Goal: Task Accomplishment & Management: Use online tool/utility

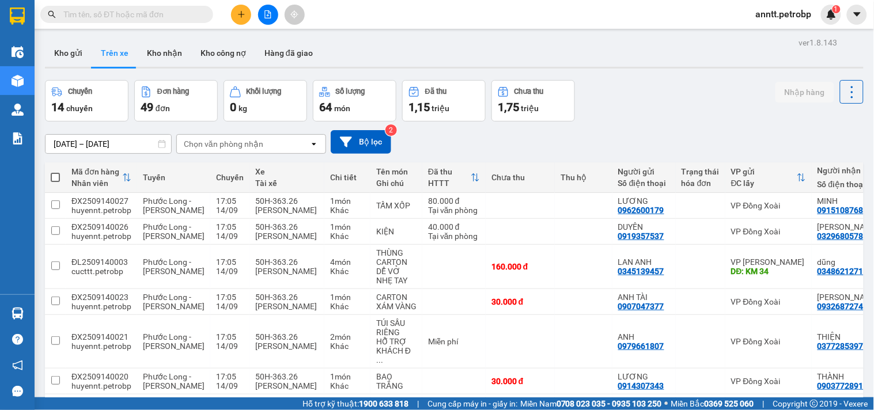
scroll to position [227, 0]
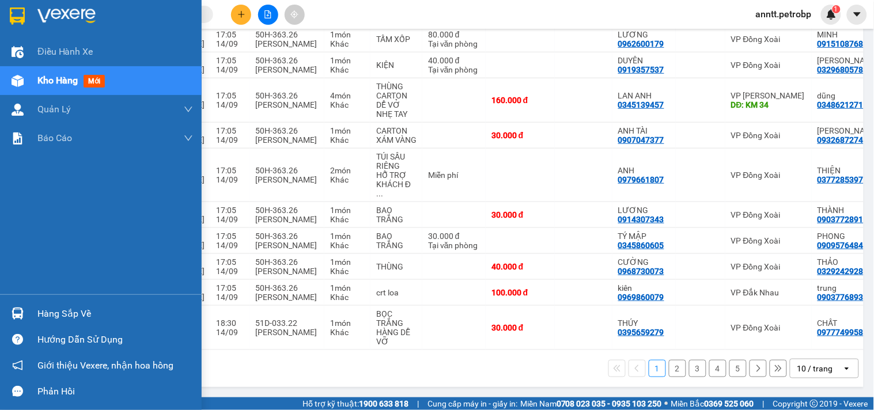
click at [14, 14] on img at bounding box center [17, 15] width 15 height 17
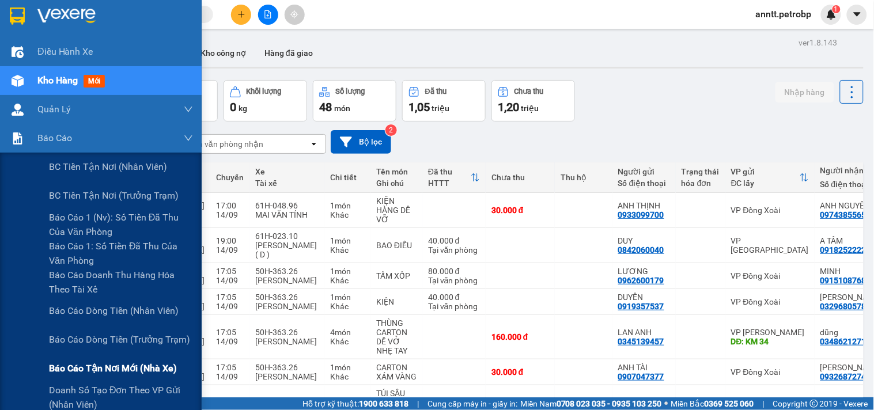
click at [95, 372] on span "Báo cáo tận nơi mới (nhà xe)" at bounding box center [113, 368] width 128 height 14
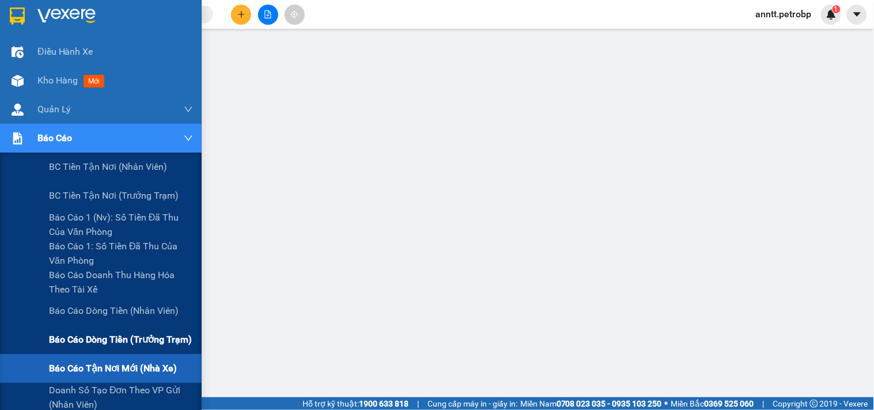
click at [96, 340] on span "Báo cáo dòng tiền (trưởng trạm)" at bounding box center [120, 339] width 143 height 14
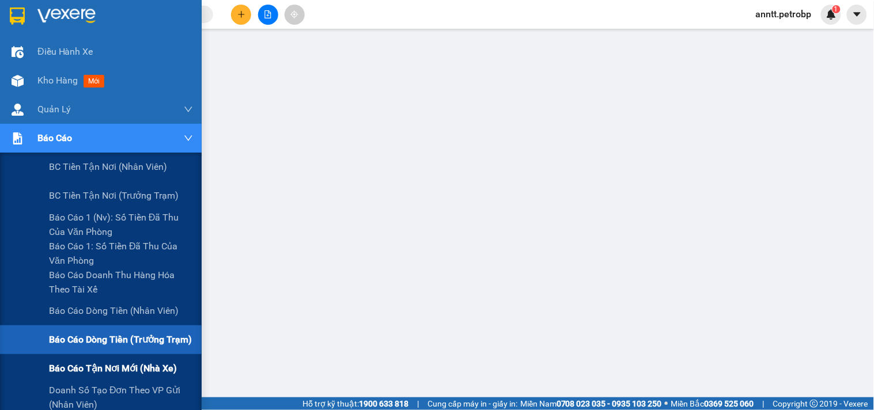
scroll to position [64, 0]
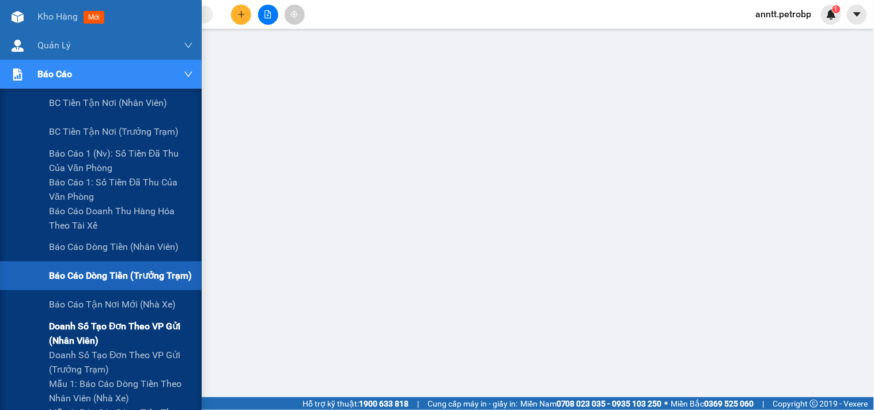
click at [103, 325] on span "Doanh số tạo đơn theo VP gửi (nhân viên)" at bounding box center [121, 333] width 144 height 29
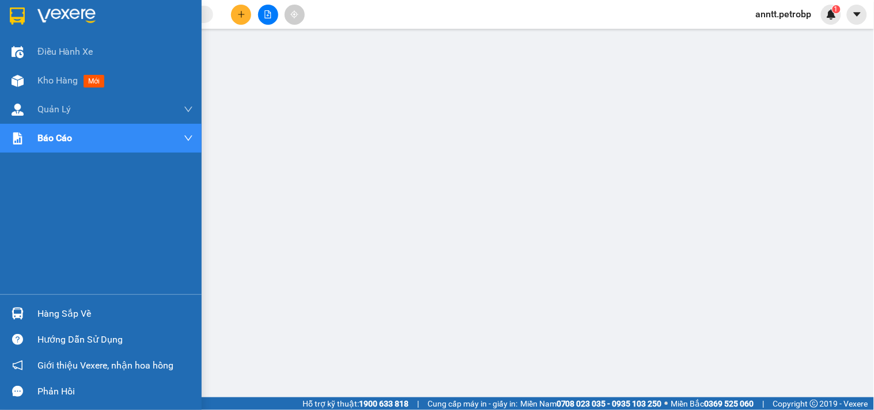
click at [12, 14] on img at bounding box center [17, 15] width 15 height 17
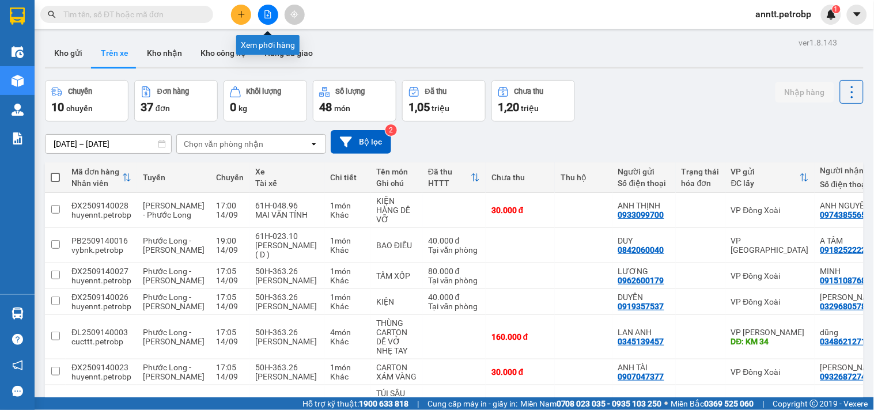
click at [272, 18] on button at bounding box center [268, 15] width 20 height 20
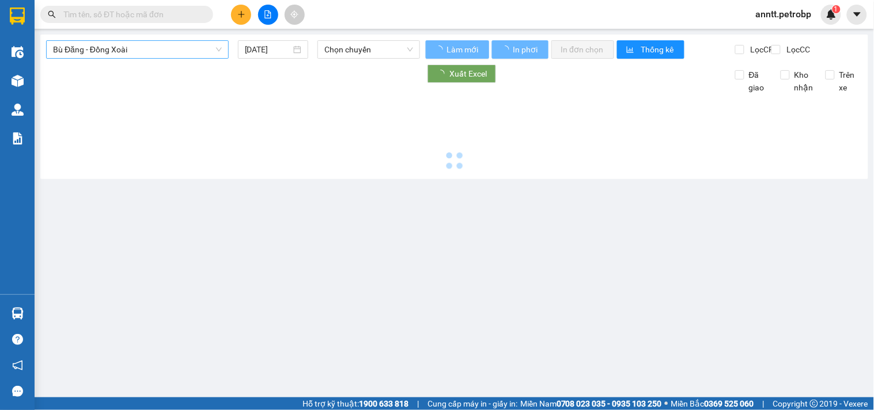
click at [165, 50] on span "Bù Đăng - Đồng Xoài" at bounding box center [137, 49] width 169 height 17
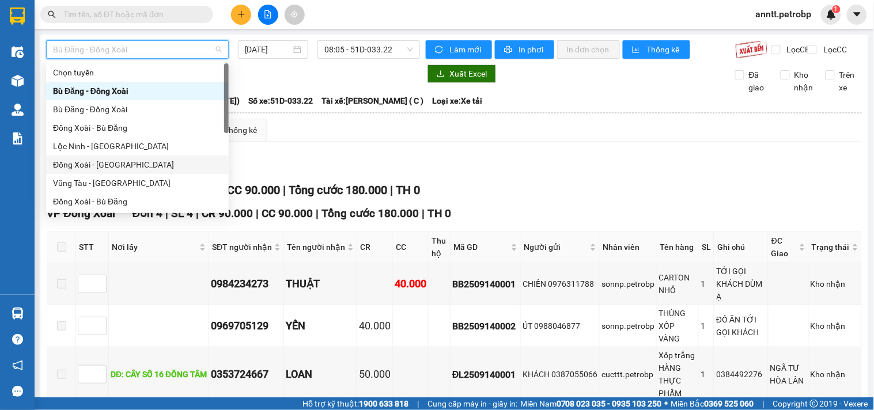
scroll to position [128, 0]
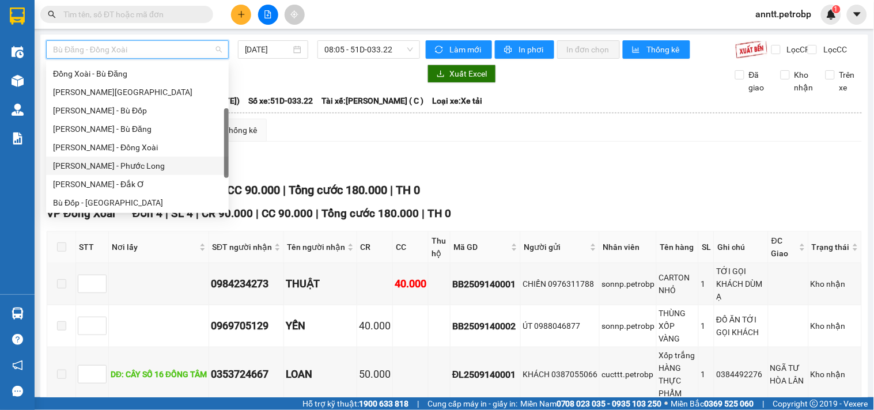
click at [143, 170] on div "Hồ Chí Minh - Phước Long" at bounding box center [137, 166] width 169 height 13
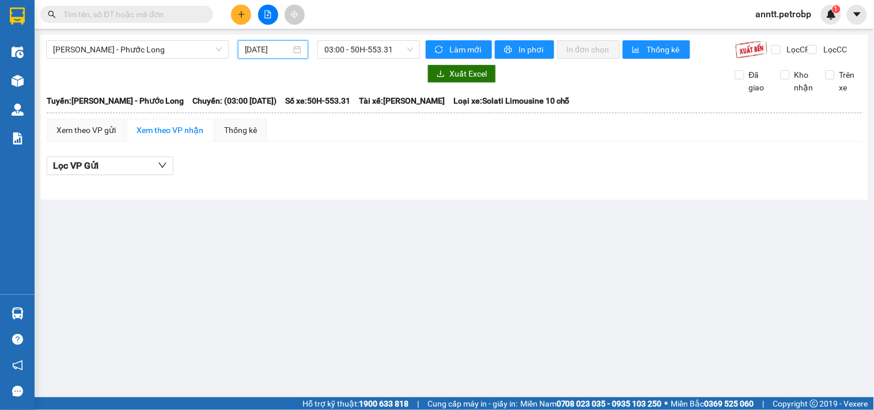
click at [260, 46] on input "[DATE]" at bounding box center [268, 49] width 47 height 13
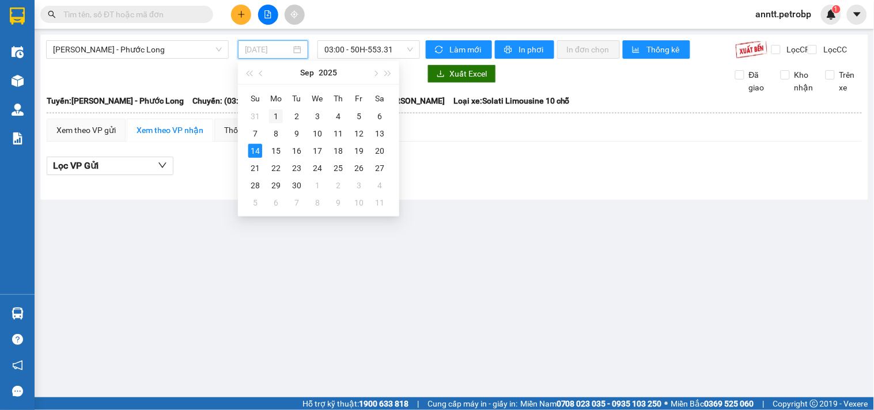
click at [275, 111] on div "1" at bounding box center [276, 116] width 14 height 14
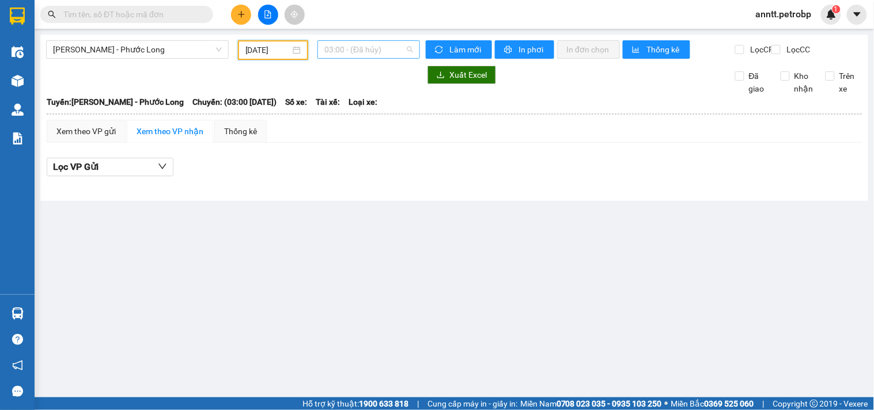
click at [404, 46] on span "03:00 - (Đã hủy)" at bounding box center [368, 49] width 89 height 17
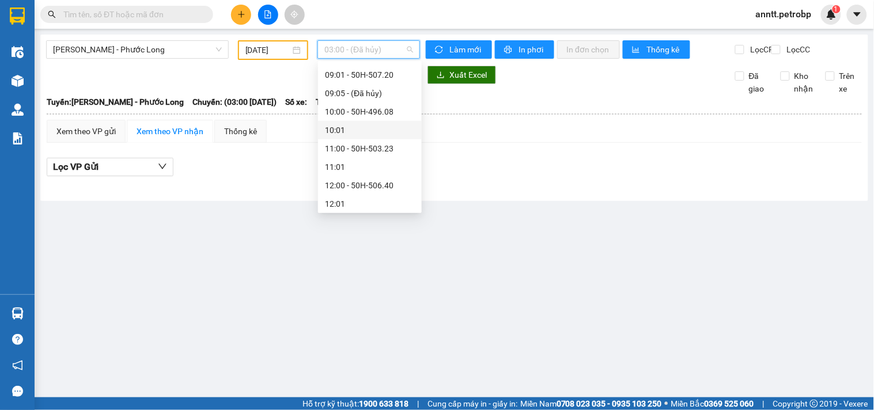
scroll to position [192, 0]
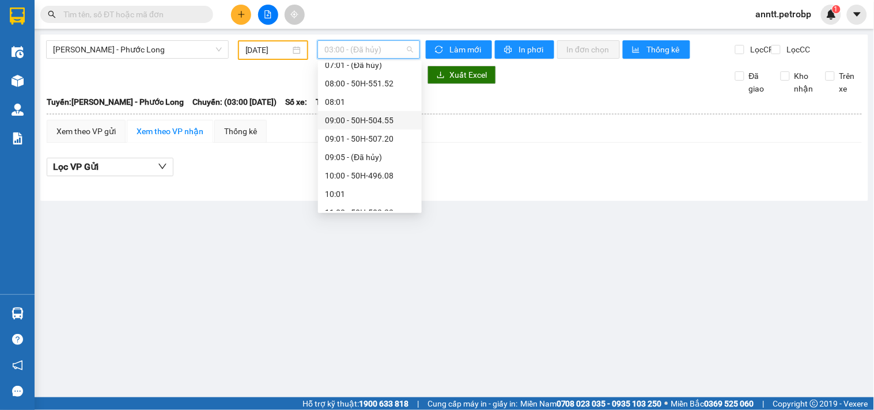
click at [362, 122] on div "09:00 - 50H-504.55" at bounding box center [370, 120] width 90 height 13
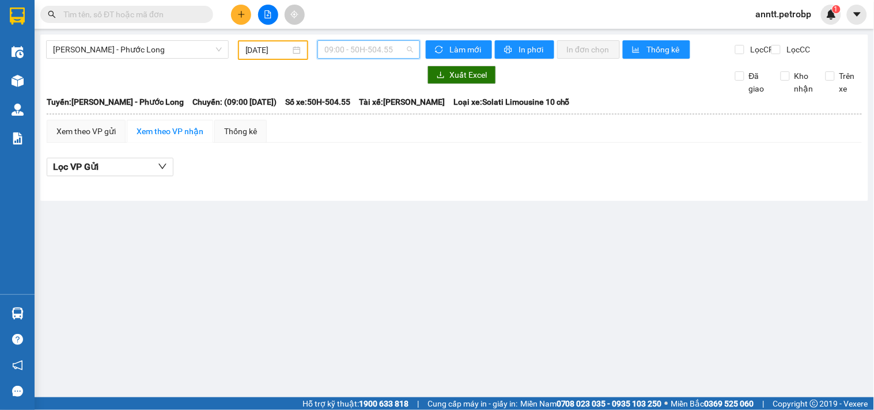
click at [412, 50] on span "09:00 - 50H-504.55" at bounding box center [368, 49] width 89 height 17
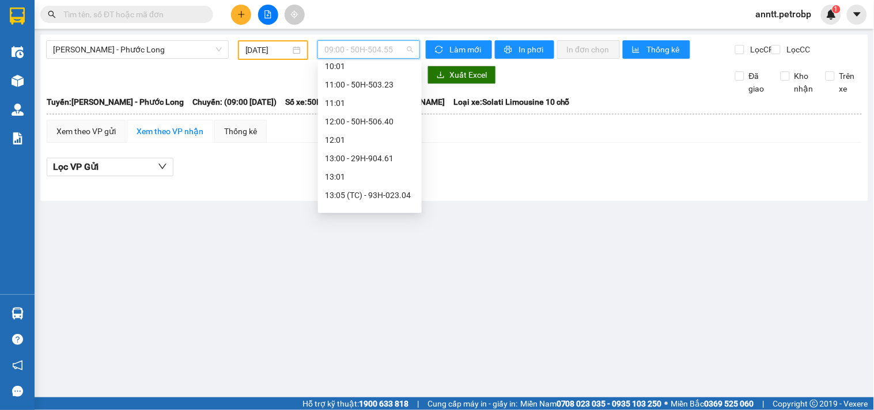
scroll to position [384, 0]
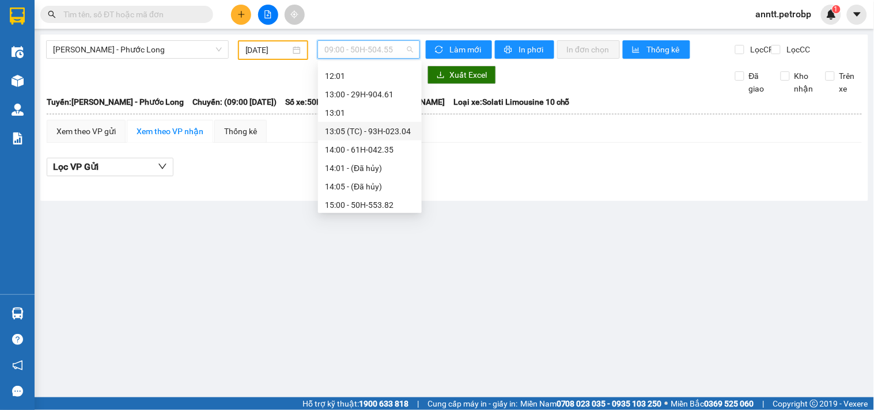
click at [394, 133] on div "13:05 (TC) - 93H-023.04" at bounding box center [370, 131] width 90 height 13
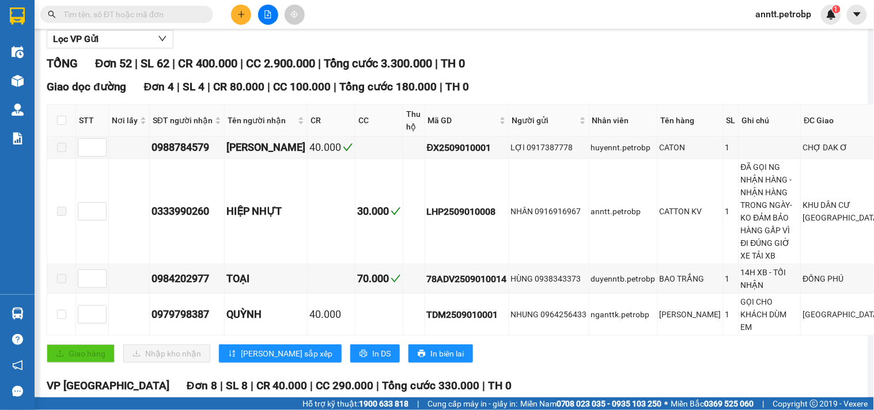
scroll to position [192, 0]
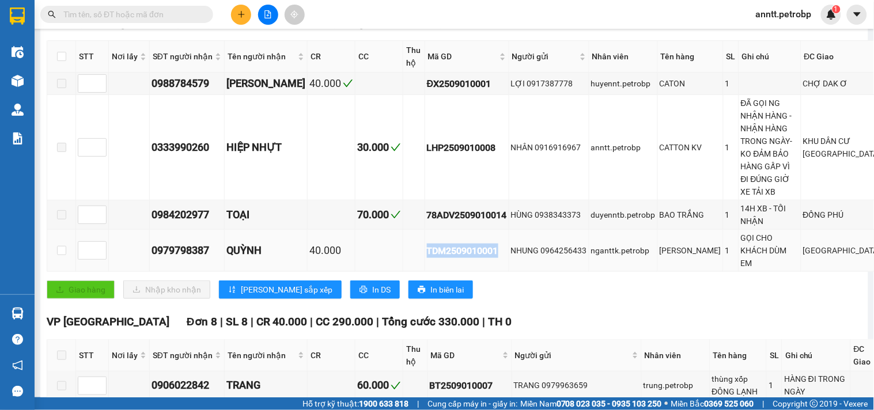
drag, startPoint x: 413, startPoint y: 221, endPoint x: 489, endPoint y: 226, distance: 76.2
click at [489, 230] on td "TDM2509010001" at bounding box center [467, 251] width 84 height 42
copy div "TDM2509010001"
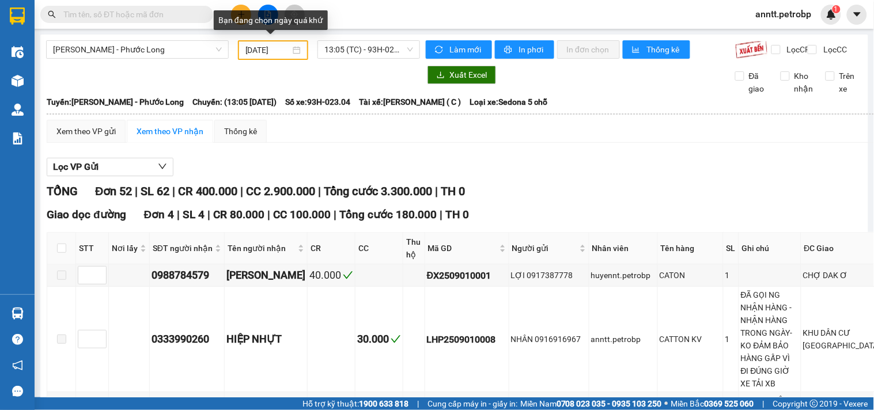
click at [297, 51] on div "01/09/2025" at bounding box center [273, 50] width 56 height 13
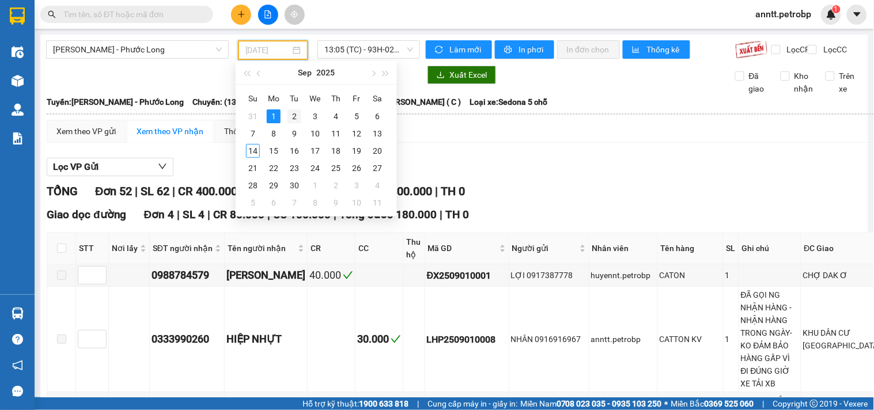
click at [292, 118] on div "2" at bounding box center [295, 116] width 14 height 14
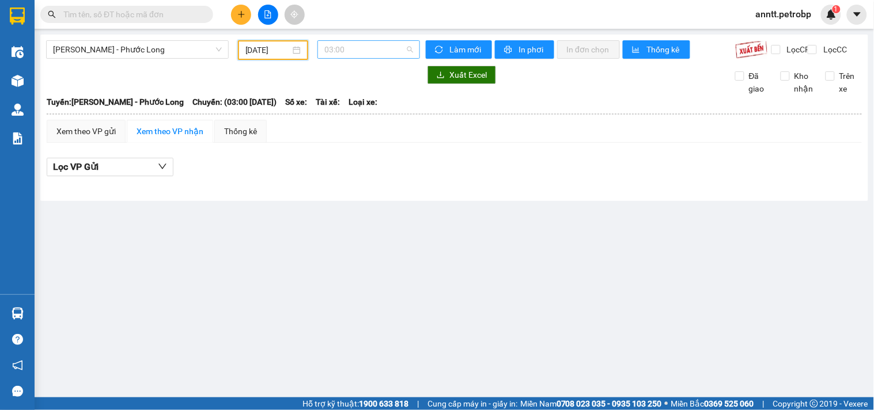
click at [410, 44] on span "03:00" at bounding box center [368, 49] width 89 height 17
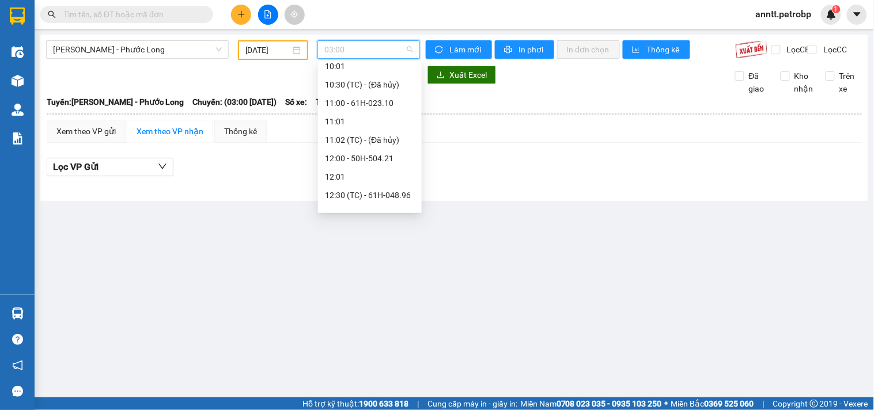
scroll to position [402, 0]
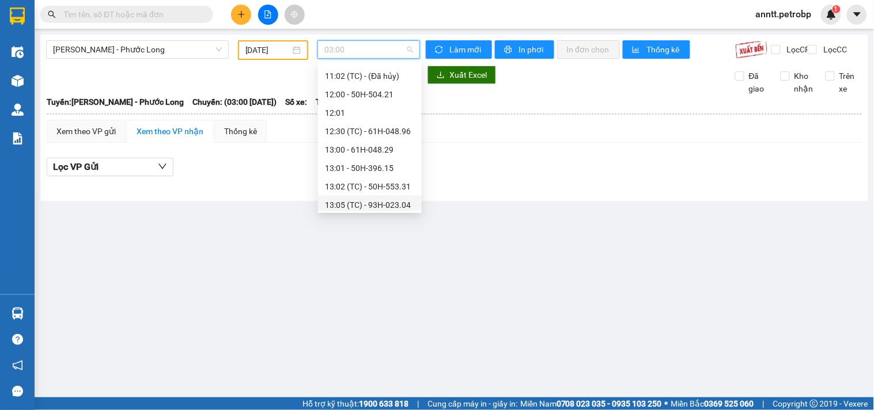
click at [372, 203] on div "13:05 (TC) - 93H-023.04" at bounding box center [370, 205] width 90 height 13
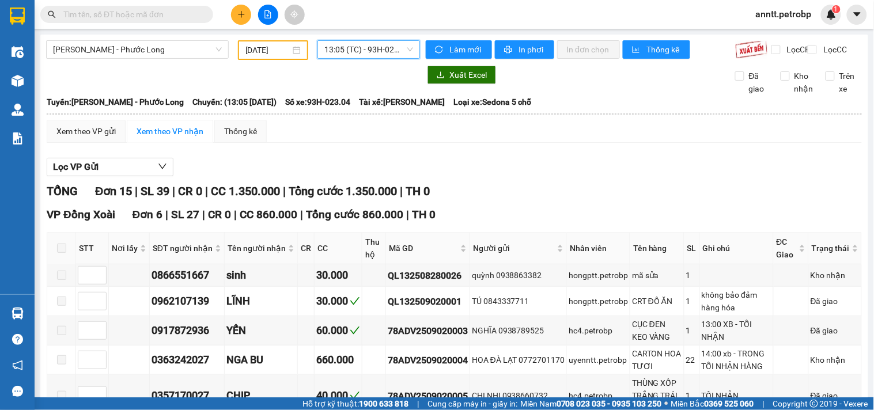
click at [160, 138] on div "Xem theo VP nhận" at bounding box center [170, 131] width 67 height 13
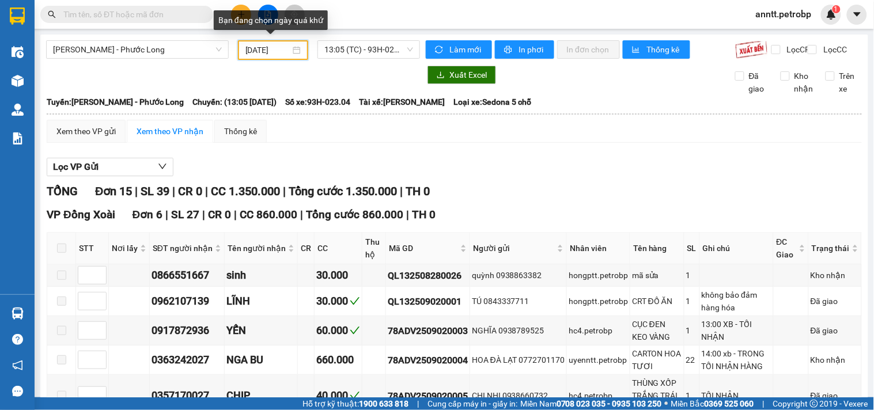
click at [260, 54] on input "02/09/2025" at bounding box center [268, 50] width 46 height 13
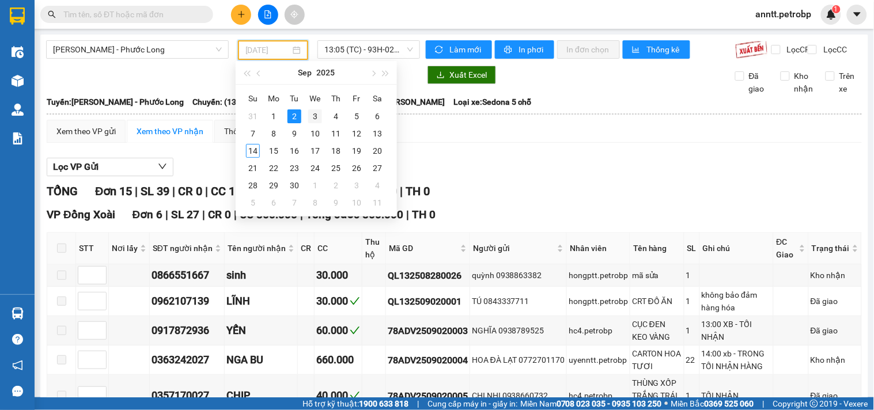
click at [313, 116] on div "3" at bounding box center [315, 116] width 14 height 14
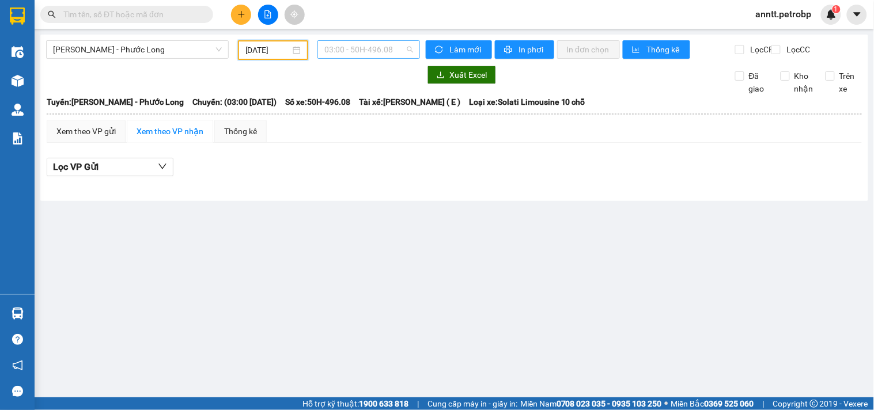
scroll to position [18, 0]
click at [384, 48] on span "03:00 - 50H-496.08" at bounding box center [368, 49] width 89 height 17
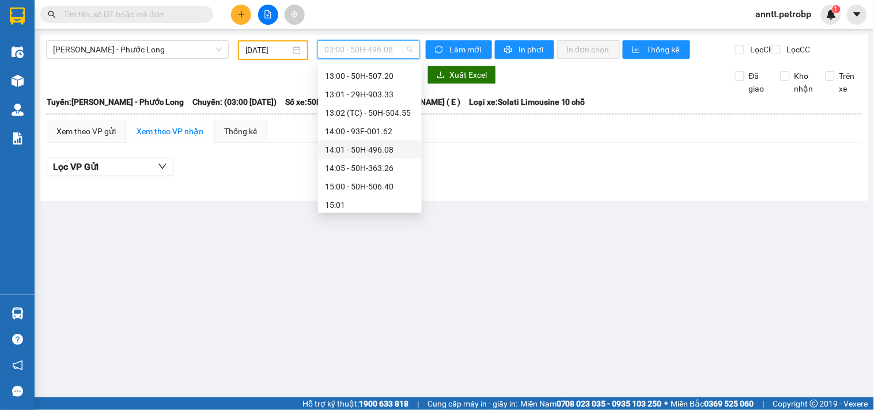
scroll to position [467, 0]
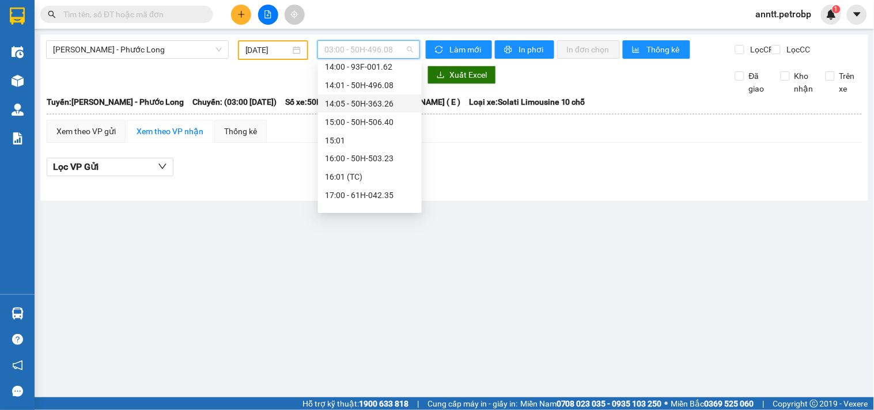
click at [379, 104] on div "14:05 - 50H-363.26" at bounding box center [370, 103] width 90 height 13
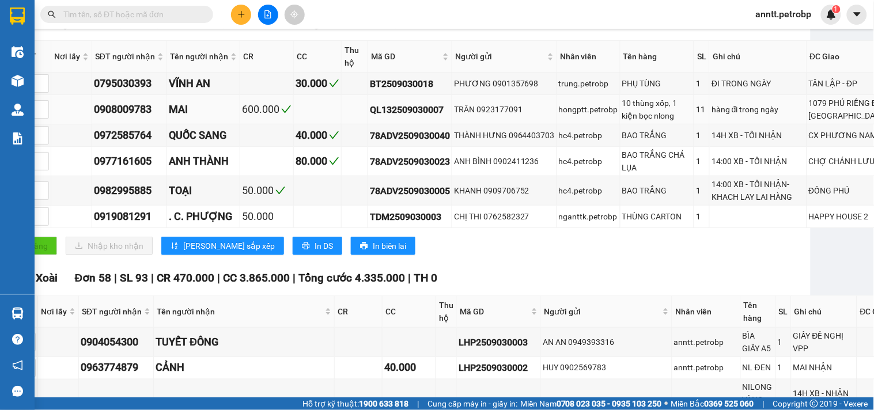
scroll to position [0, 58]
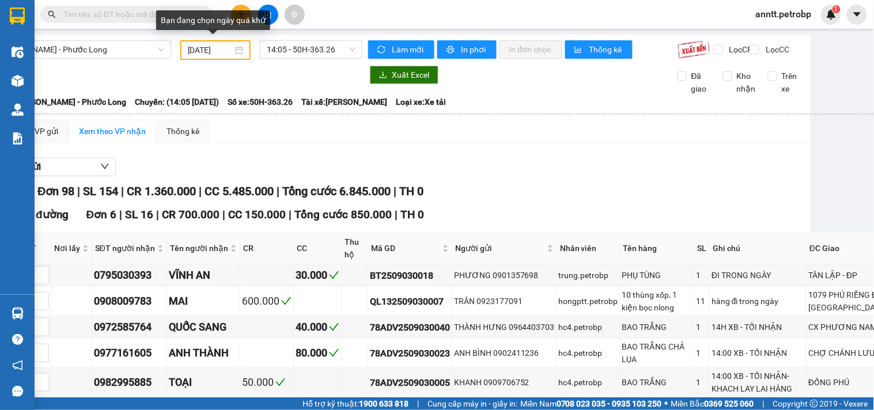
drag, startPoint x: 239, startPoint y: 53, endPoint x: 222, endPoint y: 71, distance: 24.1
click at [237, 53] on div "03/09/2025" at bounding box center [216, 50] width 56 height 13
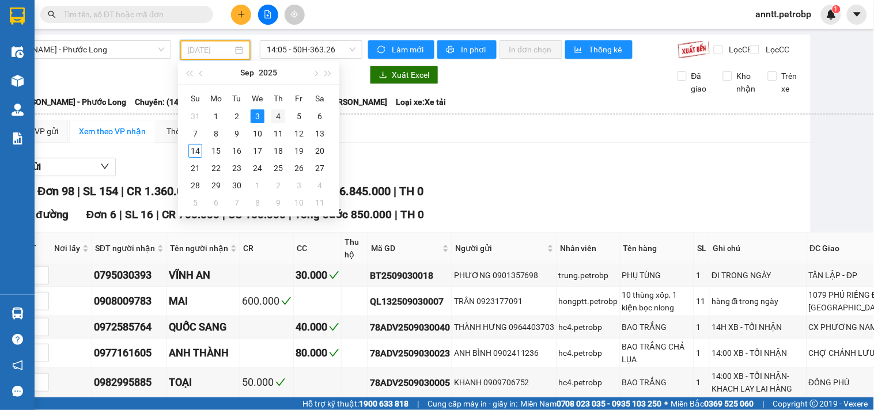
click at [279, 115] on div "4" at bounding box center [278, 116] width 14 height 14
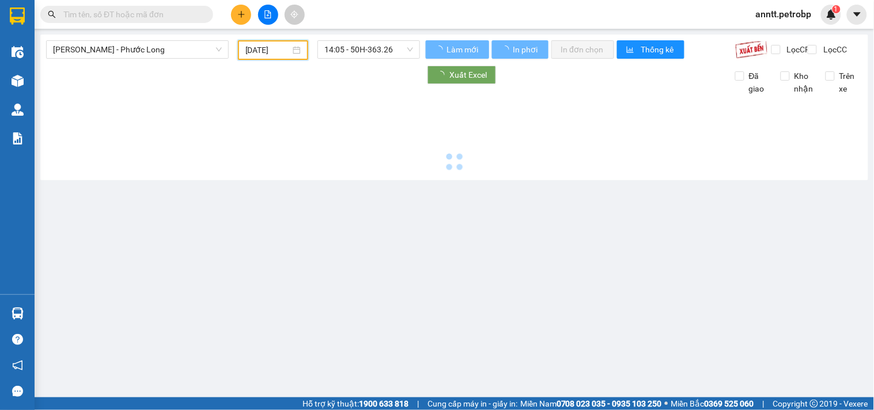
scroll to position [0, 0]
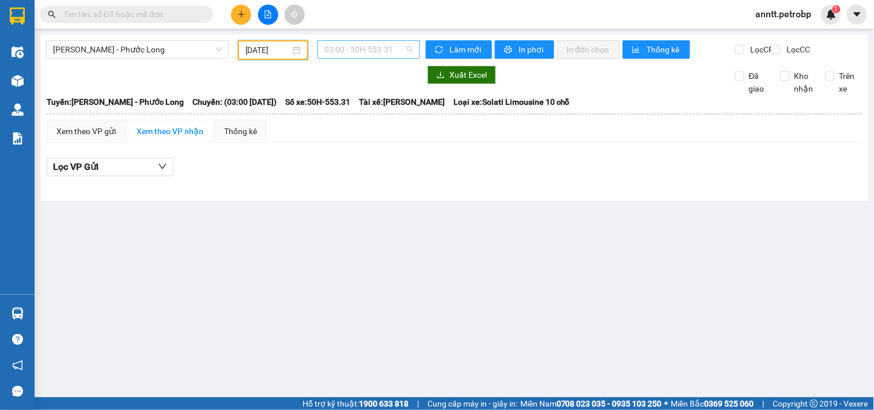
click at [407, 48] on span "03:00 - 50H-553.31" at bounding box center [368, 49] width 89 height 17
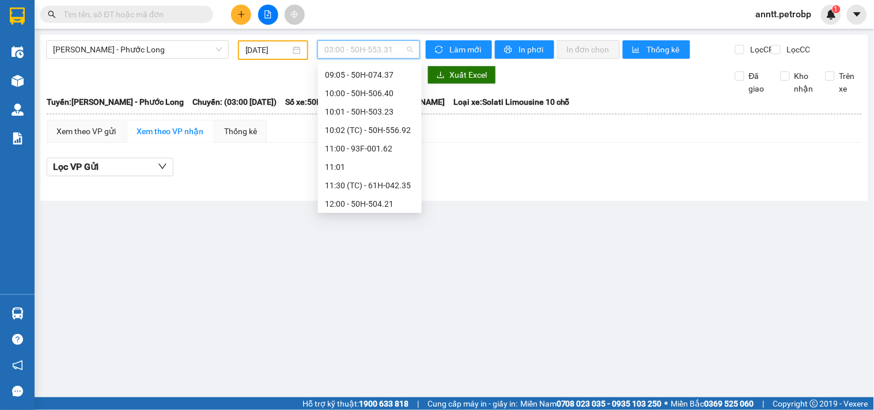
scroll to position [210, 0]
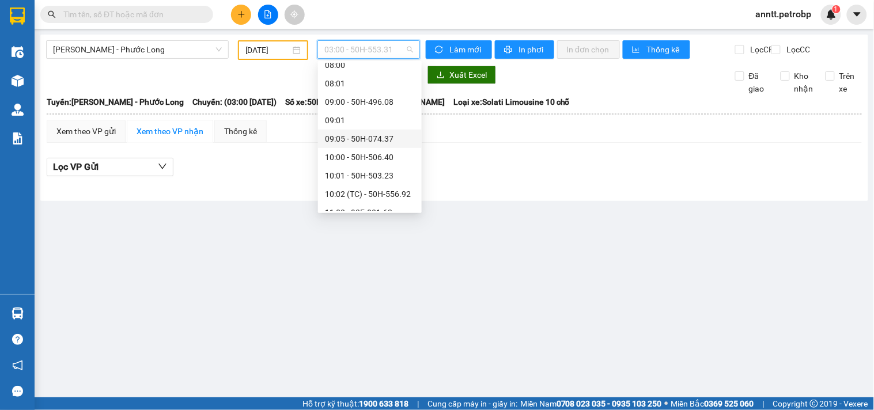
click at [365, 136] on div "09:05 - 50H-074.37" at bounding box center [370, 139] width 90 height 13
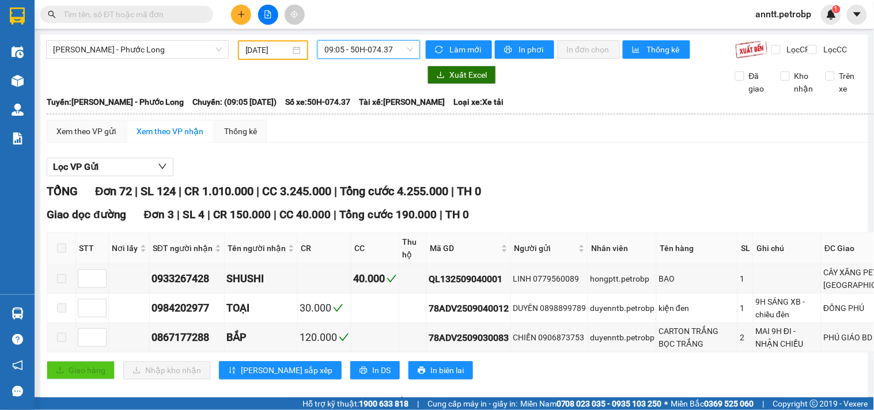
click at [294, 50] on div "04/09/2025" at bounding box center [273, 50] width 56 height 13
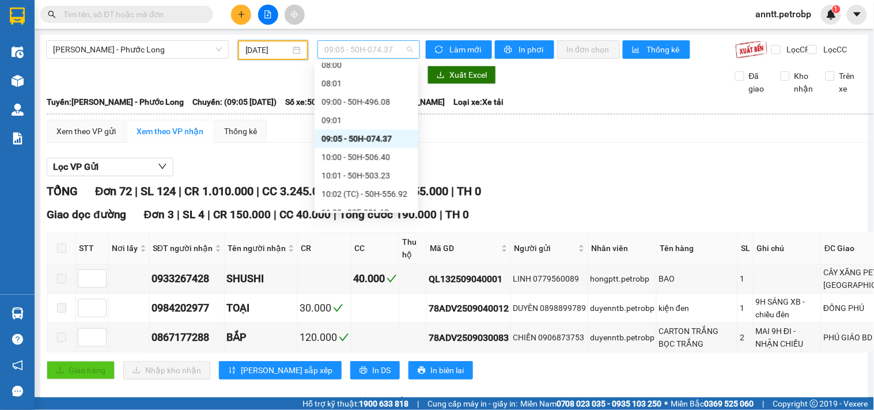
click at [400, 52] on span "09:05 - 50H-074.37" at bounding box center [368, 49] width 89 height 17
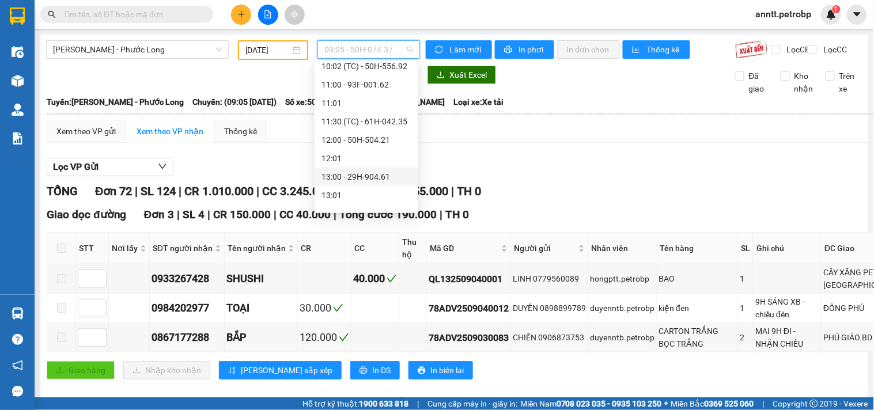
scroll to position [402, 0]
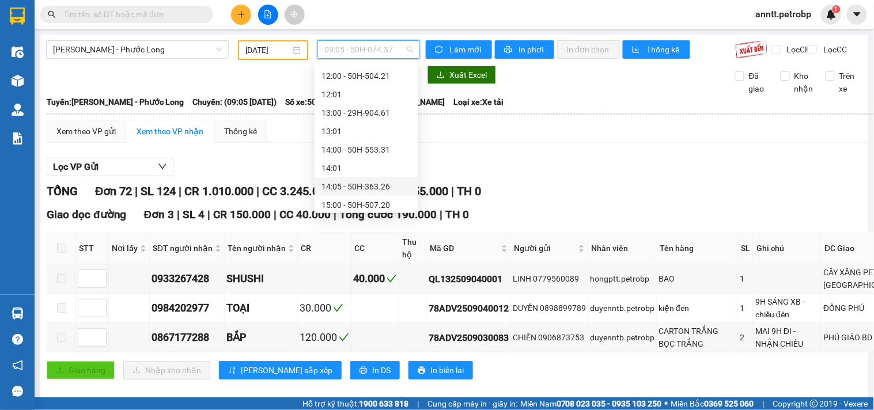
click at [357, 186] on div "14:05 - 50H-363.26" at bounding box center [367, 186] width 90 height 13
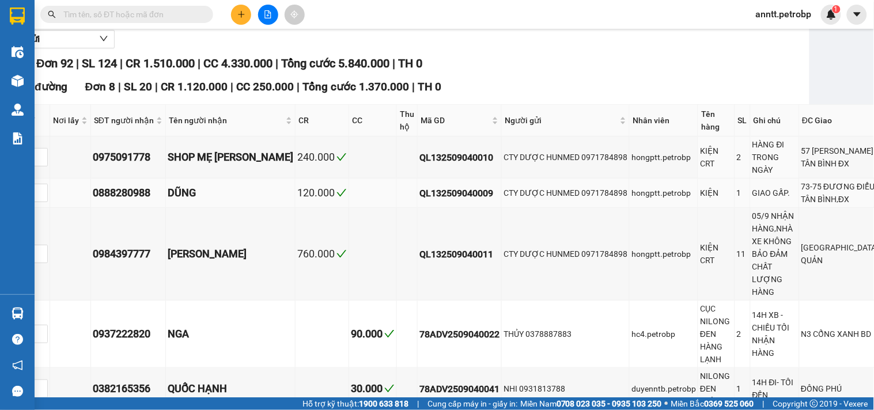
scroll to position [0, 59]
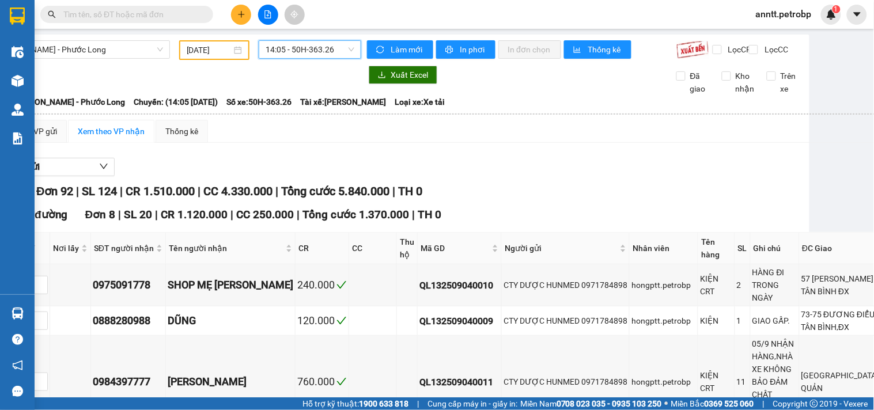
click at [332, 49] on span "14:05 - 50H-363.26" at bounding box center [310, 49] width 89 height 17
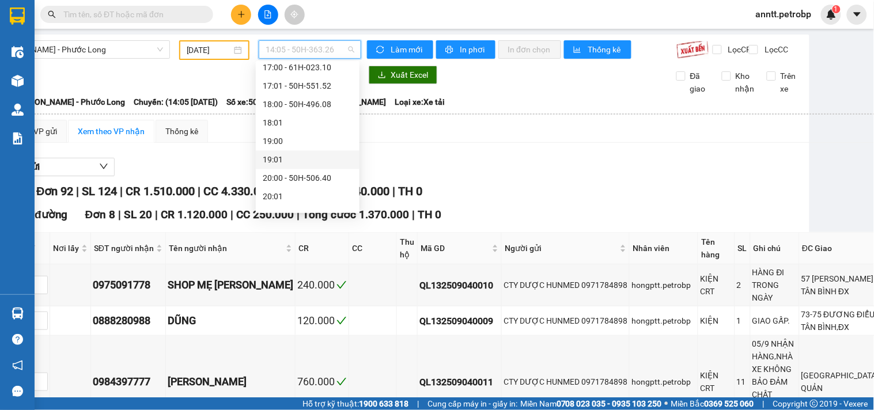
scroll to position [659, 0]
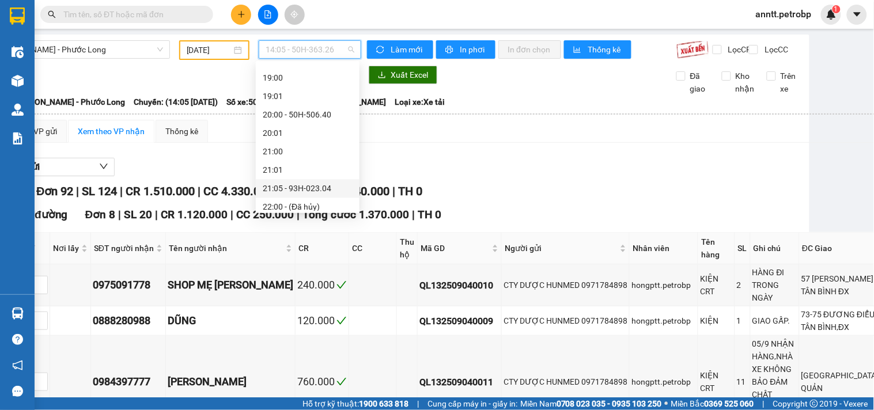
click at [319, 192] on div "21:05 - 93H-023.04" at bounding box center [308, 188] width 90 height 13
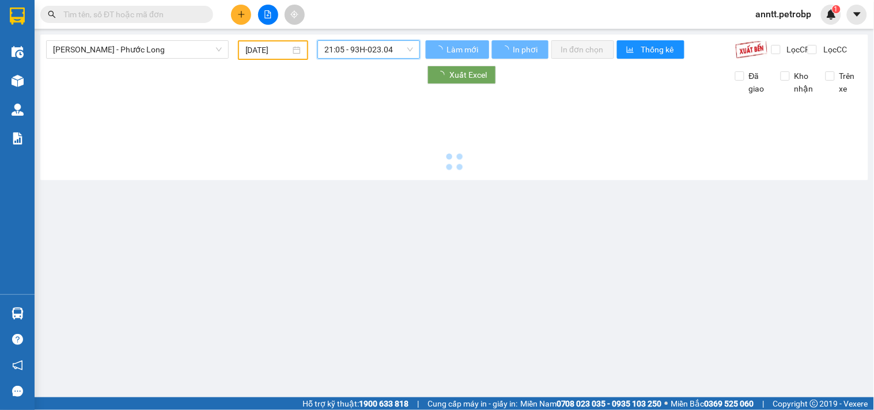
scroll to position [0, 0]
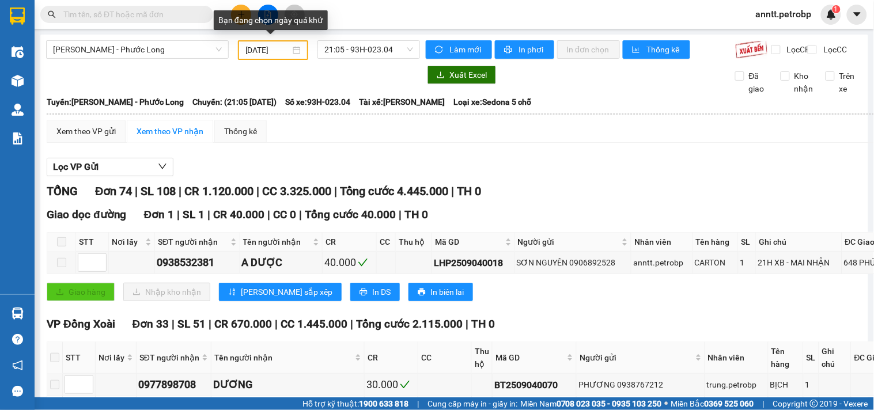
click at [292, 47] on div "04/09/2025" at bounding box center [273, 50] width 56 height 13
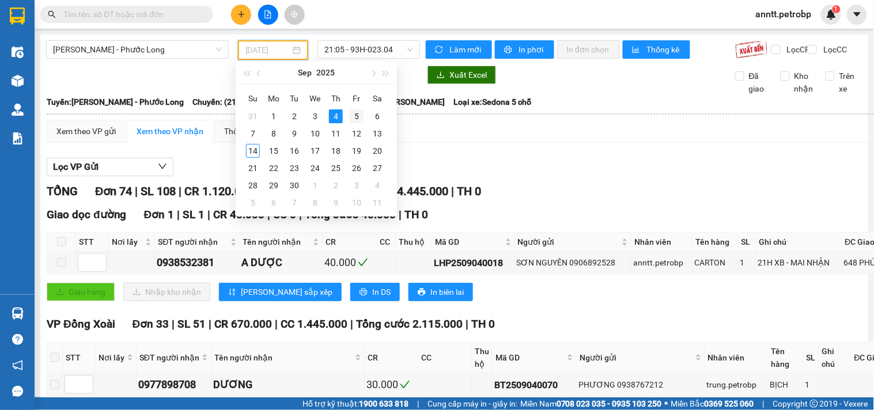
click at [354, 115] on div "5" at bounding box center [357, 116] width 14 height 14
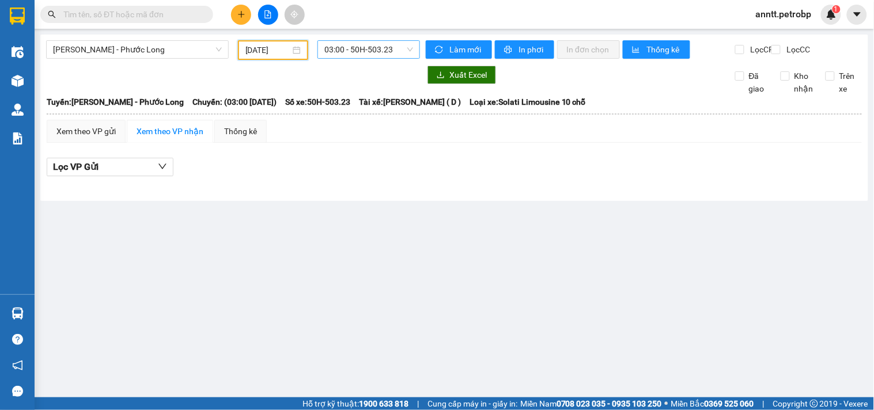
scroll to position [18, 0]
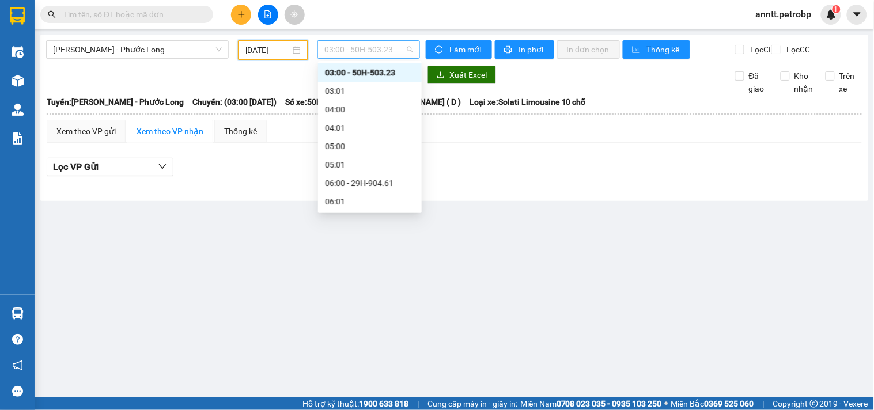
click at [413, 44] on div "03:00 - 50H-503.23" at bounding box center [368, 49] width 103 height 18
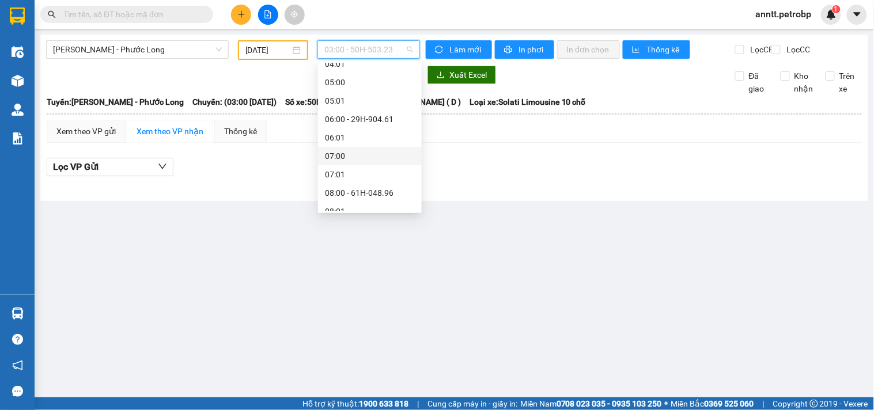
scroll to position [146, 0]
click at [362, 206] on div "09:05 - 50H-074.37" at bounding box center [370, 202] width 90 height 13
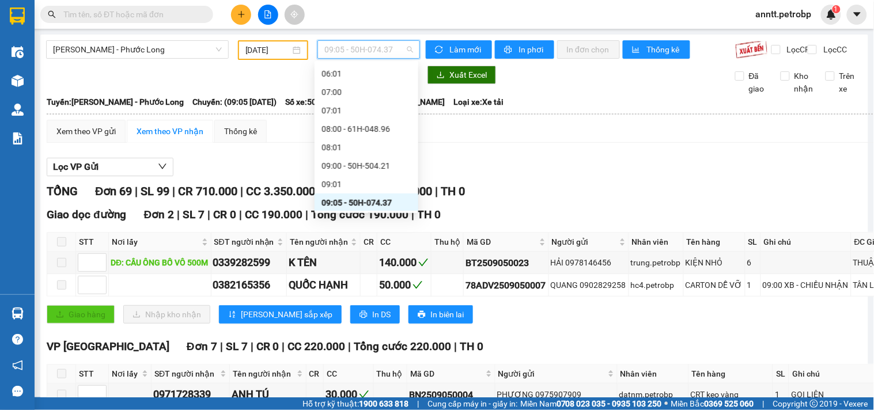
click at [402, 51] on span "09:05 - 50H-074.37" at bounding box center [368, 49] width 89 height 17
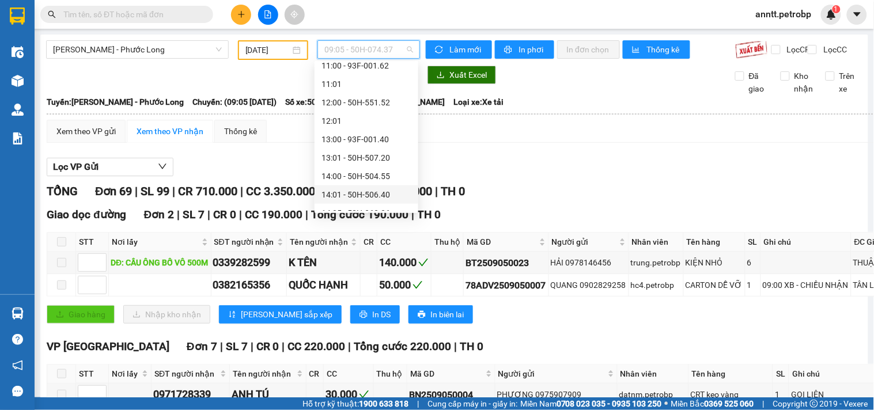
scroll to position [403, 0]
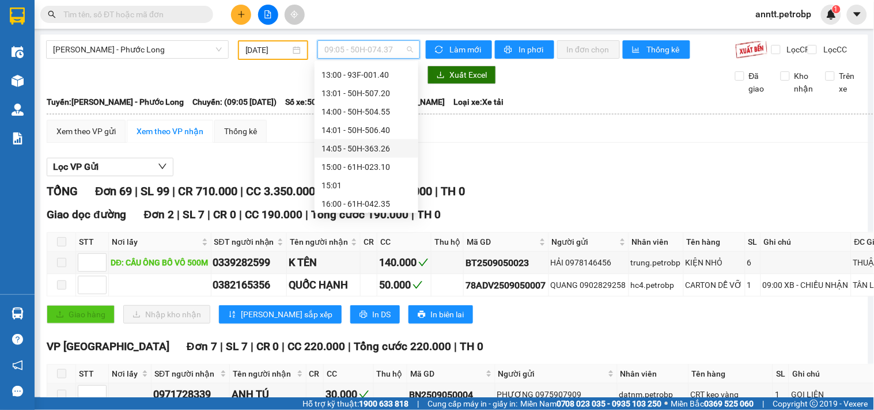
click at [369, 150] on div "14:05 - 50H-363.26" at bounding box center [367, 148] width 90 height 13
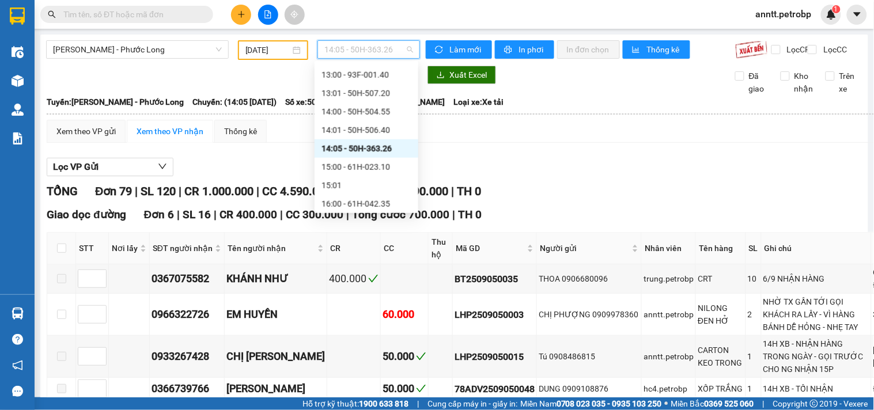
click at [402, 48] on span "14:05 - 50H-363.26" at bounding box center [368, 49] width 89 height 17
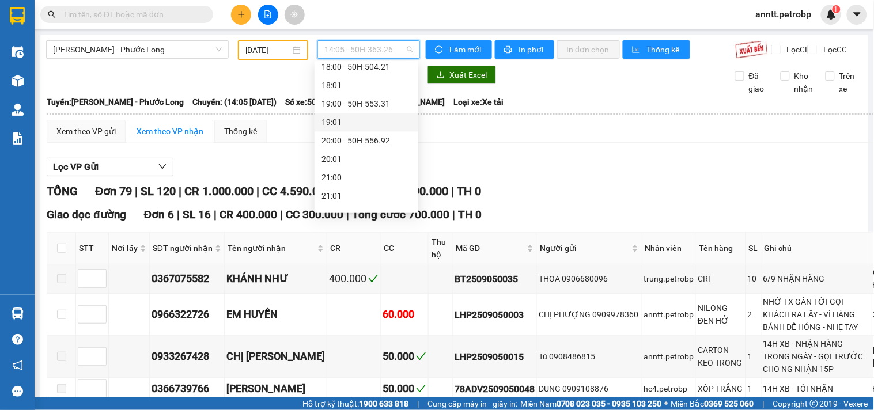
scroll to position [645, 0]
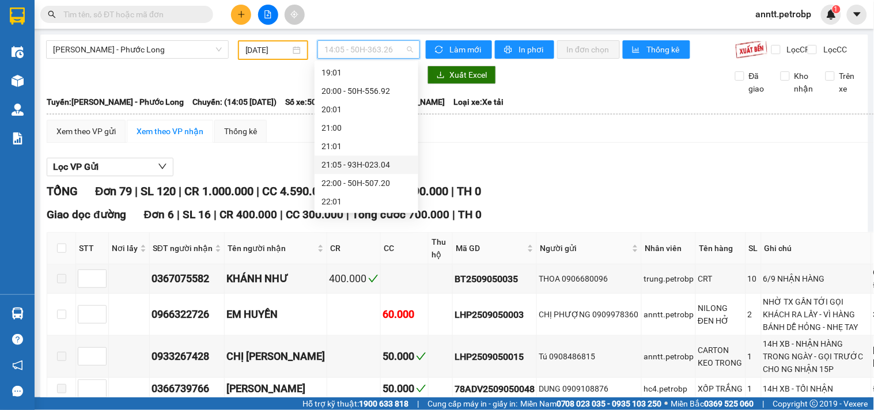
click at [362, 163] on div "21:05 - 93H-023.04" at bounding box center [367, 164] width 90 height 13
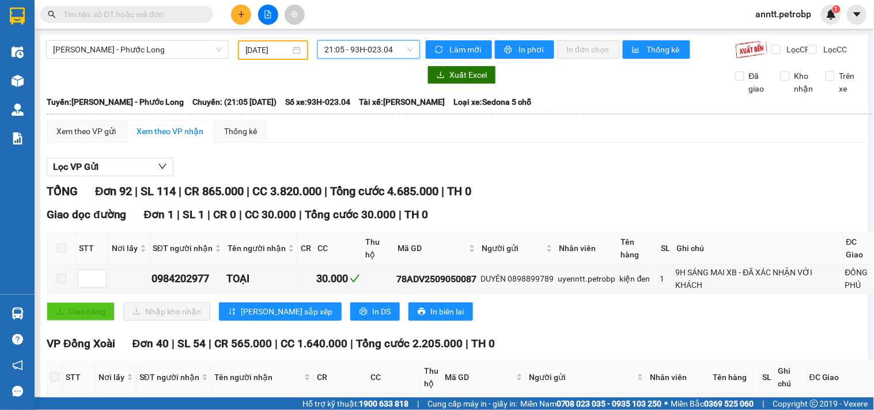
scroll to position [0, 24]
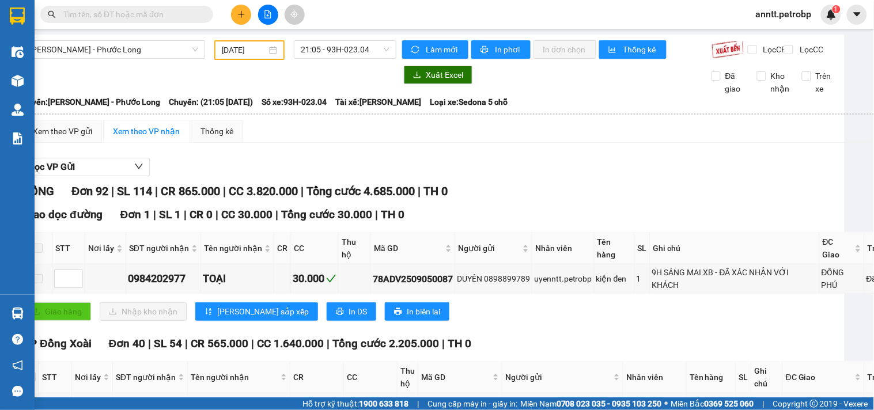
click at [271, 52] on div "05/09/2025" at bounding box center [250, 50] width 56 height 13
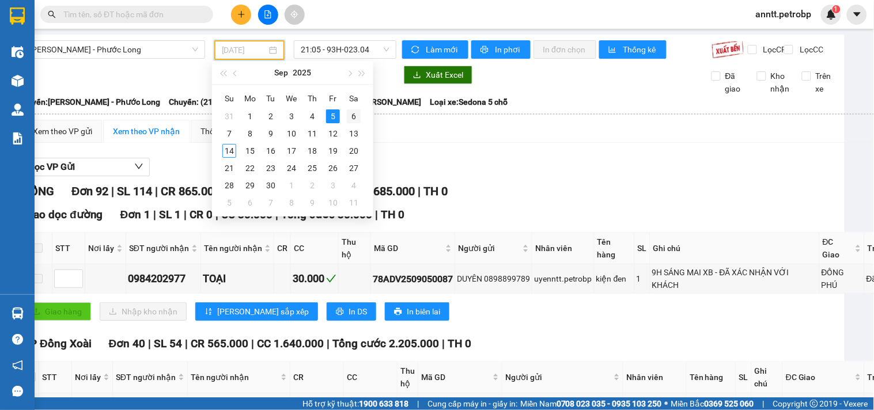
click at [353, 114] on div "6" at bounding box center [354, 116] width 14 height 14
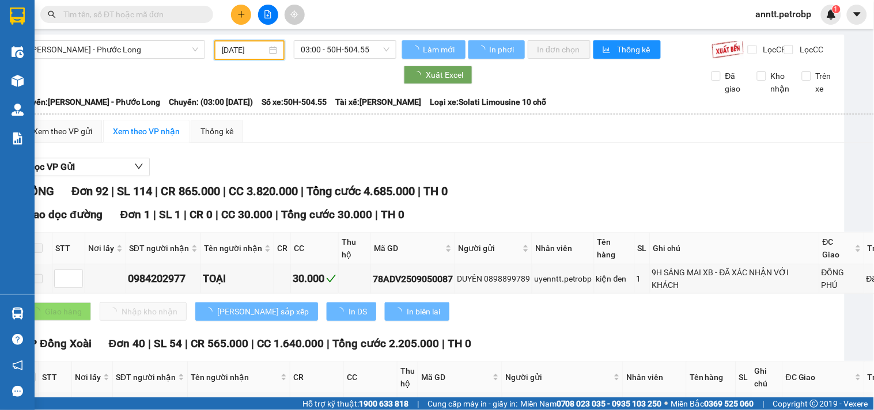
scroll to position [0, 0]
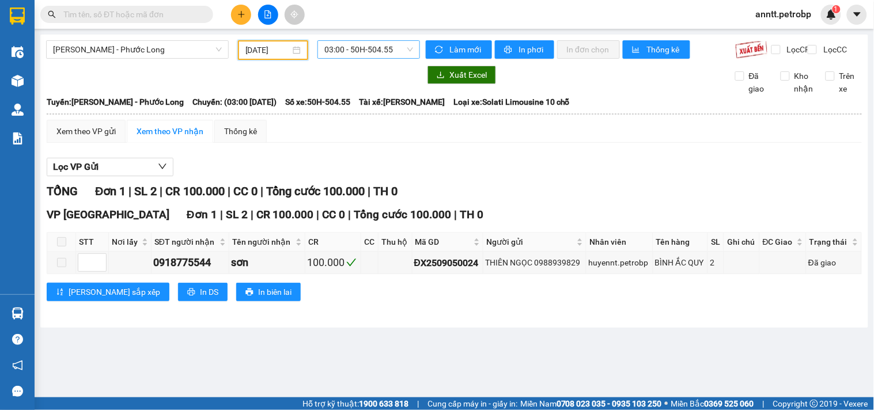
scroll to position [18, 0]
click at [402, 49] on span "03:00 - 50H-504.55" at bounding box center [368, 49] width 89 height 17
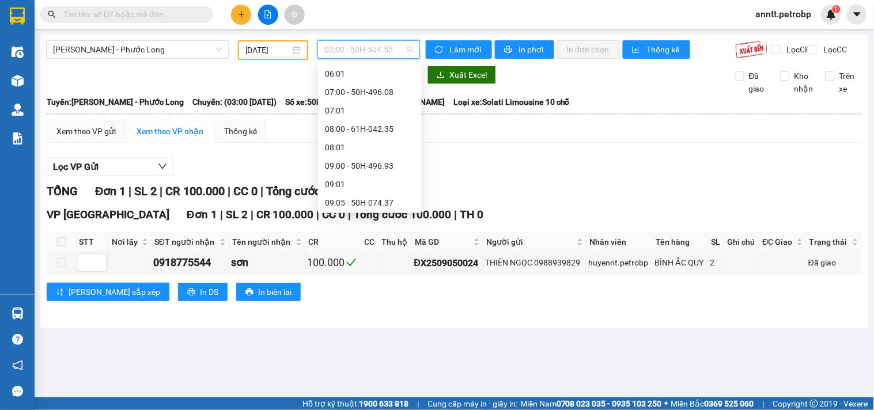
scroll to position [210, 0]
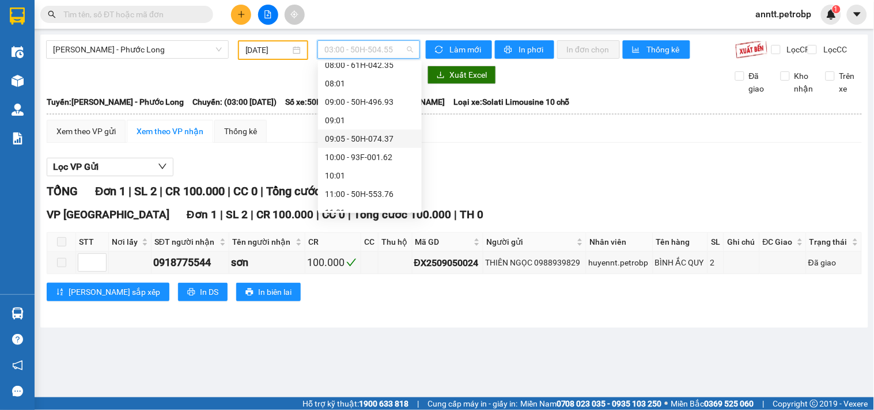
click at [388, 135] on div "09:05 - 50H-074.37" at bounding box center [370, 139] width 90 height 13
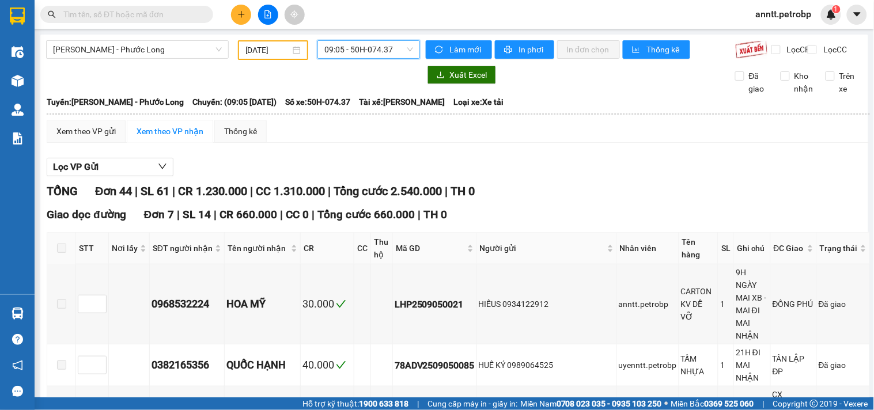
click at [402, 50] on span "09:05 - 50H-074.37" at bounding box center [368, 49] width 89 height 17
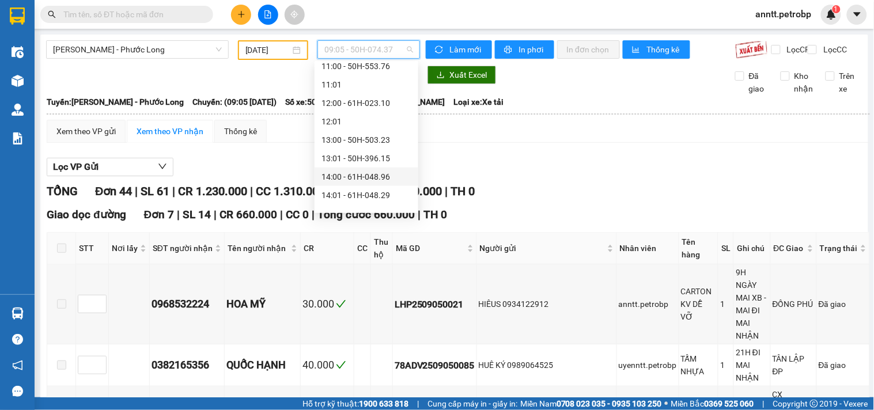
scroll to position [402, 0]
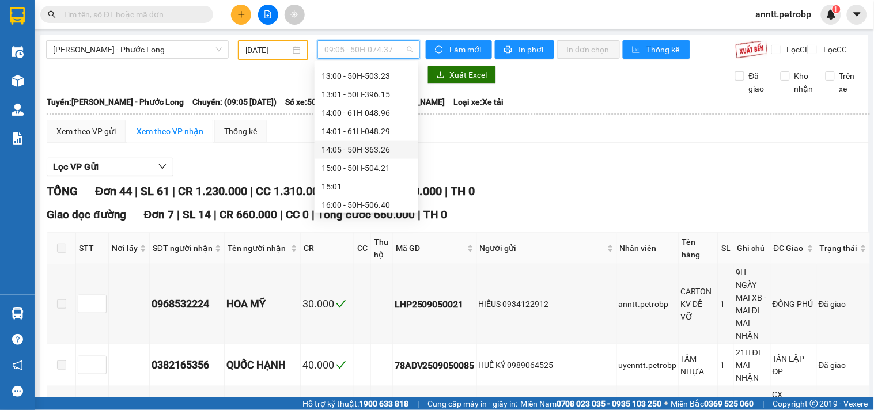
click at [368, 148] on div "14:05 - 50H-363.26" at bounding box center [367, 149] width 90 height 13
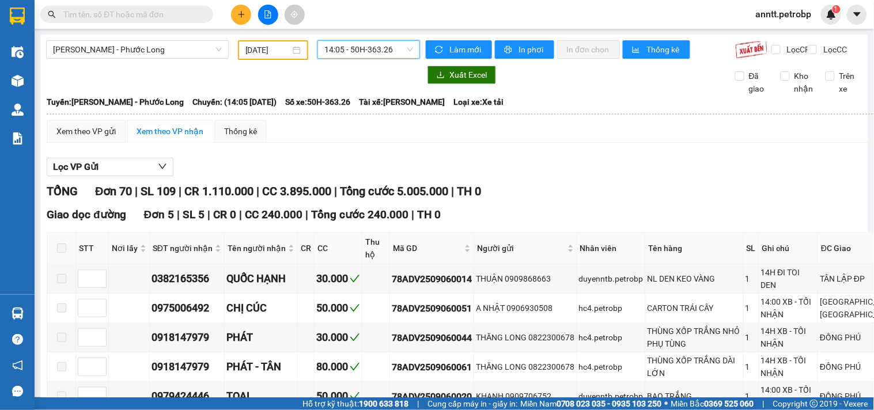
click at [402, 50] on span "14:05 - 50H-363.26" at bounding box center [368, 49] width 89 height 17
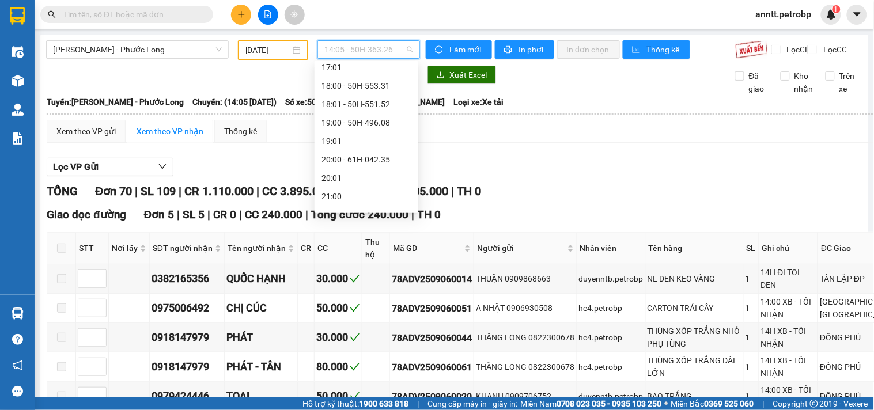
scroll to position [659, 0]
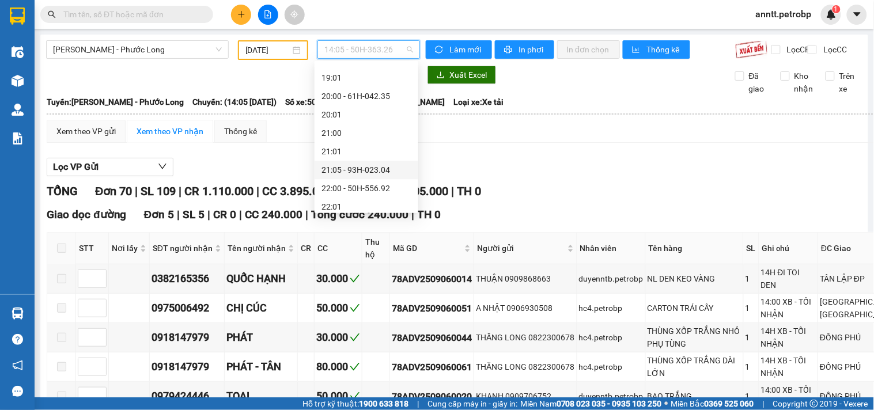
click at [368, 170] on div "21:05 - 93H-023.04" at bounding box center [367, 170] width 90 height 13
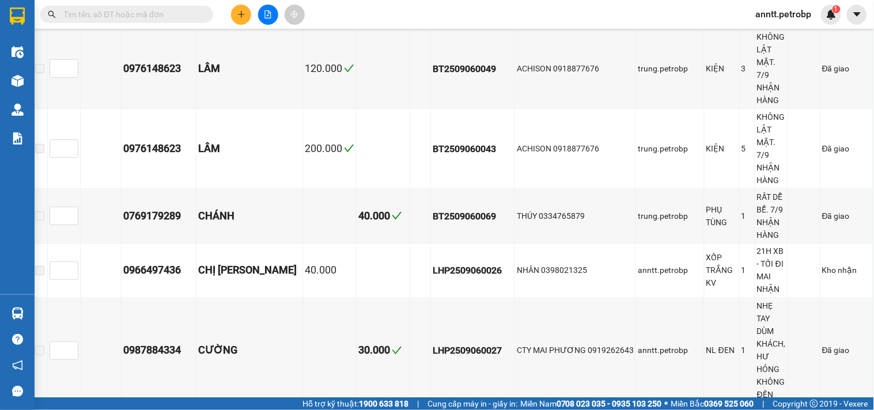
scroll to position [320, 27]
drag, startPoint x: 425, startPoint y: 277, endPoint x: 504, endPoint y: 281, distance: 79.6
click at [504, 281] on tr "0966497436 CHỊ HOA 40.000 LHP2509060026 NHÂN 0398021325 anntt.petrobp XỐP TRẮNG…" at bounding box center [452, 271] width 841 height 55
copy div "LHP2509060026"
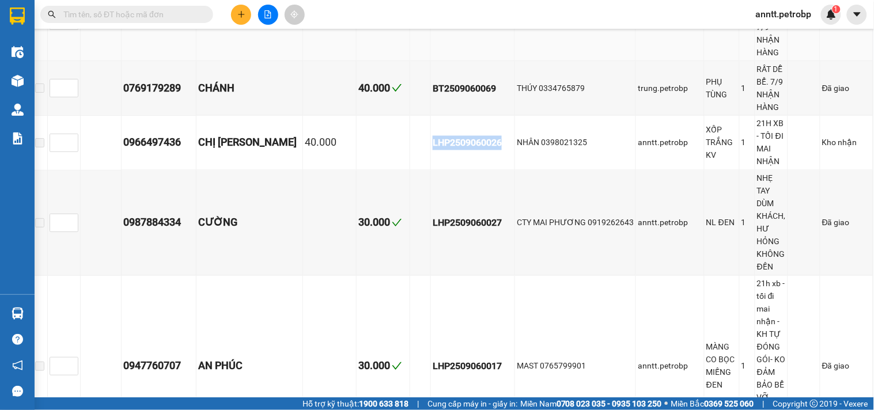
scroll to position [0, 27]
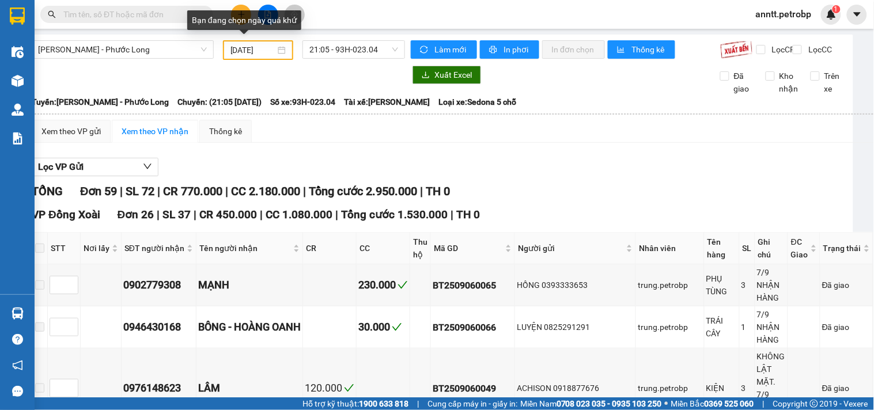
click at [266, 48] on div "06/09/2025" at bounding box center [258, 50] width 56 height 13
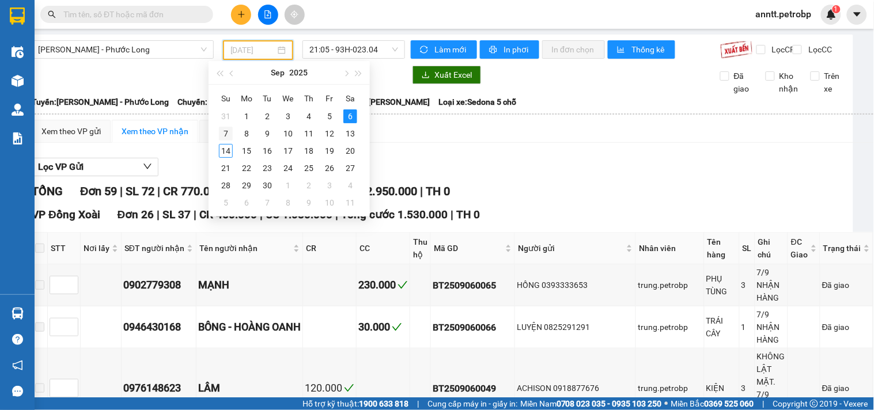
click at [227, 135] on div "7" at bounding box center [226, 134] width 14 height 14
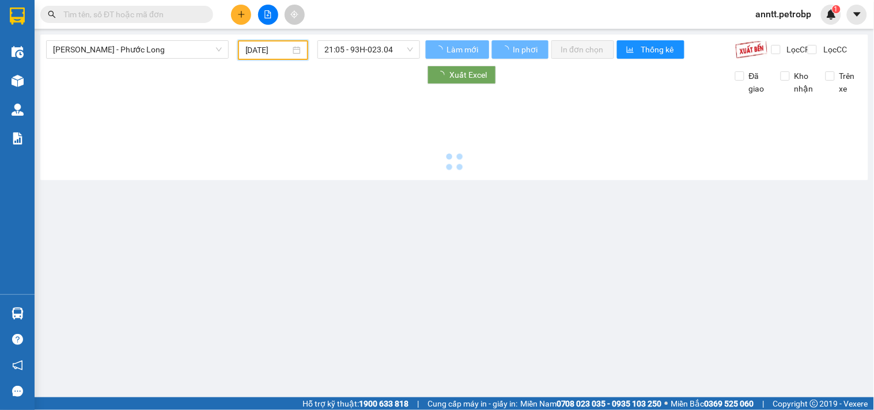
scroll to position [0, 0]
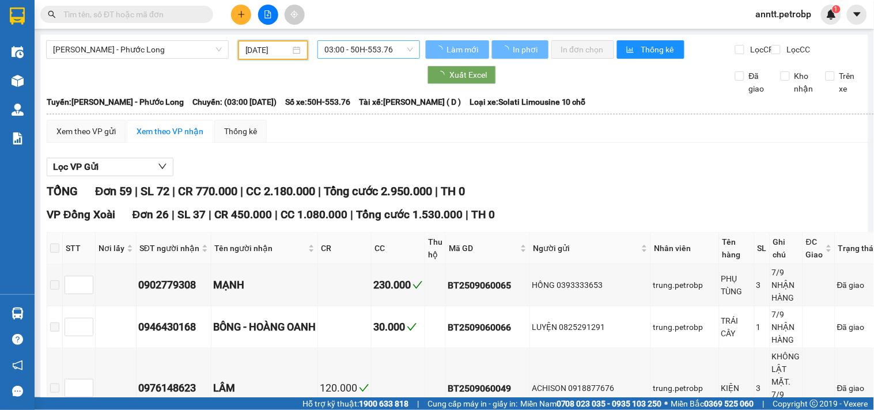
click at [396, 48] on span "03:00 - 50H-553.76" at bounding box center [368, 49] width 89 height 17
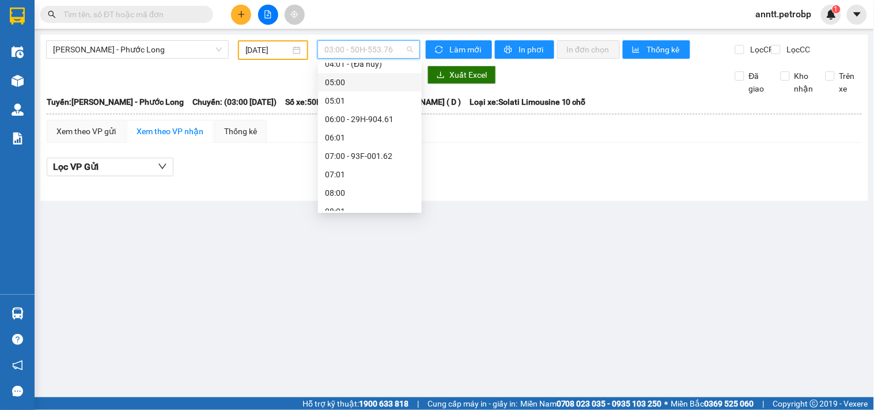
scroll to position [146, 0]
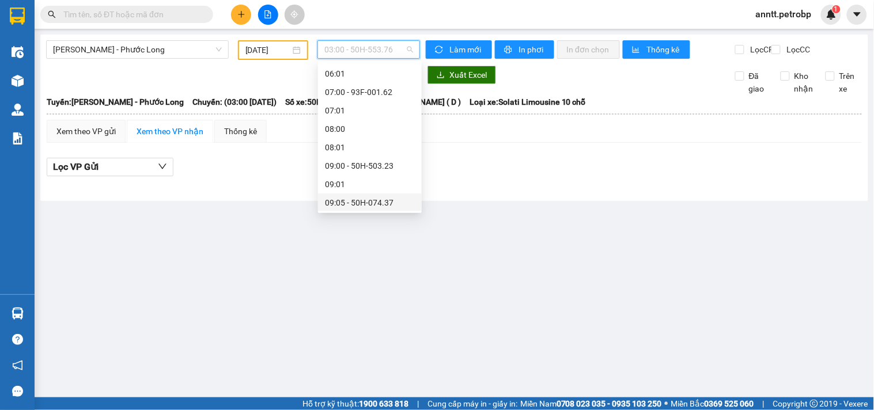
click at [373, 204] on div "09:05 - 50H-074.37" at bounding box center [370, 202] width 90 height 13
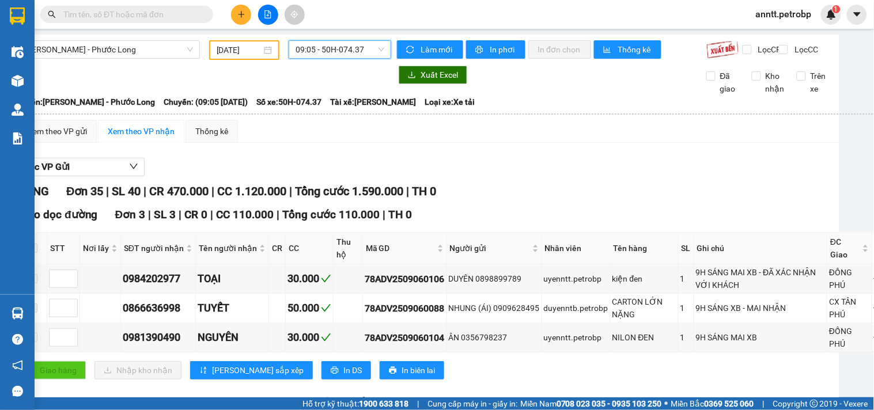
scroll to position [0, 59]
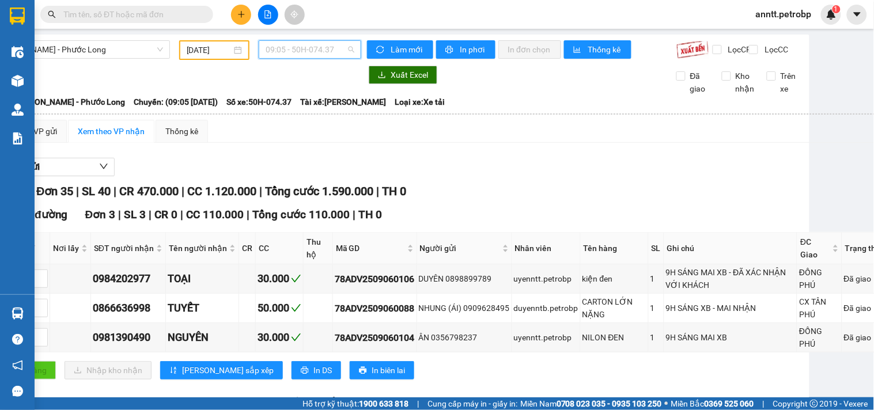
click at [347, 48] on span "09:05 - 50H-074.37" at bounding box center [310, 49] width 89 height 17
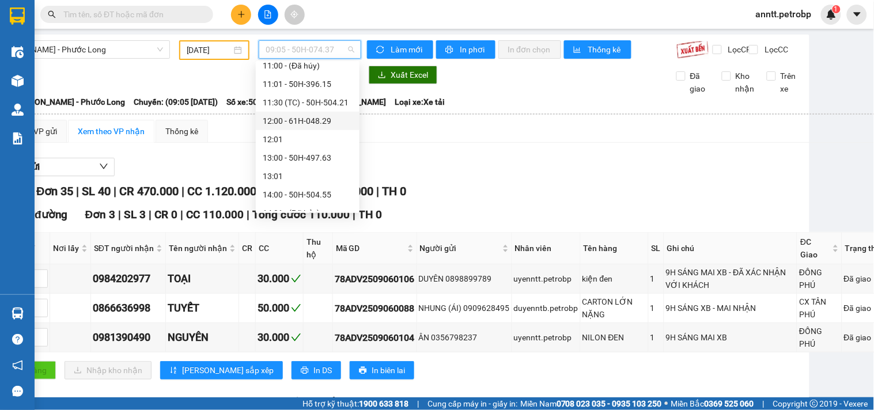
scroll to position [403, 0]
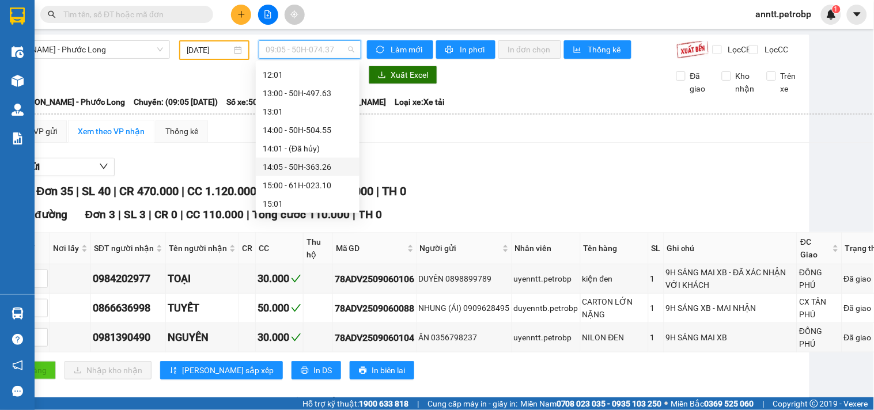
click at [318, 164] on div "14:05 - 50H-363.26" at bounding box center [308, 167] width 90 height 13
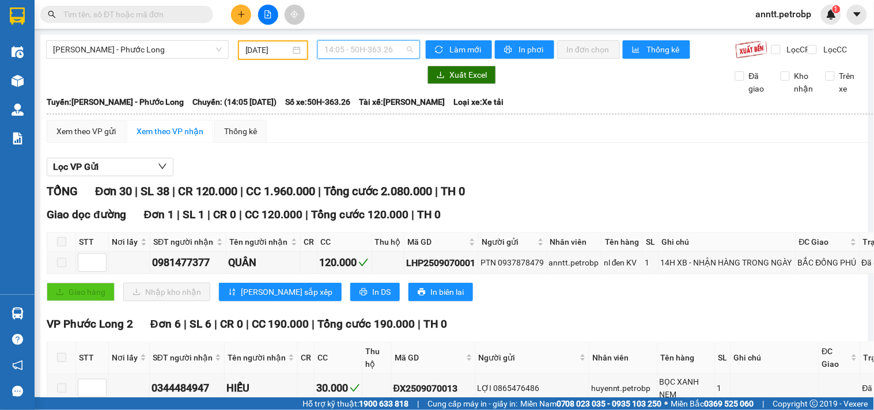
click at [404, 51] on span "14:05 - 50H-363.26" at bounding box center [368, 49] width 89 height 17
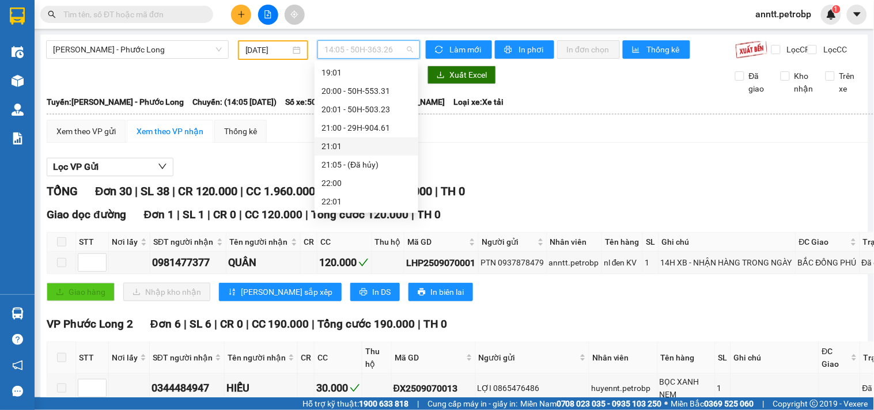
scroll to position [618, 0]
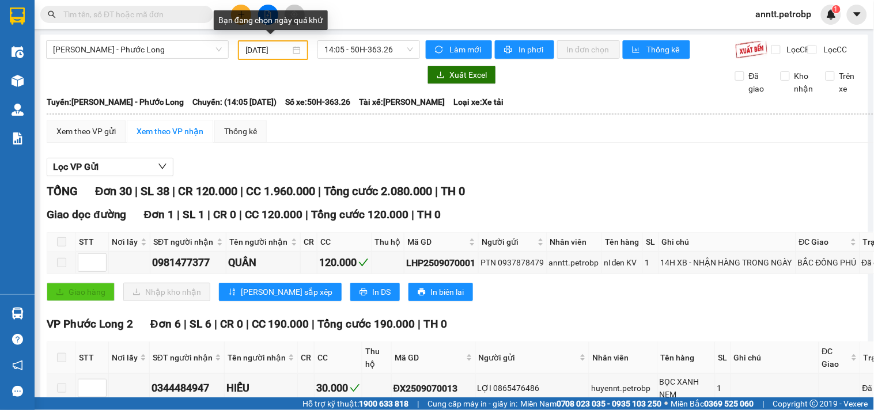
click at [294, 48] on div "[DATE]" at bounding box center [273, 50] width 56 height 13
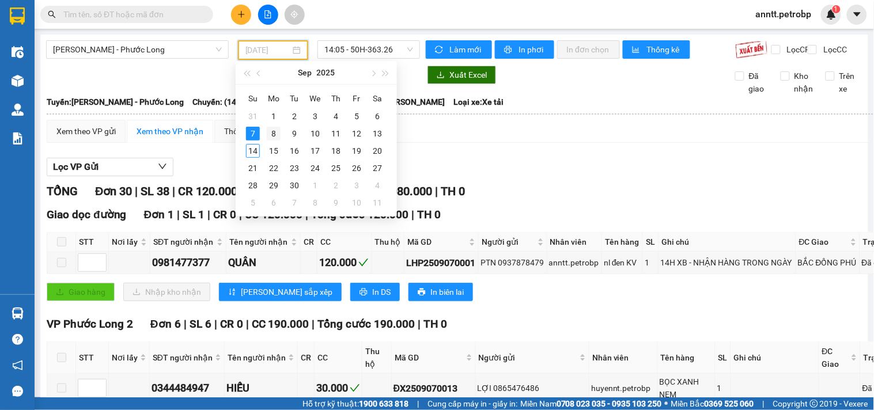
click at [273, 131] on div "8" at bounding box center [274, 134] width 14 height 14
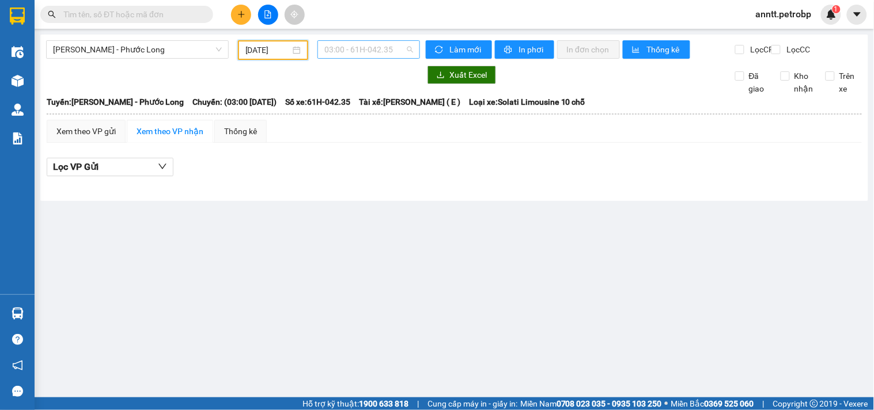
click at [411, 53] on span "03:00 - 61H-042.35" at bounding box center [368, 49] width 89 height 17
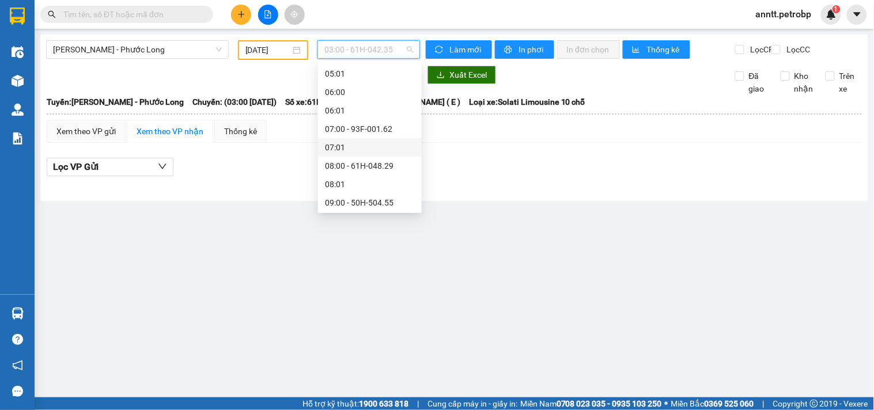
scroll to position [192, 0]
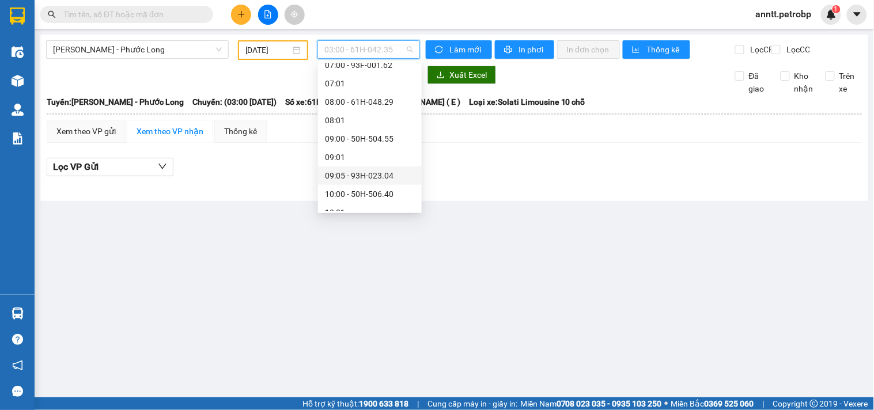
click at [375, 172] on div "09:05 - 93H-023.04" at bounding box center [370, 175] width 90 height 13
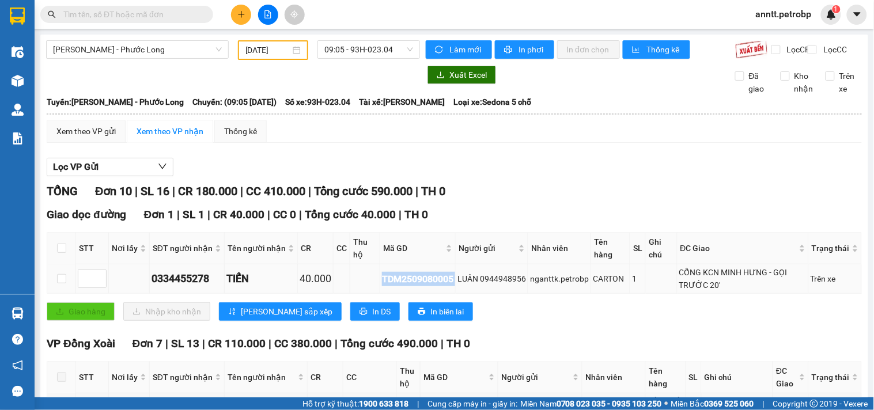
drag, startPoint x: 377, startPoint y: 285, endPoint x: 454, endPoint y: 286, distance: 76.6
click at [454, 286] on tr "0334455278 TIẾN 40.000 TDM2509080005 LUÂN 0944948956 nganttk.petrobp CARTON 1 C…" at bounding box center [454, 278] width 815 height 29
copy div "TDM2509080005"
click at [353, 55] on span "09:05 - 93H-023.04" at bounding box center [368, 49] width 89 height 17
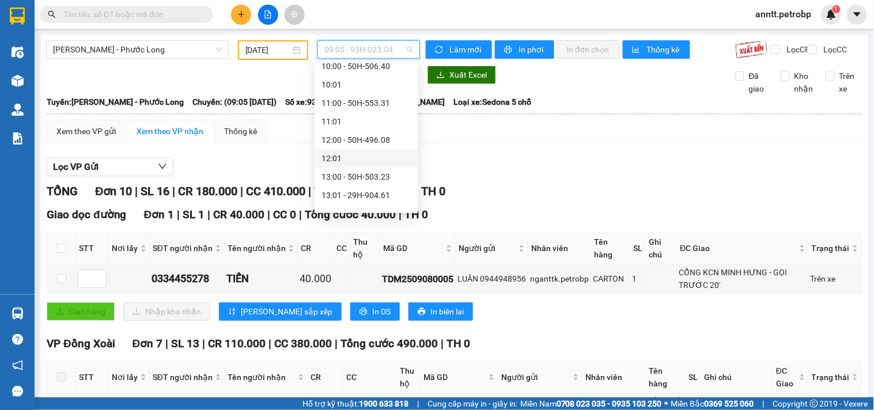
scroll to position [384, 0]
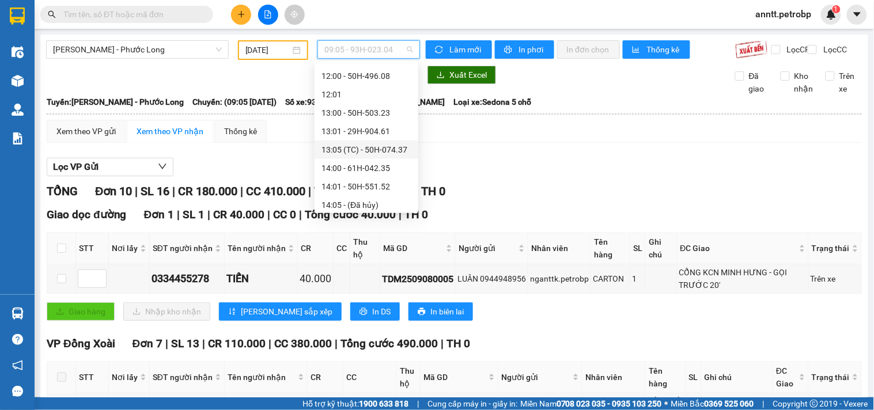
click at [387, 147] on div "13:05 (TC) - 50H-074.37" at bounding box center [367, 149] width 90 height 13
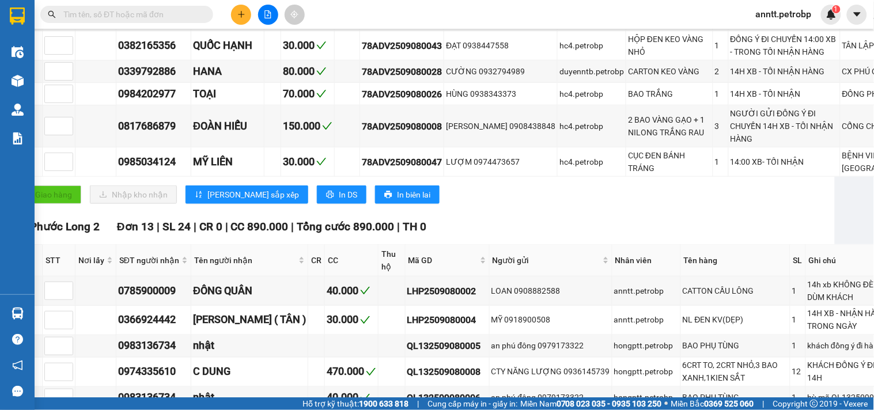
scroll to position [0, 33]
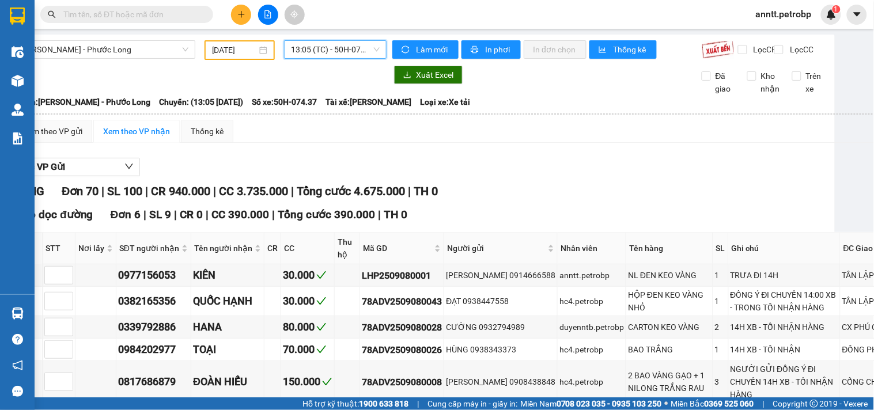
click at [317, 52] on span "13:05 (TC) - 50H-074.37" at bounding box center [335, 49] width 89 height 17
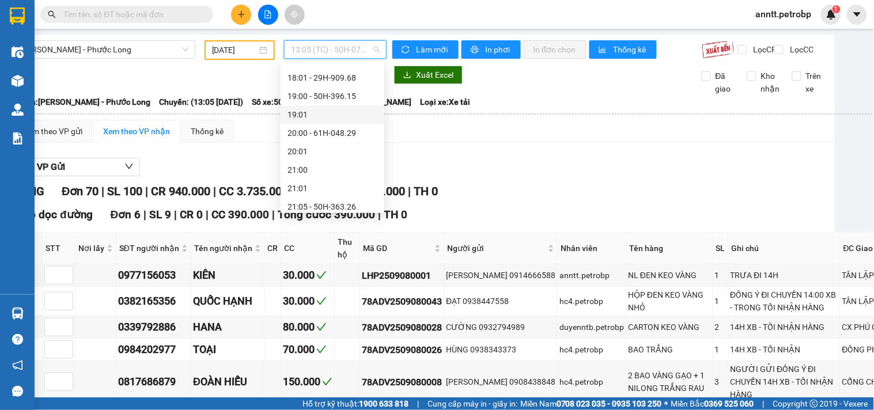
scroll to position [682, 0]
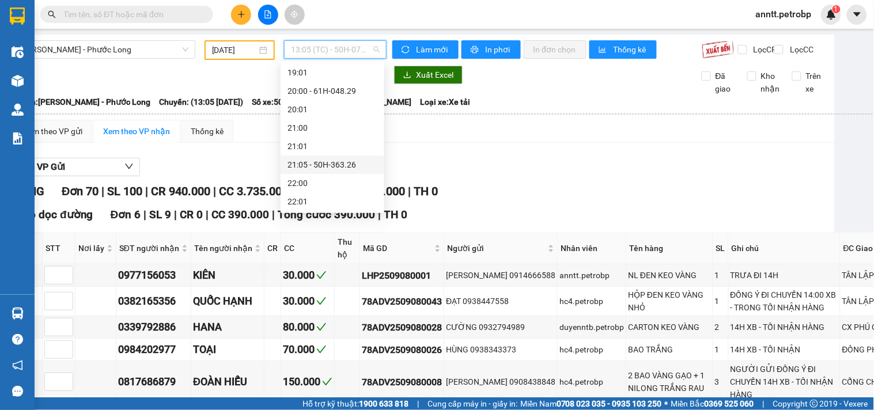
click at [345, 166] on div "21:05 - 50H-363.26" at bounding box center [333, 164] width 90 height 13
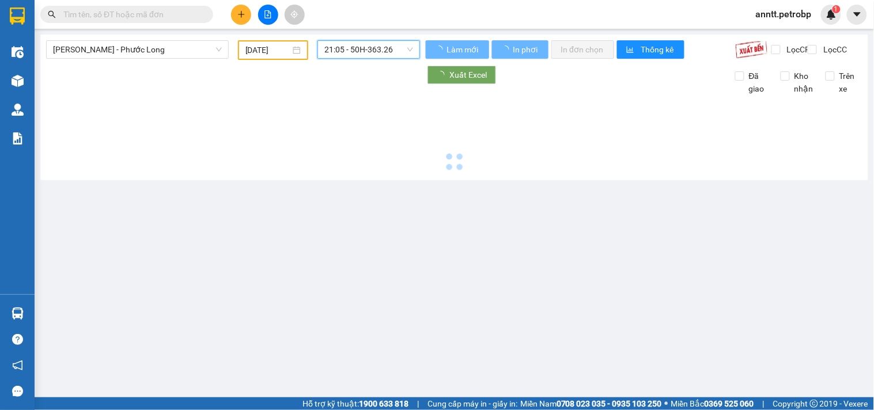
scroll to position [0, 0]
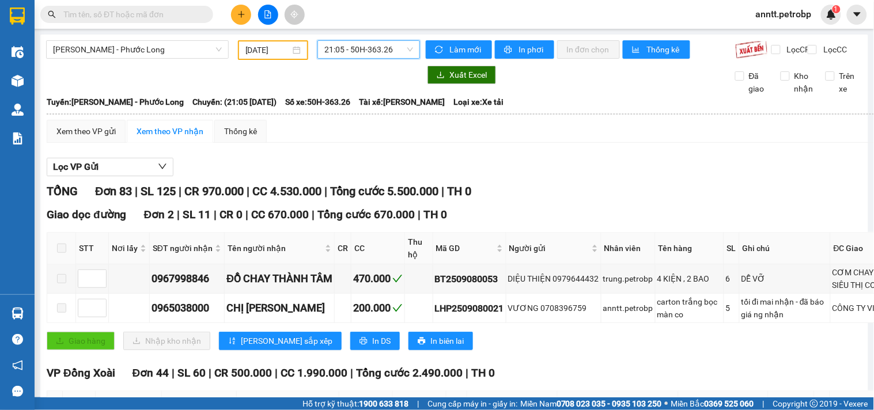
scroll to position [0, 83]
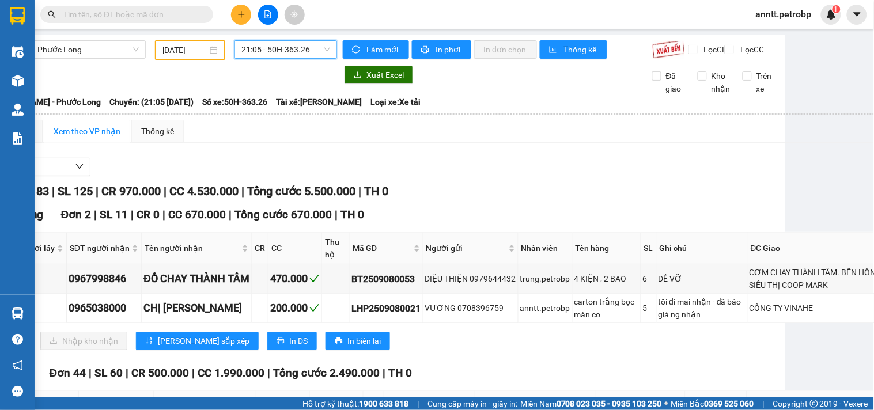
click at [210, 55] on div "[DATE]" at bounding box center [190, 50] width 56 height 13
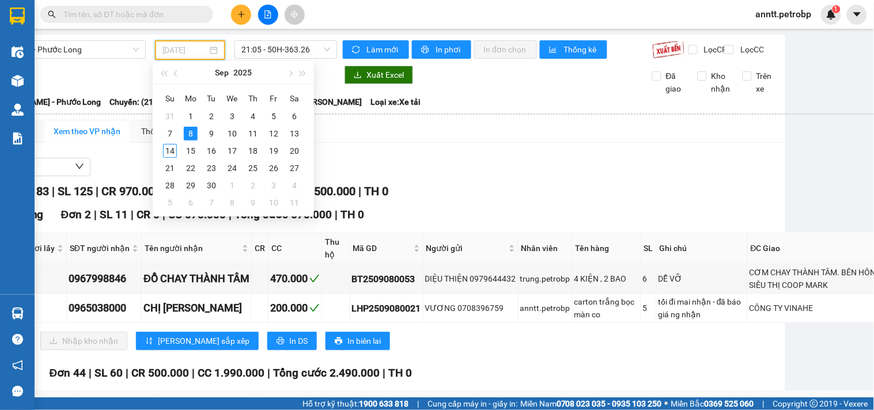
drag, startPoint x: 211, startPoint y: 135, endPoint x: 211, endPoint y: 98, distance: 37.5
click at [211, 131] on div "9" at bounding box center [212, 134] width 14 height 14
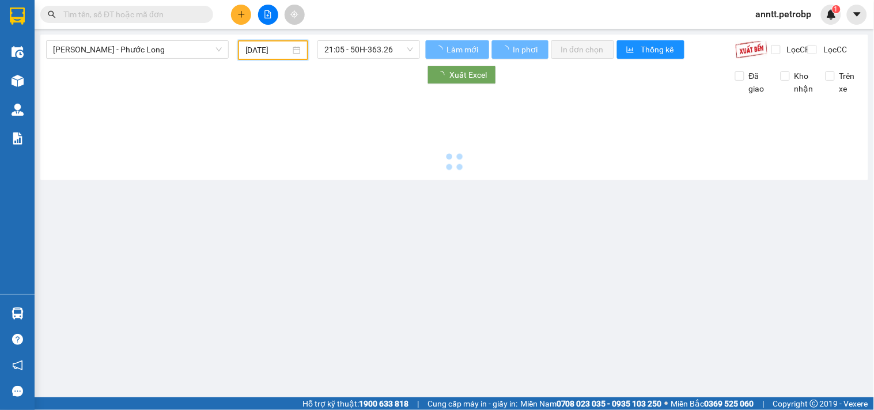
scroll to position [0, 0]
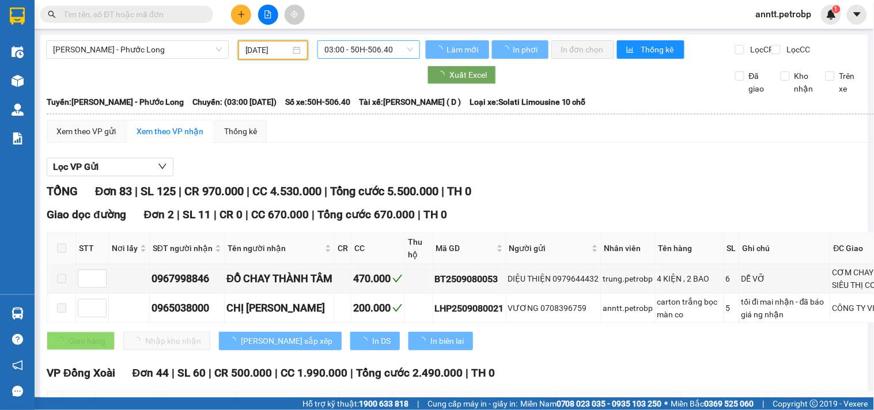
type input "09/09/2025"
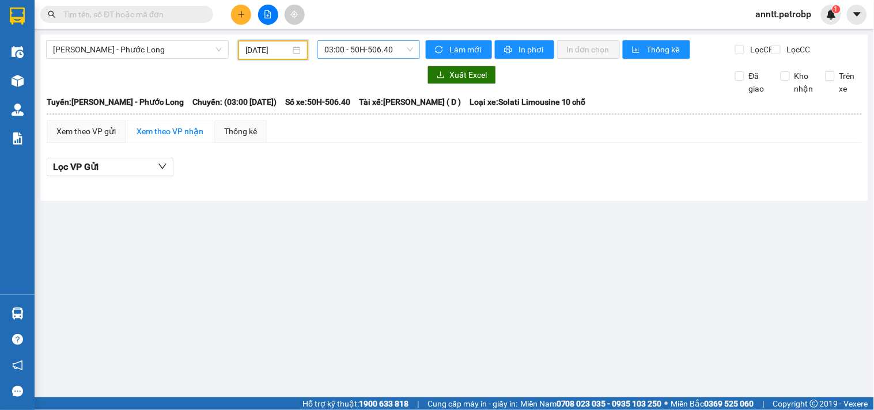
click at [352, 54] on span "03:00 - 50H-506.40" at bounding box center [368, 49] width 89 height 17
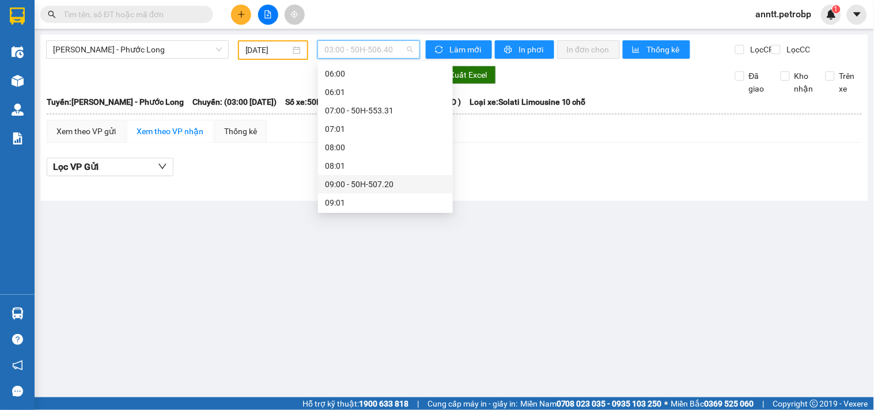
scroll to position [274, 0]
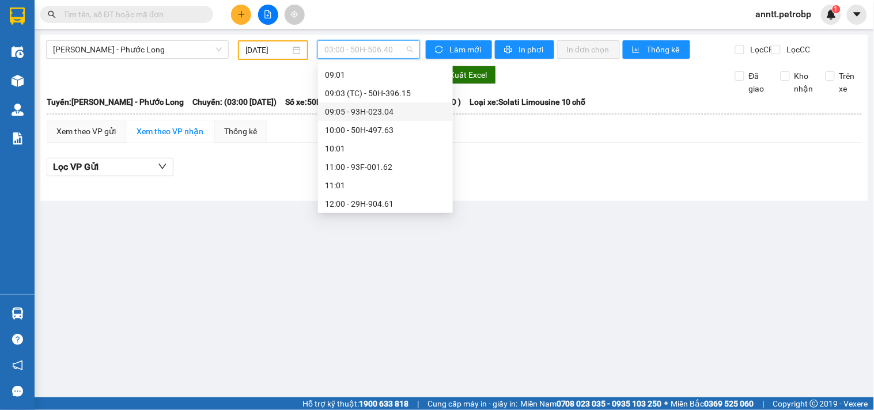
click at [375, 112] on div "09:05 - 93H-023.04" at bounding box center [385, 111] width 121 height 13
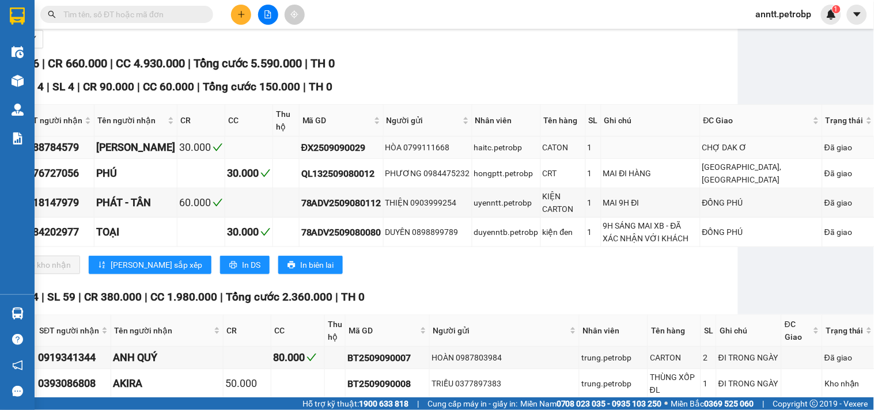
scroll to position [0, 130]
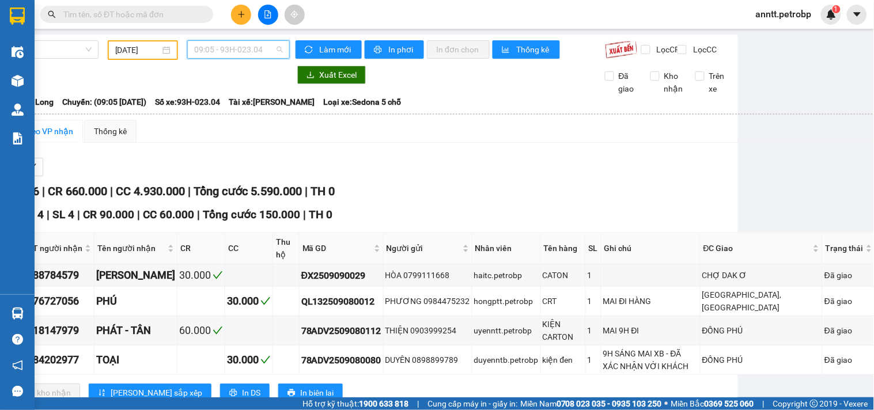
click at [255, 47] on span "09:05 - 93H-023.04" at bounding box center [238, 49] width 89 height 17
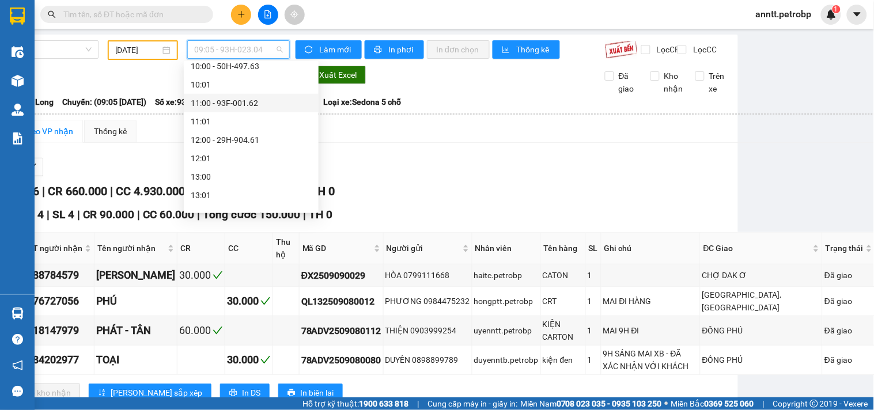
scroll to position [402, 0]
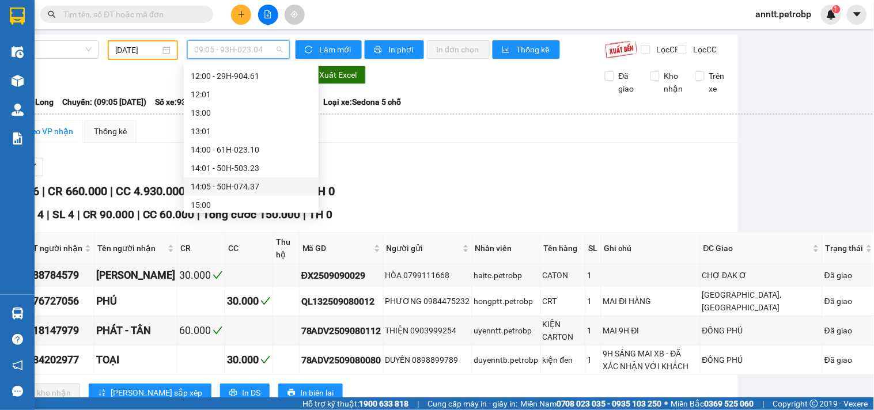
click at [237, 181] on div "14:05 - 50H-074.37" at bounding box center [251, 186] width 121 height 13
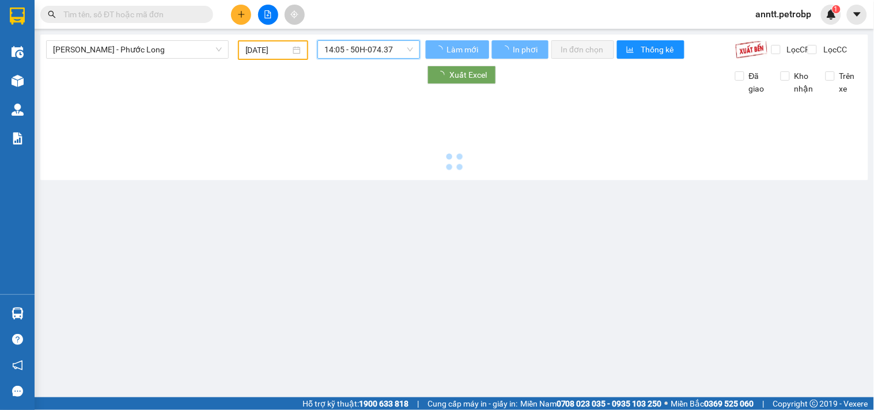
scroll to position [0, 0]
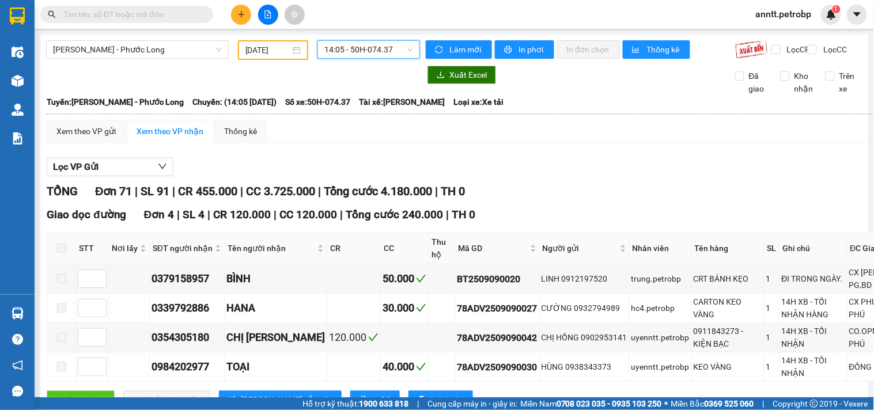
scroll to position [0, 62]
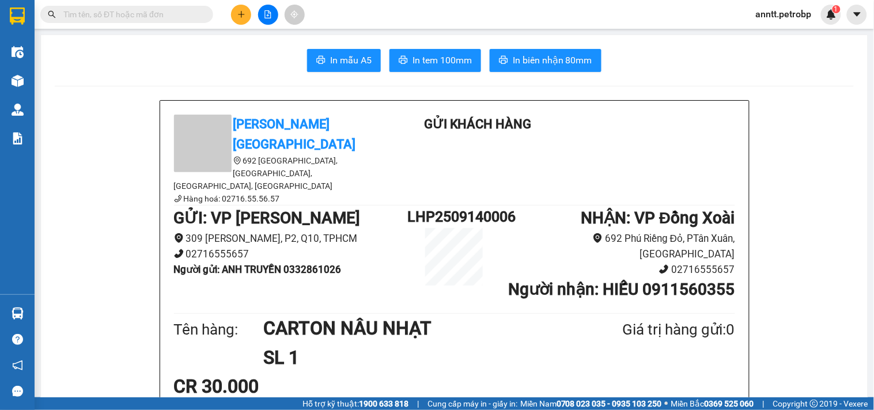
click at [171, 9] on input "text" at bounding box center [131, 14] width 136 height 13
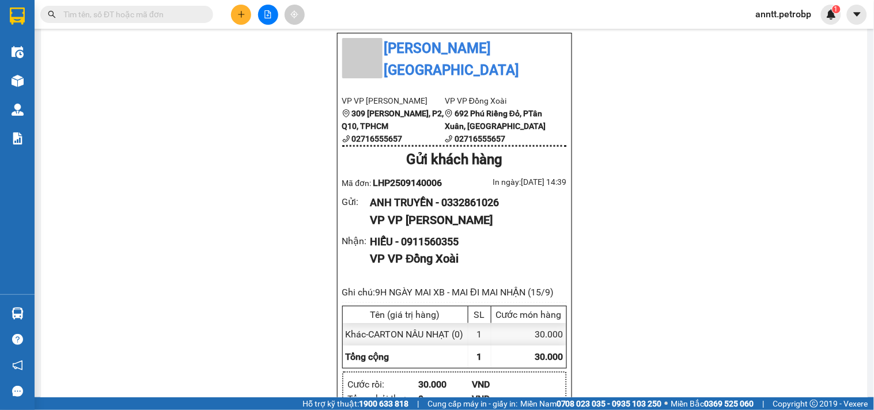
paste input "TDM2509010001"
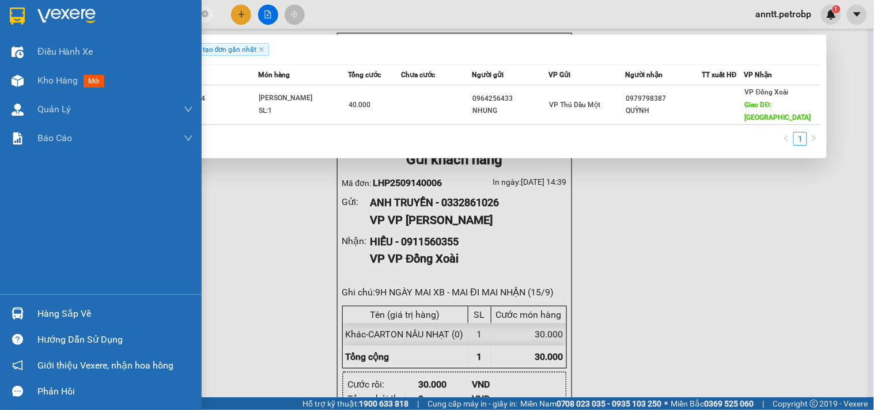
drag, startPoint x: 142, startPoint y: 17, endPoint x: 0, endPoint y: 32, distance: 143.1
click at [0, 32] on section "Kết quả tìm kiếm ( 1 ) Bộ lọc Ngày tạo đơn gần nhất Mã ĐH Trạng thái Món hàng T…" at bounding box center [437, 205] width 874 height 410
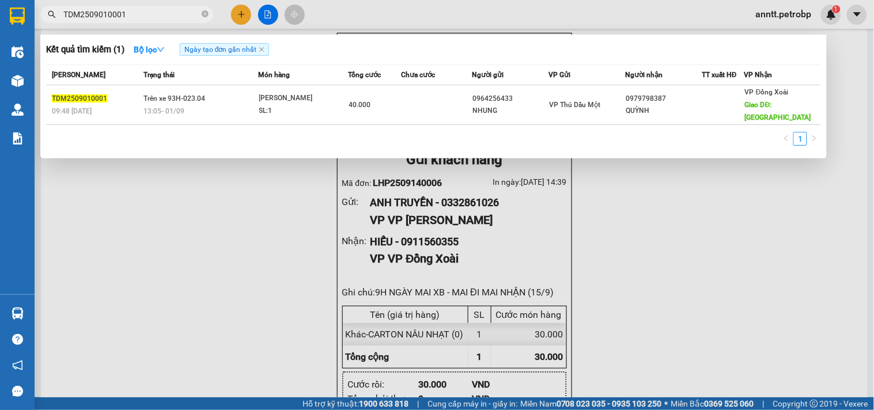
paste input "LHP2509060026"
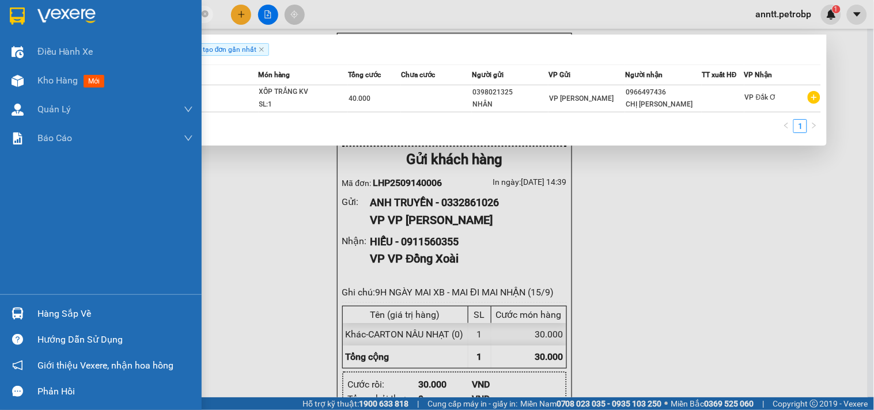
drag, startPoint x: 153, startPoint y: 16, endPoint x: 25, endPoint y: 14, distance: 128.5
click at [25, 14] on section "Kết quả tìm kiếm ( 1 ) Bộ lọc Ngày tạo đơn gần nhất Mã ĐH Trạng thái Món hàng T…" at bounding box center [437, 205] width 874 height 410
paste input "TDM2509080005"
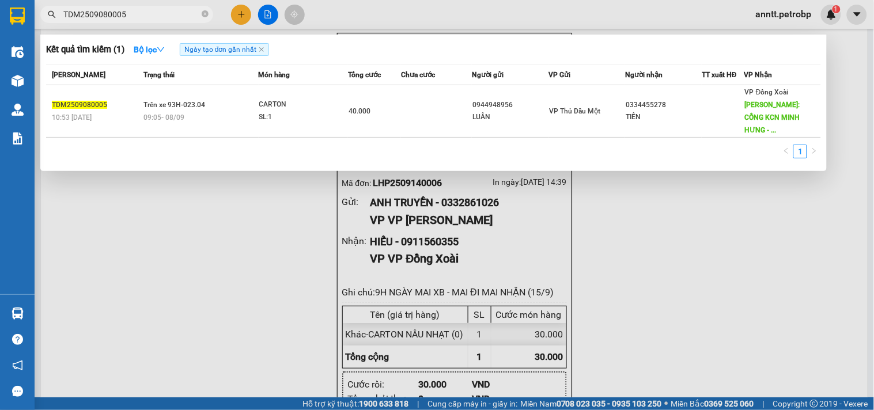
drag, startPoint x: 205, startPoint y: 15, endPoint x: 181, endPoint y: 13, distance: 23.2
click at [192, 15] on span "TDM2509080005" at bounding box center [126, 14] width 173 height 17
drag, startPoint x: 204, startPoint y: 14, endPoint x: 194, endPoint y: 13, distance: 10.4
click at [196, 13] on span "TDM2509080005" at bounding box center [126, 14] width 173 height 17
drag, startPoint x: 203, startPoint y: 14, endPoint x: 182, endPoint y: 13, distance: 21.3
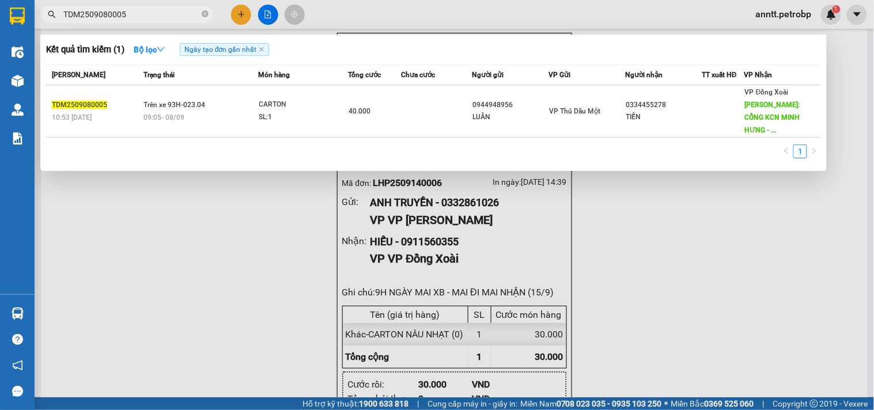
click at [199, 14] on span "TDM2509080005" at bounding box center [126, 14] width 173 height 17
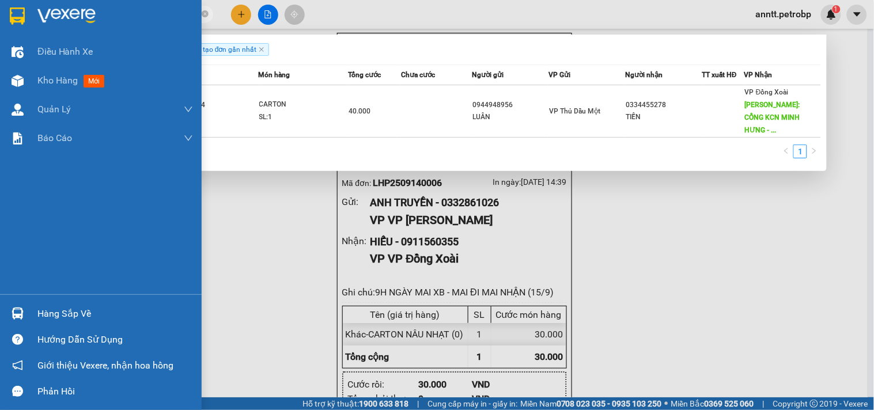
drag, startPoint x: 147, startPoint y: 14, endPoint x: 0, endPoint y: 23, distance: 147.8
click at [0, 21] on section "Kết quả tìm kiếm ( 1 ) Bộ lọc Ngày tạo đơn gần nhất Mã ĐH Trạng thái Món hàng T…" at bounding box center [437, 205] width 874 height 410
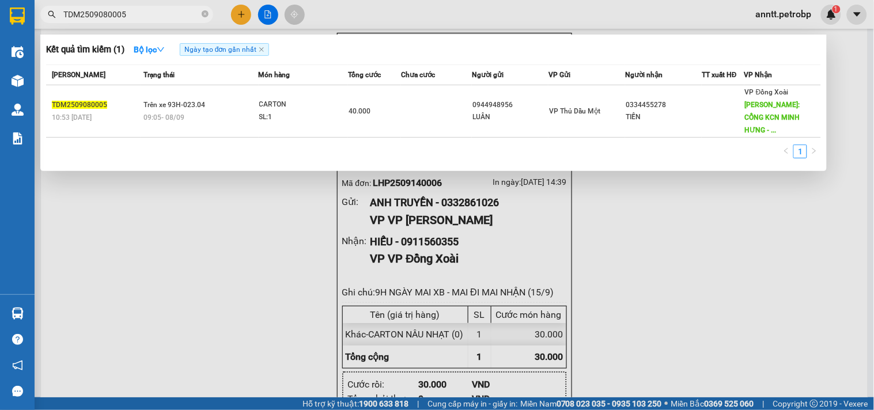
paste input "PB250902"
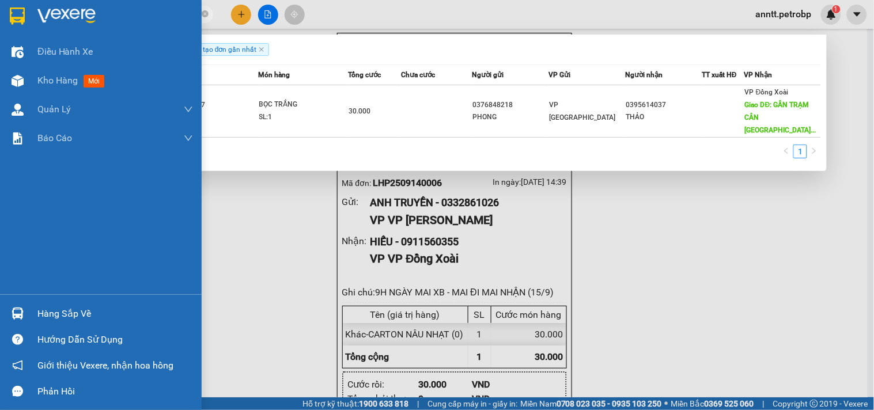
drag, startPoint x: 130, startPoint y: 9, endPoint x: 0, endPoint y: 20, distance: 130.1
click at [0, 18] on section "Kết quả tìm kiếm ( 1 ) Bộ lọc Ngày tạo đơn gần nhất Mã ĐH Trạng thái Món hàng T…" at bounding box center [437, 205] width 874 height 410
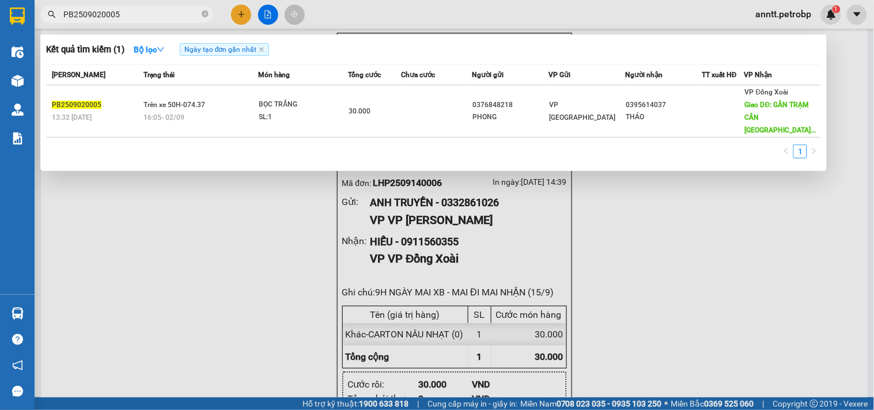
paste input "BN2509050002"
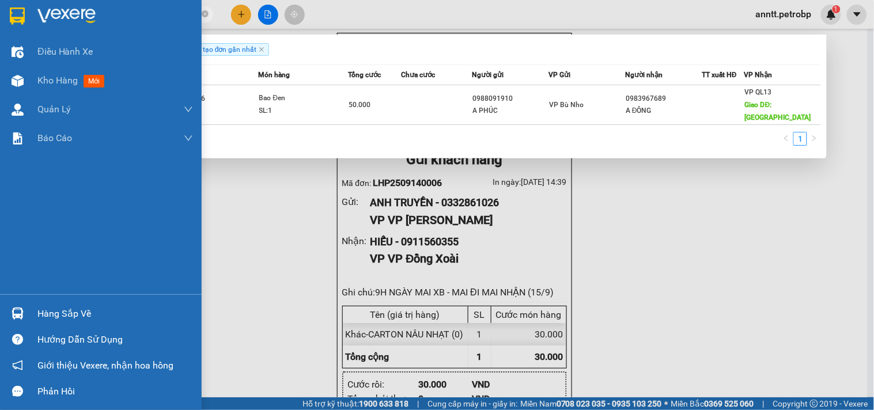
drag, startPoint x: 186, startPoint y: 9, endPoint x: 12, endPoint y: 12, distance: 174.0
click at [12, 12] on section "Kết quả tìm kiếm ( 1 ) Bộ lọc Ngày tạo đơn gần nhất Mã ĐH Trạng thái Món hàng T…" at bounding box center [437, 205] width 874 height 410
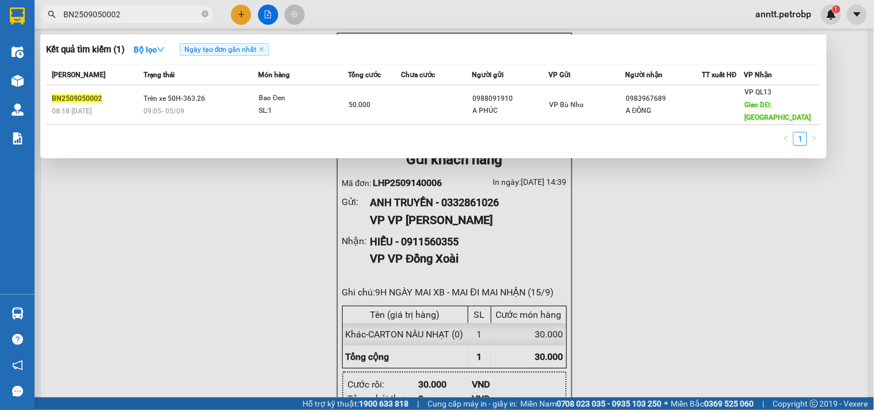
paste input "PR2509070001"
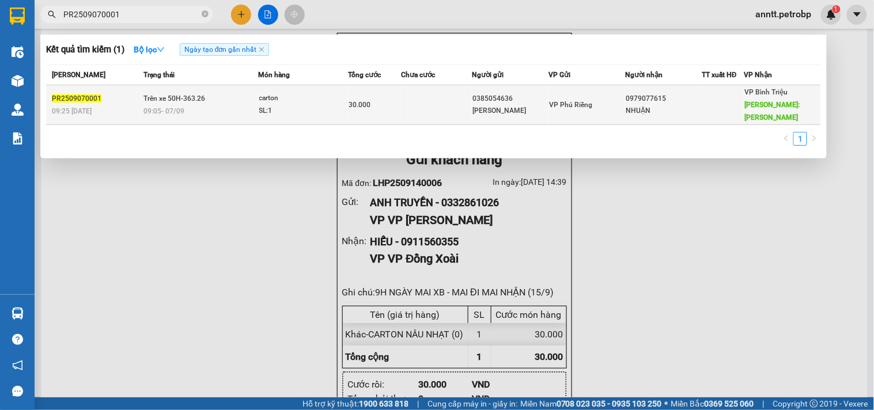
type input "PR2509070001"
click at [383, 104] on div "30.000" at bounding box center [375, 105] width 52 height 13
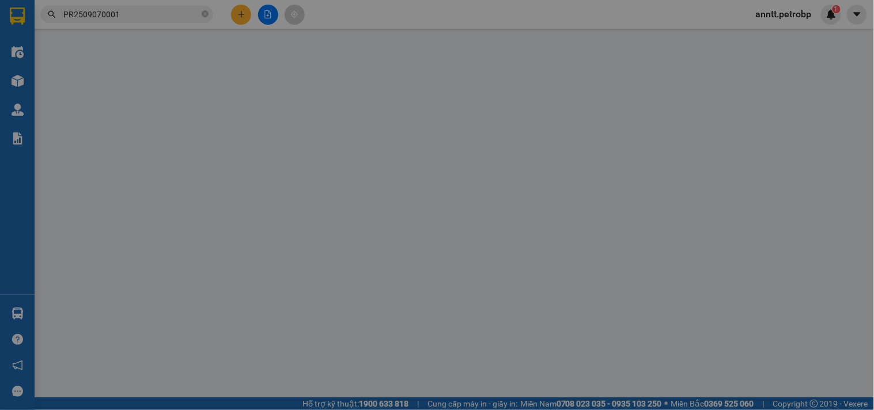
type input "0385054636"
type input "[PERSON_NAME]"
type input "0979077615"
type input "NHUẬN"
type input "[PERSON_NAME]"
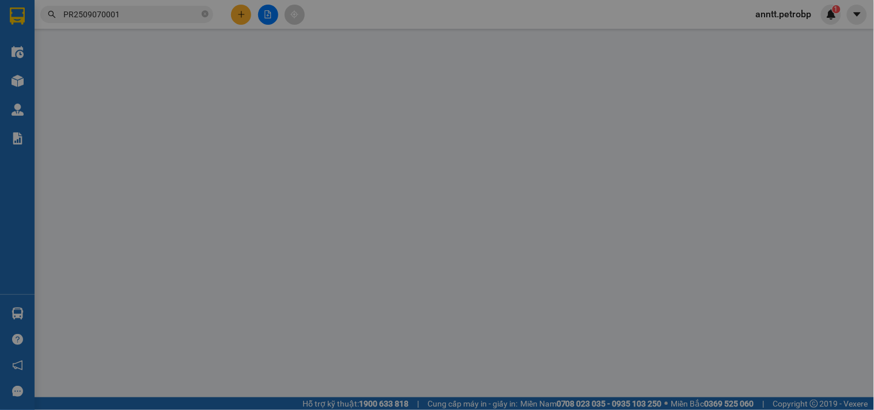
type input "30.000"
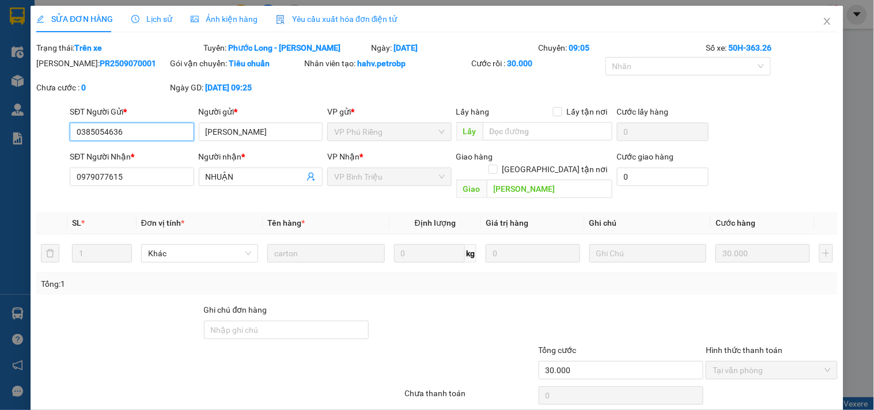
scroll to position [33, 0]
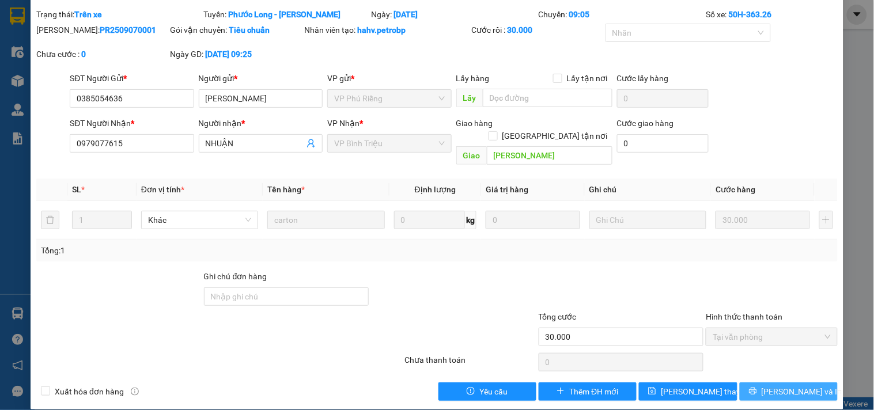
click at [796, 385] on span "[PERSON_NAME] và In" at bounding box center [802, 391] width 81 height 13
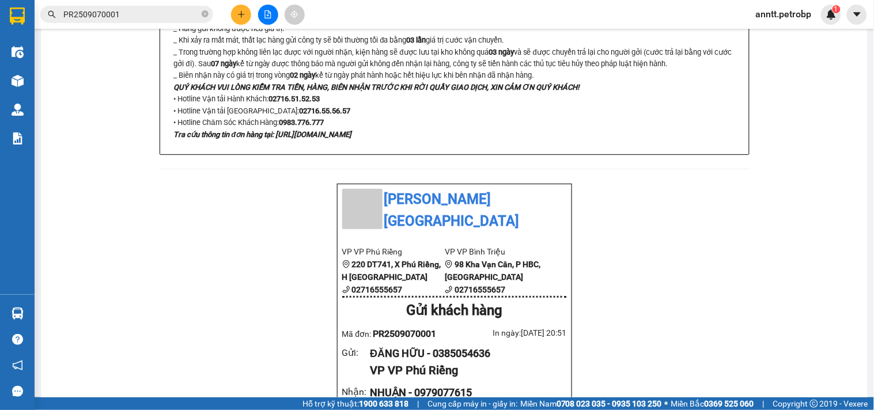
scroll to position [704, 0]
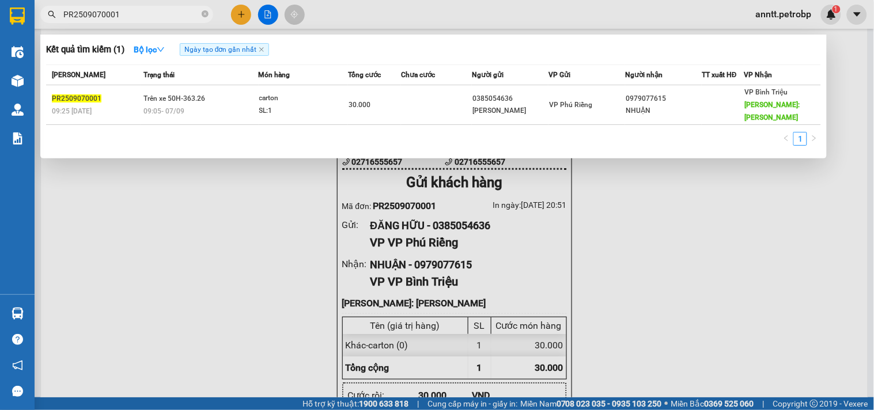
drag, startPoint x: 133, startPoint y: 15, endPoint x: 6, endPoint y: 4, distance: 127.8
click at [6, 4] on section "Kết quả tìm kiếm ( 1 ) Bộ lọc Ngày tạo đơn gần nhất Mã ĐH Trạng thái Món hàng T…" at bounding box center [437, 205] width 874 height 410
paste input "B2509080020"
drag, startPoint x: 135, startPoint y: 13, endPoint x: 36, endPoint y: 10, distance: 98.6
click at [36, 10] on div "PB2509080020" at bounding box center [112, 14] width 225 height 17
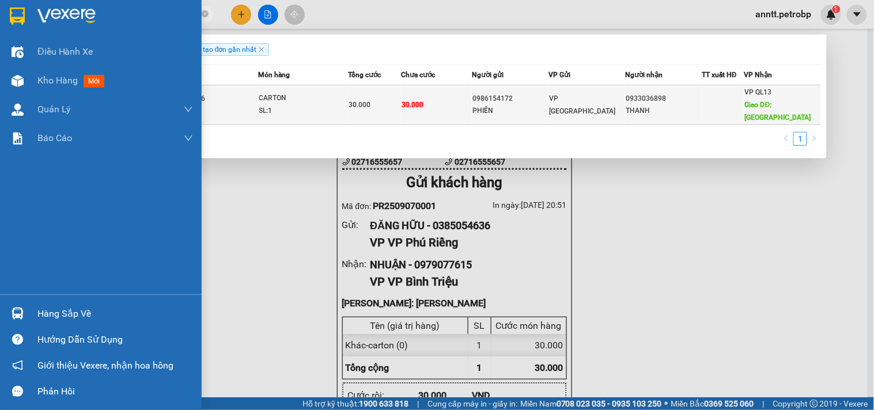
paste input "ĐX2509090036"
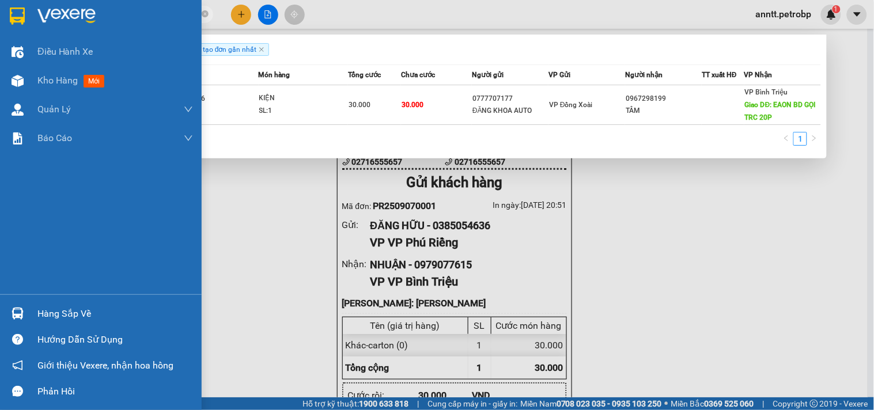
drag, startPoint x: 147, startPoint y: 13, endPoint x: 28, endPoint y: 13, distance: 119.3
click at [28, 13] on section "Kết quả tìm kiếm ( 1 ) Bộ lọc Ngày tạo đơn gần nhất Mã ĐH Trạng thái Món hàng T…" at bounding box center [437, 205] width 874 height 410
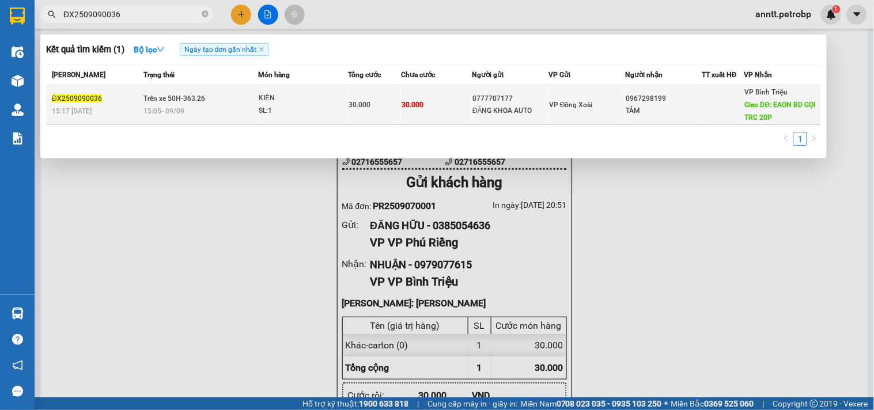
paste input "PB250909001"
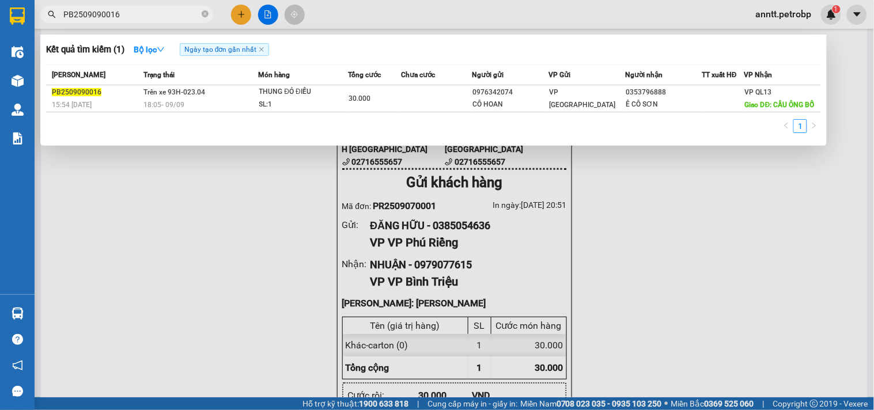
type input "PB2509090016"
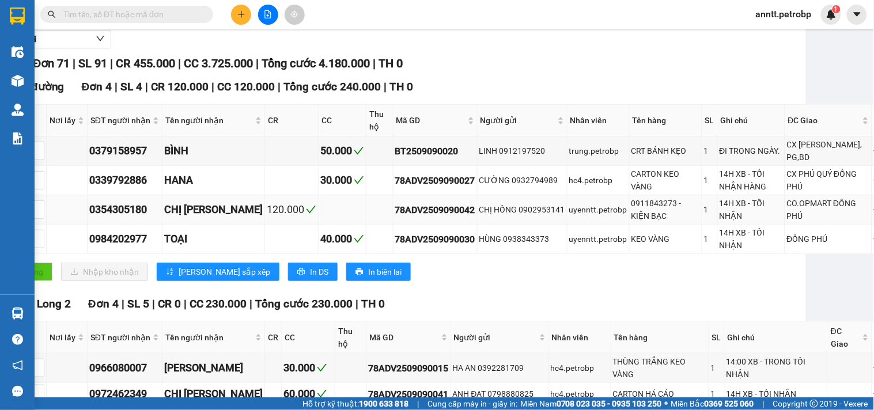
scroll to position [0, 62]
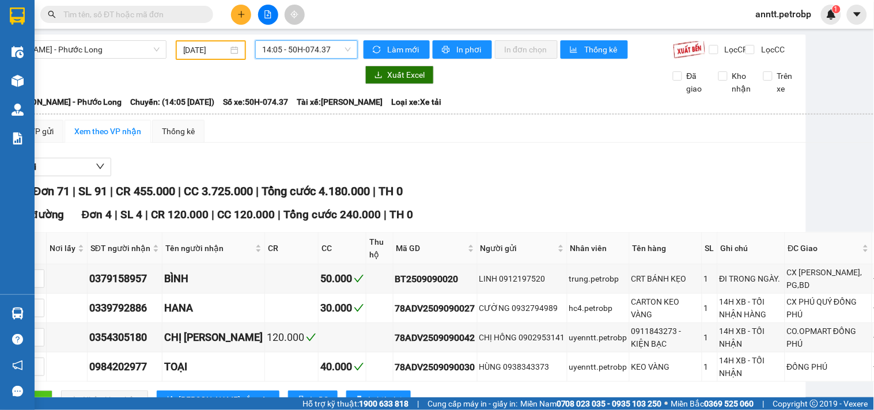
click at [331, 51] on span "14:05 - 50H-074.37" at bounding box center [306, 49] width 89 height 17
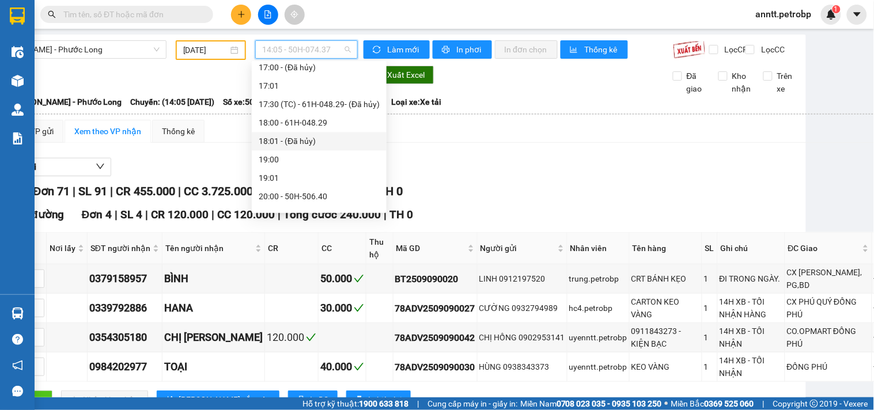
scroll to position [701, 0]
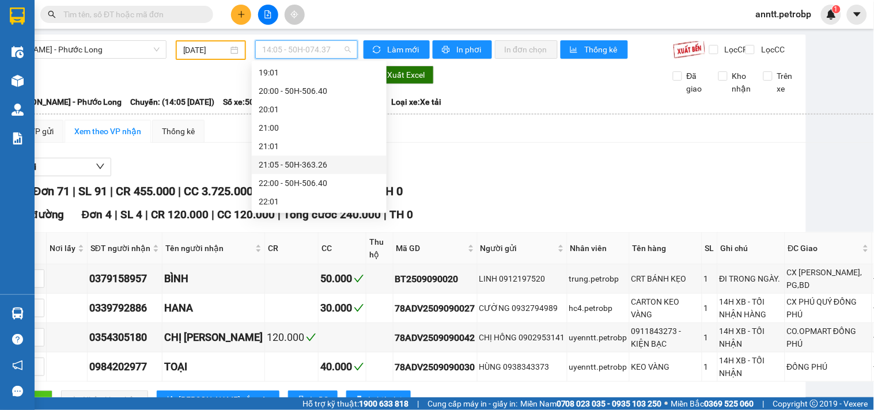
click at [295, 164] on div "21:05 - 50H-363.26" at bounding box center [319, 164] width 121 height 13
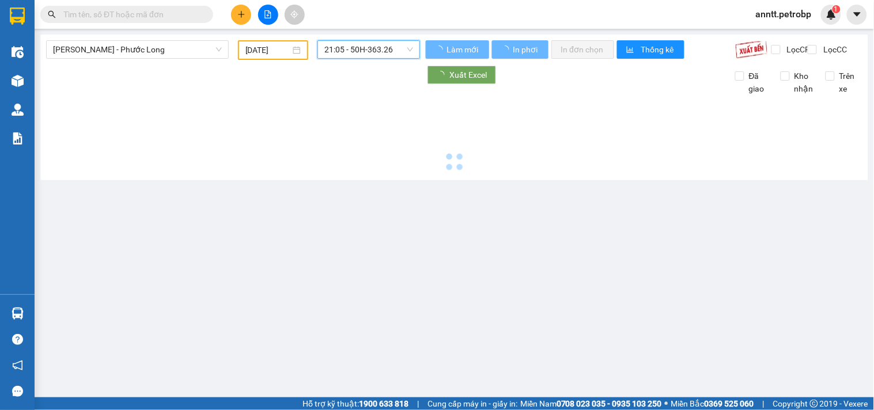
scroll to position [0, 0]
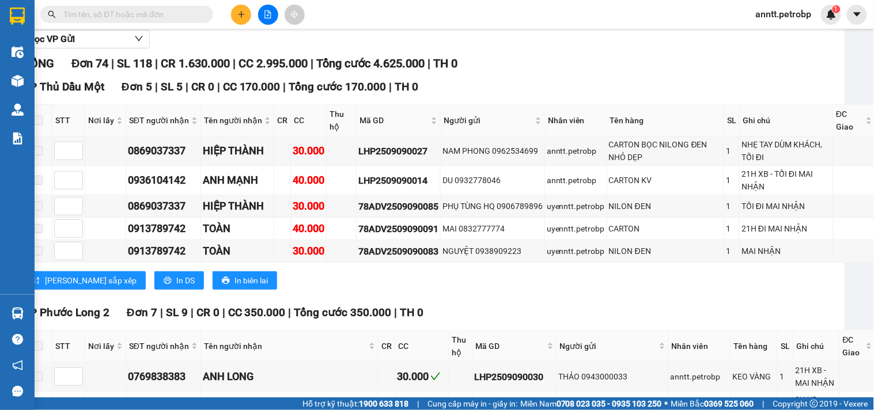
scroll to position [0, 24]
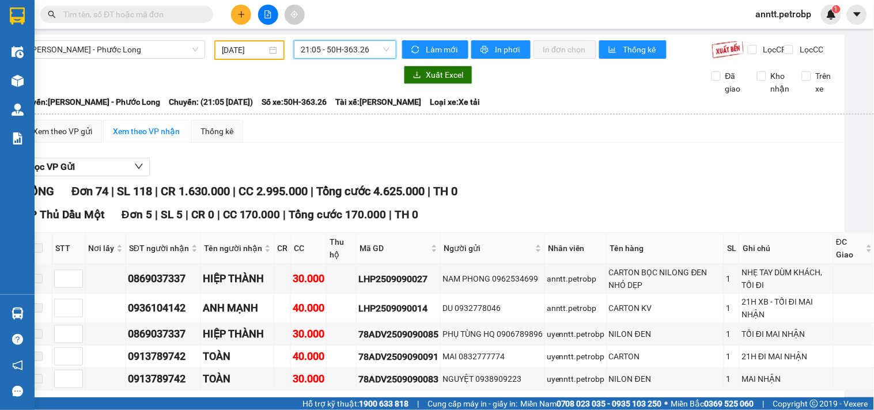
click at [267, 52] on div "09/09/2025" at bounding box center [250, 50] width 56 height 13
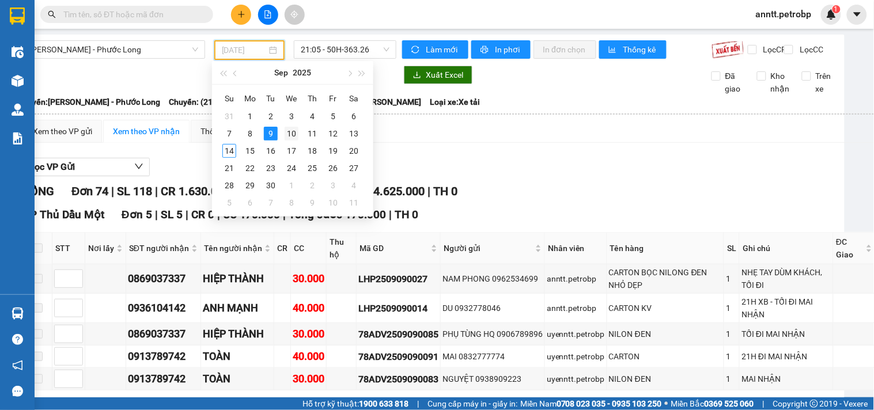
click at [294, 135] on div "10" at bounding box center [292, 134] width 14 height 14
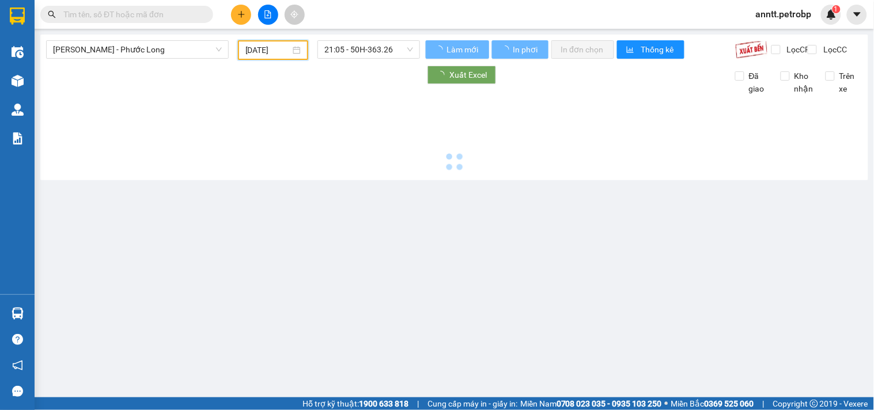
scroll to position [0, 0]
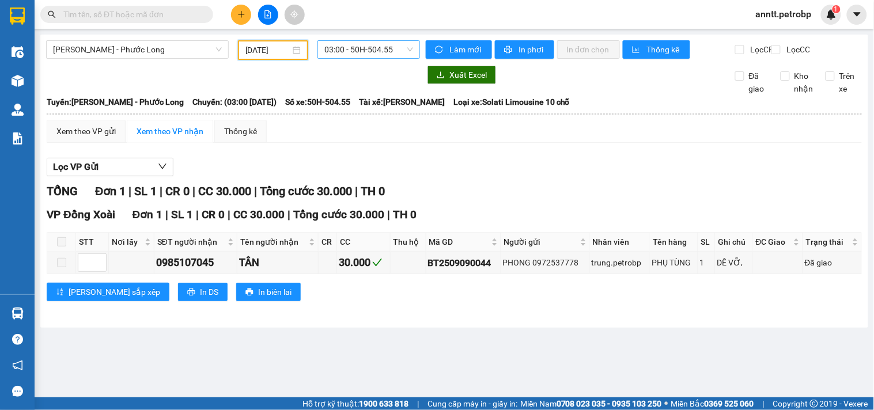
scroll to position [18, 0]
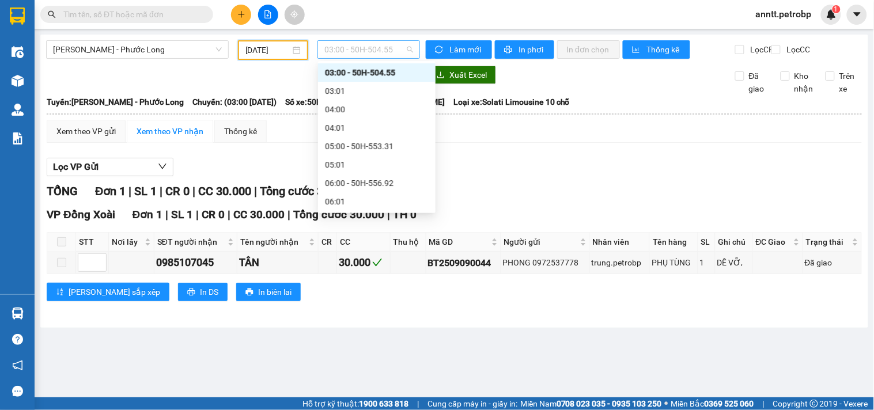
click at [395, 49] on span "03:00 - 50H-504.55" at bounding box center [368, 49] width 89 height 17
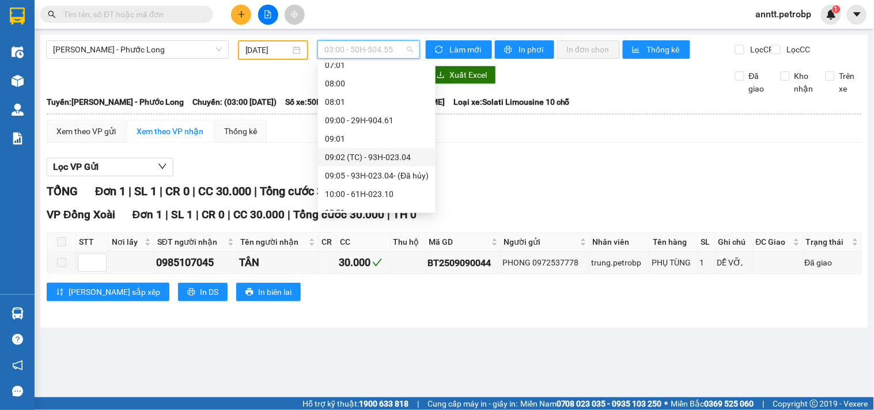
click at [370, 151] on div "09:02 (TC) - 93H-023.04" at bounding box center [377, 157] width 104 height 13
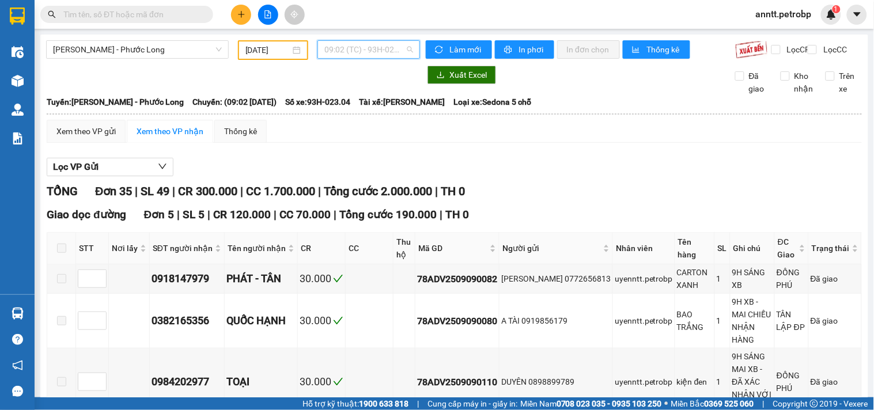
click at [380, 48] on span "09:02 (TC) - 93H-023.04" at bounding box center [368, 49] width 89 height 17
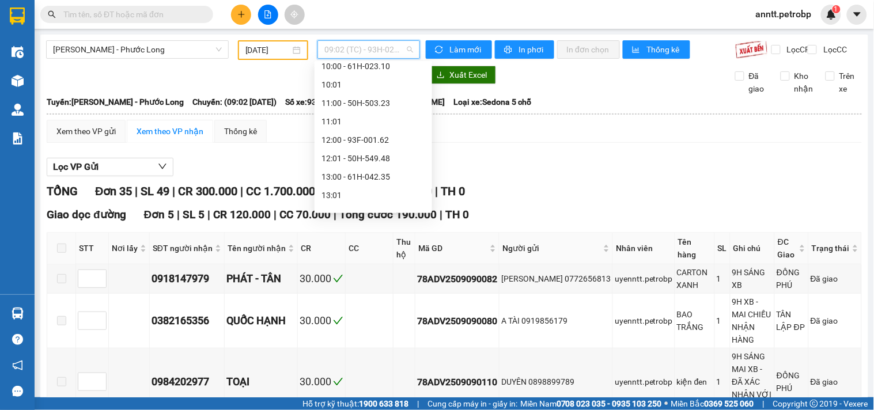
scroll to position [384, 0]
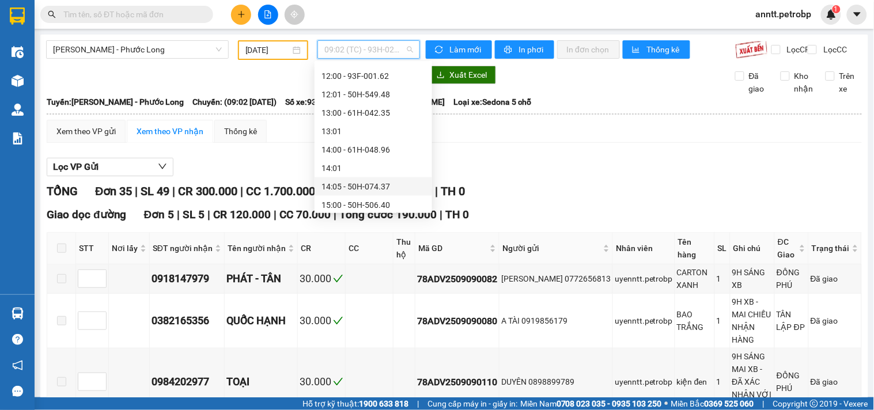
click at [367, 184] on div "14:05 - 50H-074.37" at bounding box center [374, 186] width 104 height 13
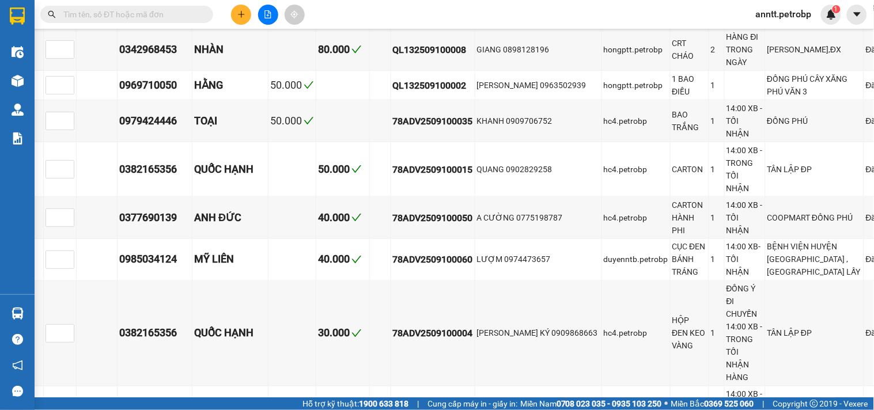
scroll to position [0, 32]
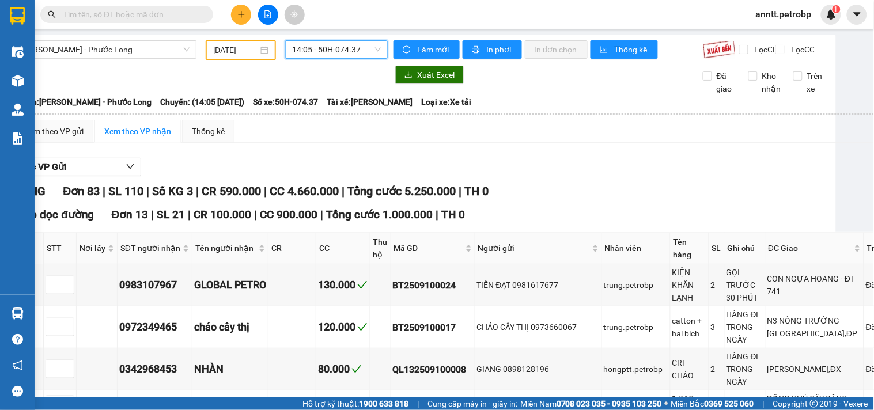
click at [361, 54] on span "14:05 - 50H-074.37" at bounding box center [336, 49] width 89 height 17
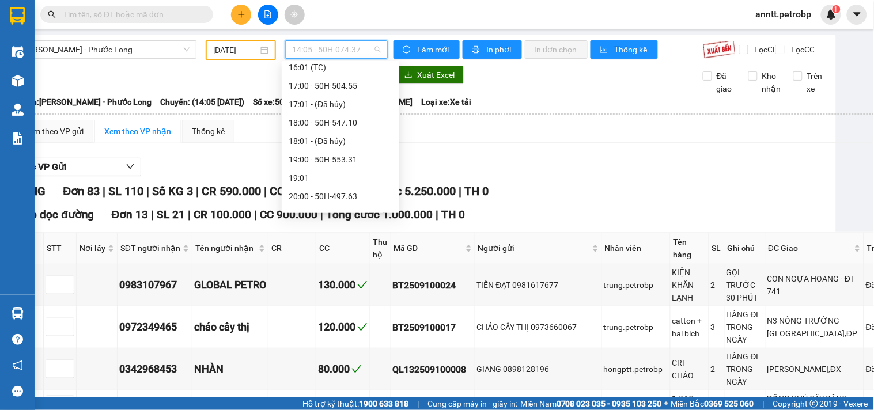
scroll to position [682, 0]
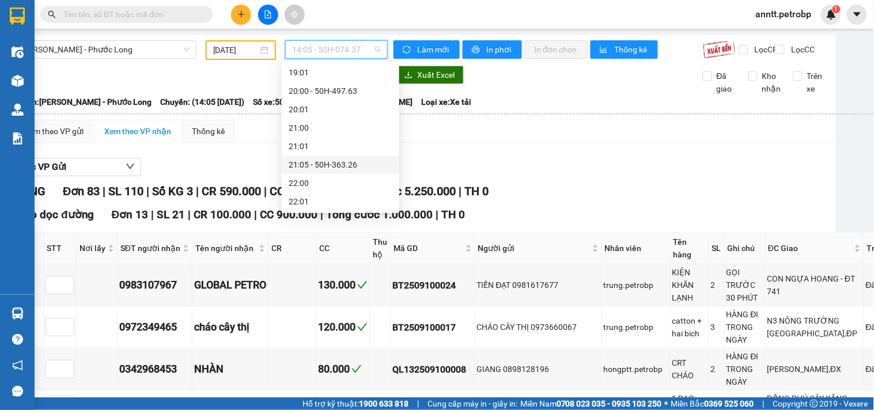
click at [343, 164] on div "21:05 - 50H-363.26" at bounding box center [341, 164] width 104 height 13
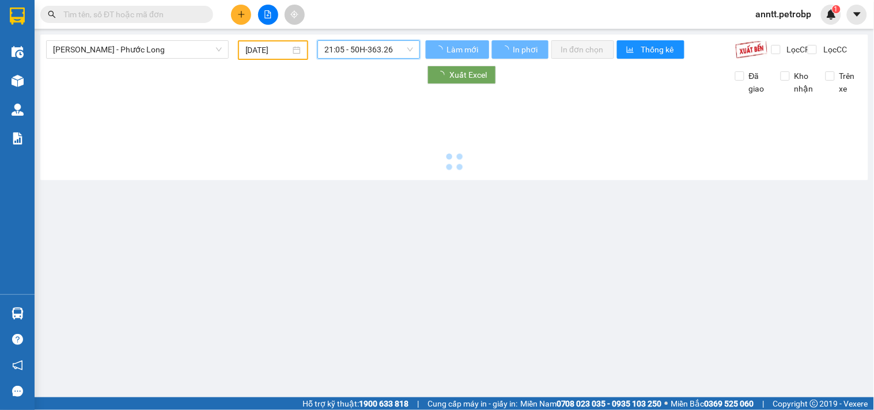
scroll to position [0, 0]
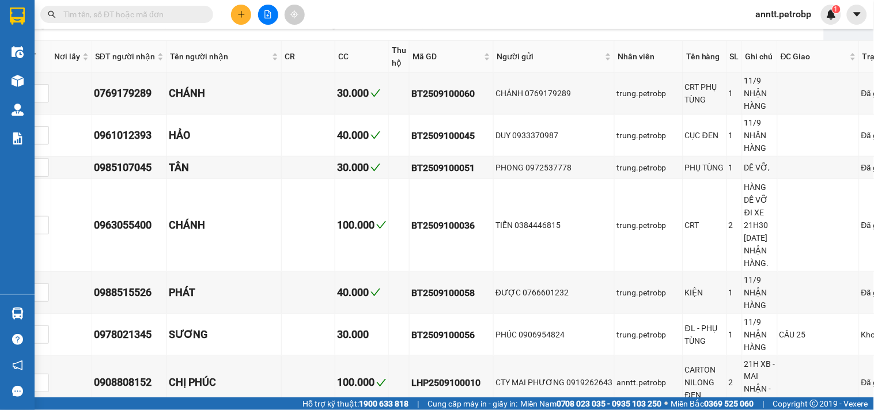
scroll to position [0, 44]
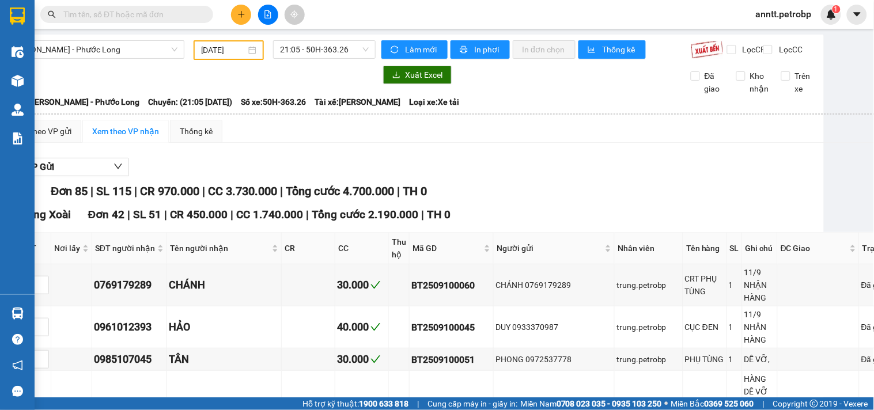
click at [249, 47] on div "10/09/2025" at bounding box center [229, 50] width 56 height 13
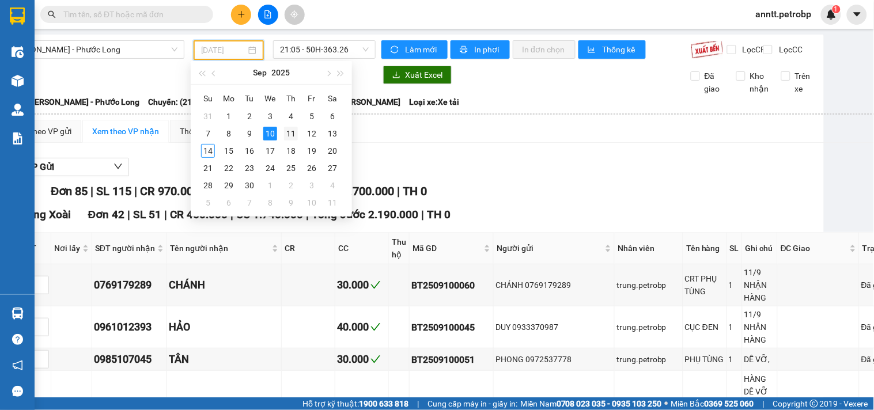
click at [295, 130] on div "11" at bounding box center [291, 134] width 14 height 14
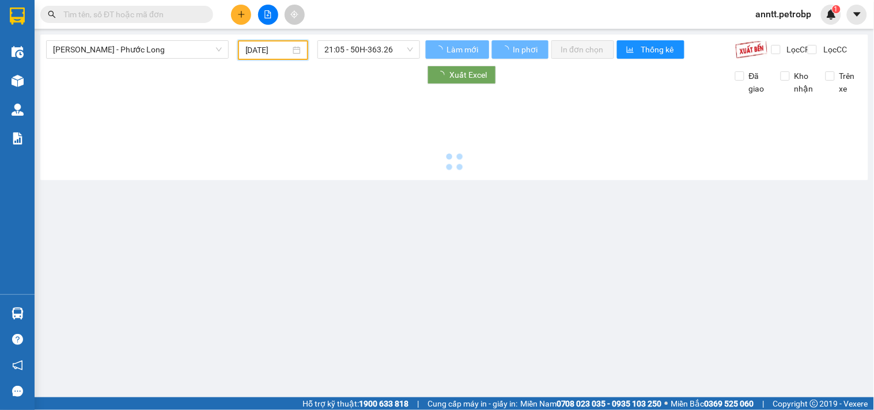
scroll to position [0, 0]
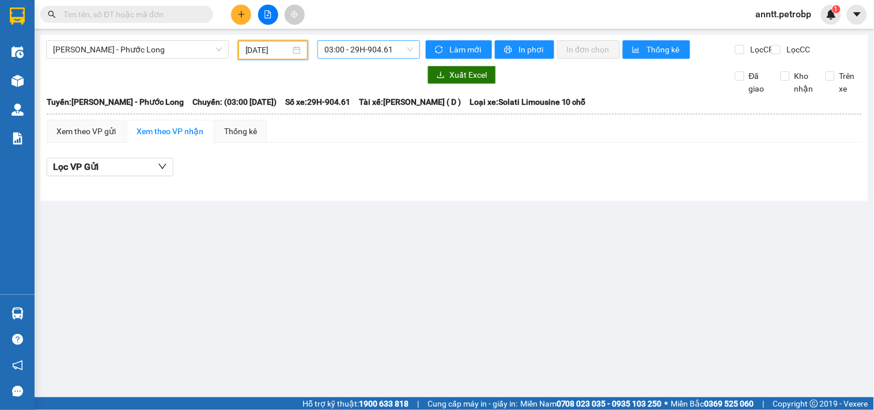
scroll to position [18, 0]
click at [400, 44] on span "03:00 - 29H-904.61" at bounding box center [368, 49] width 89 height 17
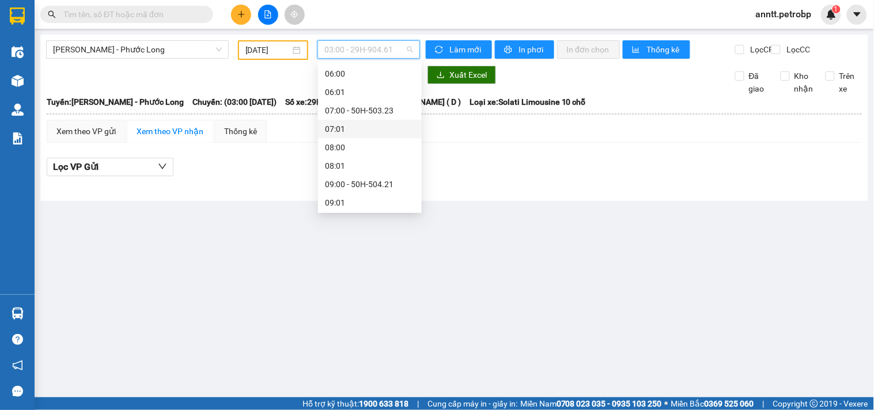
scroll to position [192, 0]
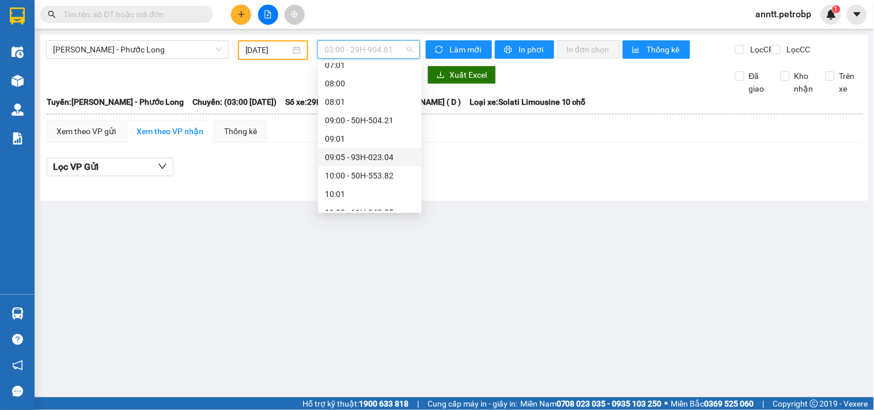
click at [373, 152] on div "09:05 - 93H-023.04" at bounding box center [370, 157] width 90 height 13
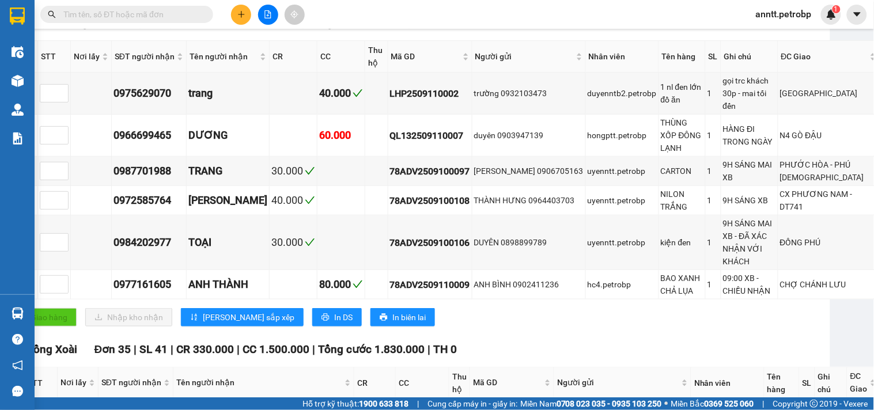
scroll to position [0, 38]
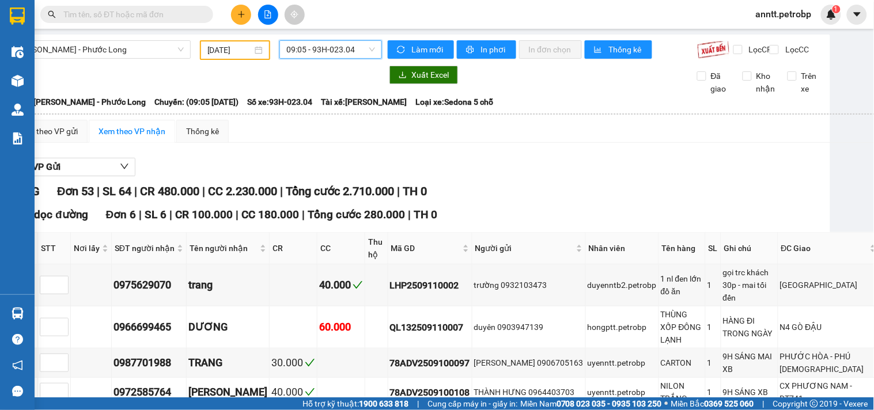
click at [368, 50] on span "09:05 - 93H-023.04" at bounding box center [330, 49] width 89 height 17
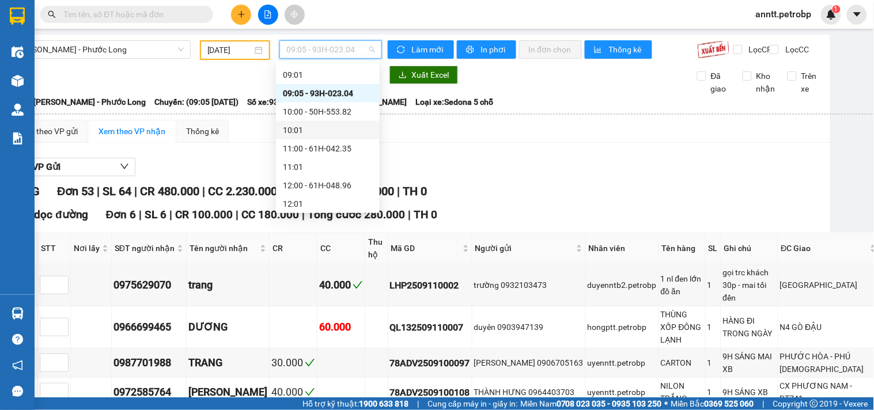
scroll to position [384, 0]
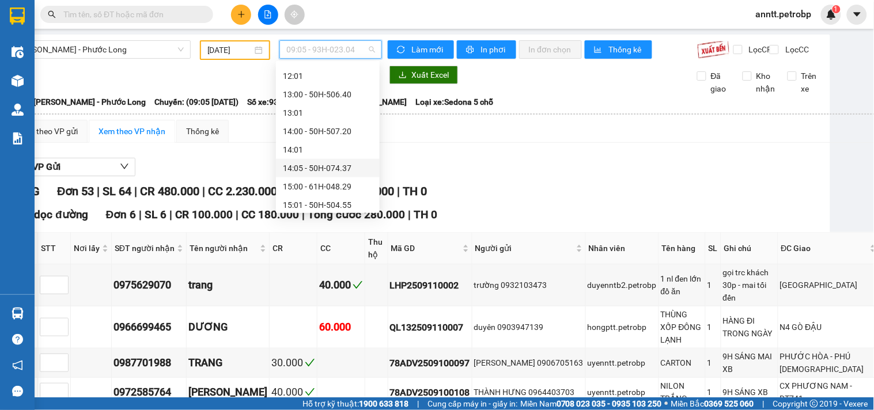
click at [324, 166] on div "14:05 - 50H-074.37" at bounding box center [328, 168] width 90 height 13
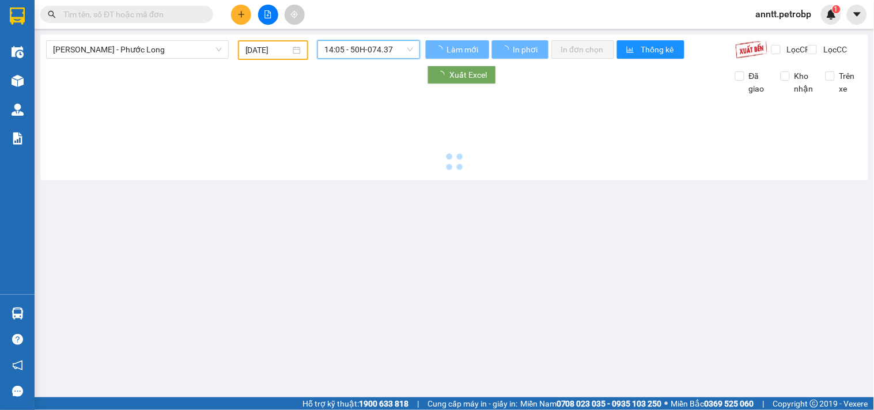
scroll to position [0, 0]
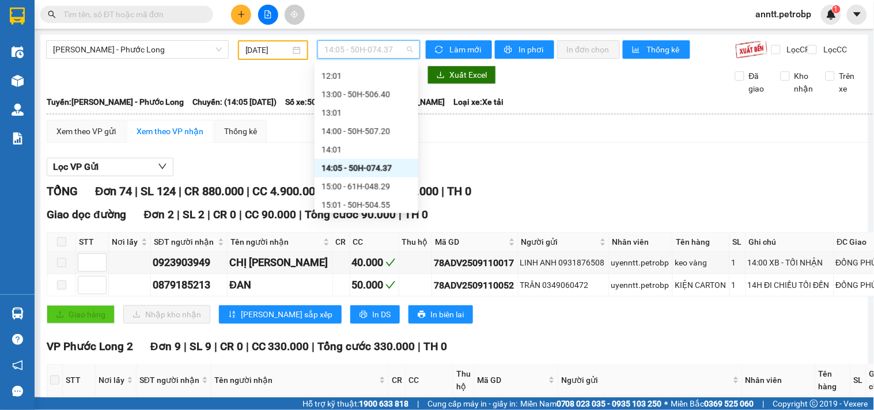
click at [392, 51] on span "14:05 - 50H-074.37" at bounding box center [368, 49] width 89 height 17
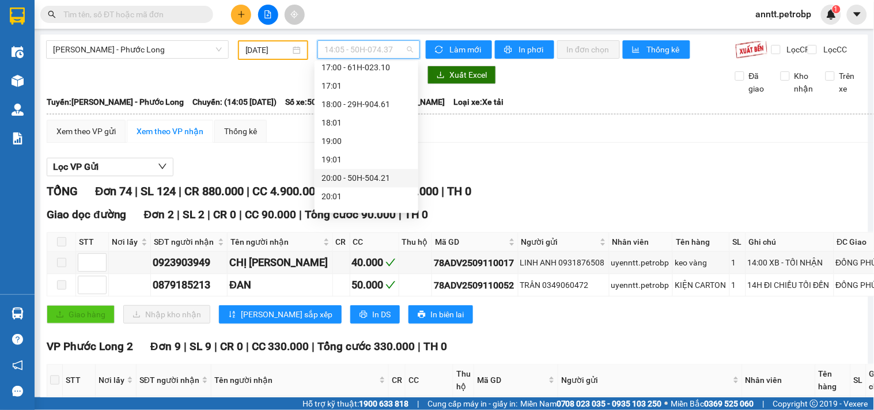
scroll to position [664, 0]
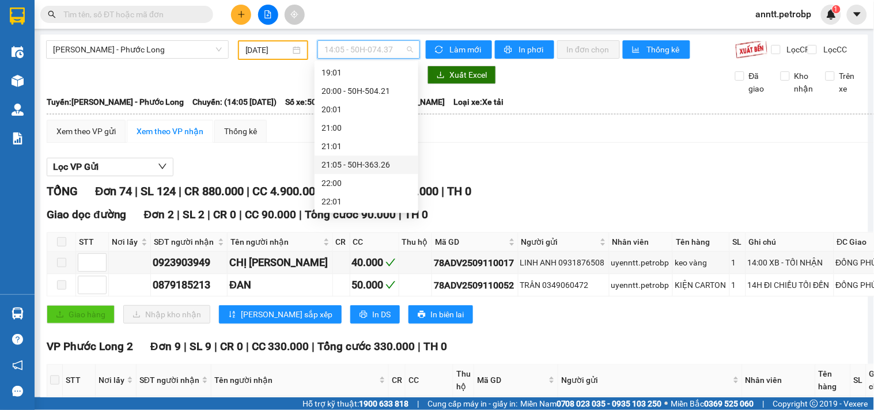
click at [369, 164] on div "21:05 - 50H-363.26" at bounding box center [367, 164] width 90 height 13
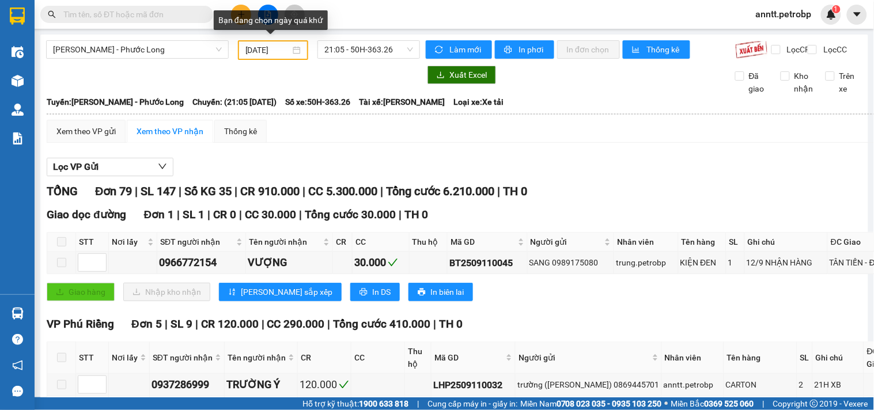
click at [292, 48] on div "11/09/2025" at bounding box center [273, 50] width 56 height 13
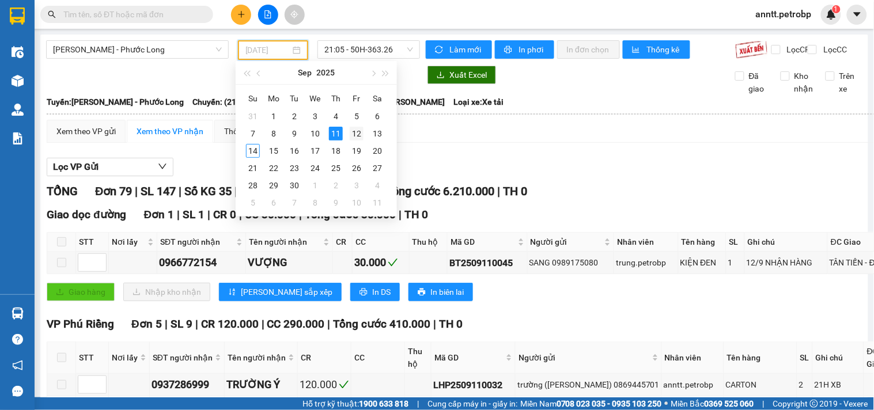
click at [359, 133] on div "12" at bounding box center [357, 134] width 14 height 14
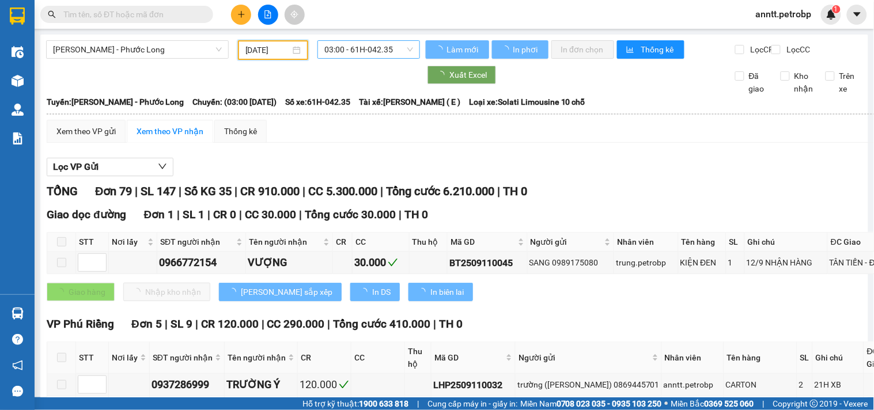
type input "12/09/2025"
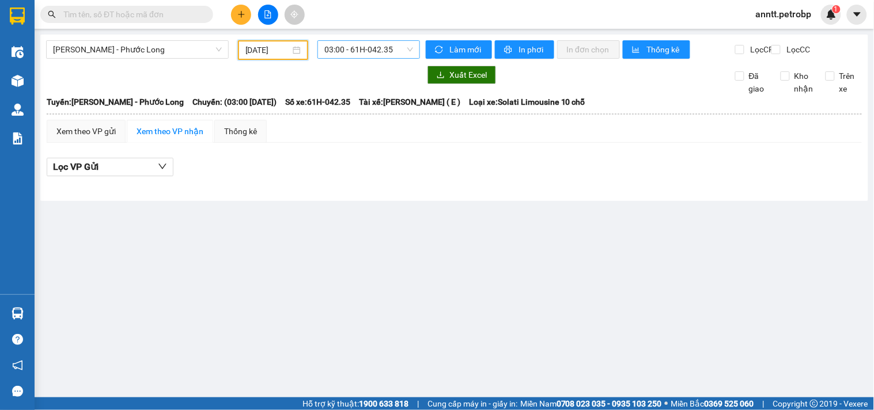
scroll to position [18, 0]
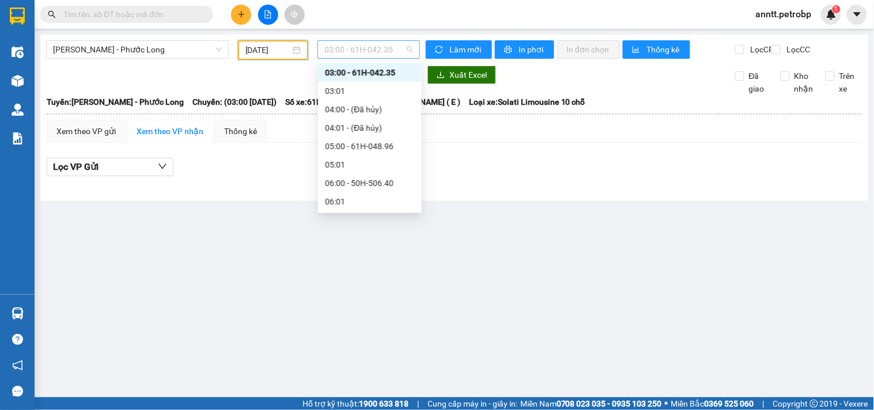
click at [365, 48] on span "03:00 - 61H-042.35" at bounding box center [368, 49] width 89 height 17
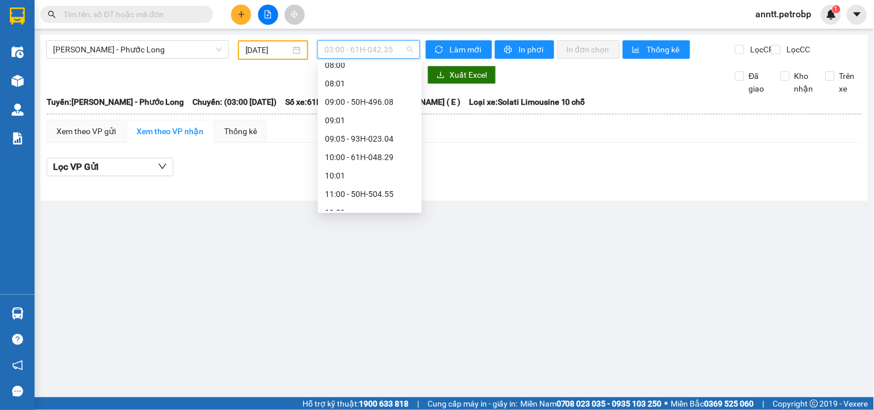
scroll to position [274, 0]
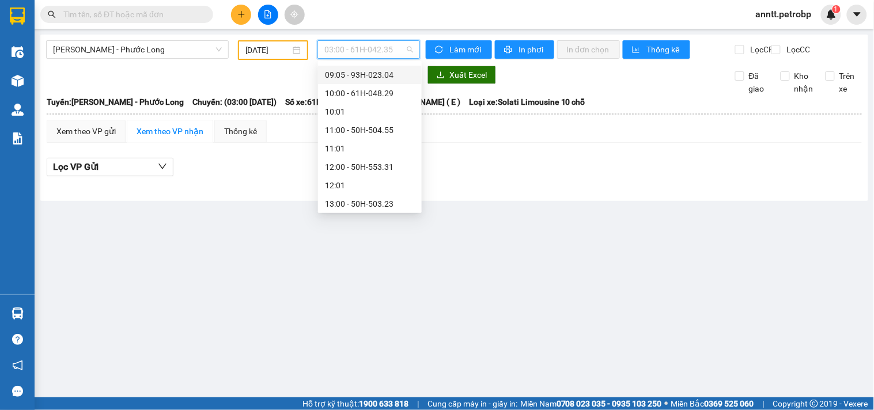
click at [372, 74] on div "09:05 - 93H-023.04" at bounding box center [370, 75] width 90 height 13
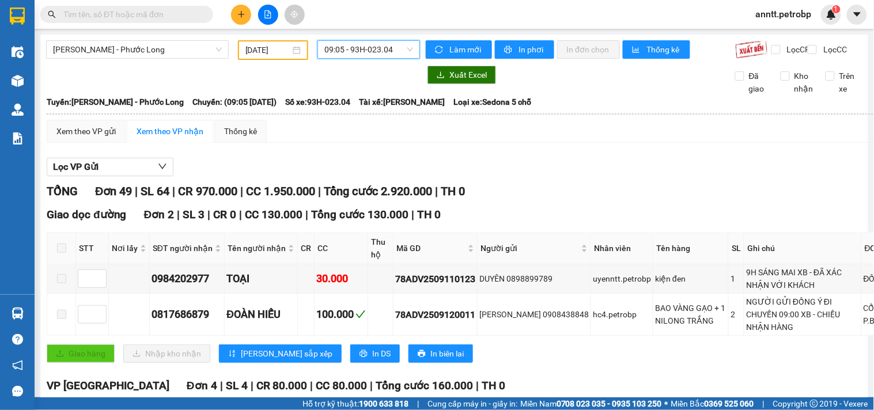
scroll to position [0, 32]
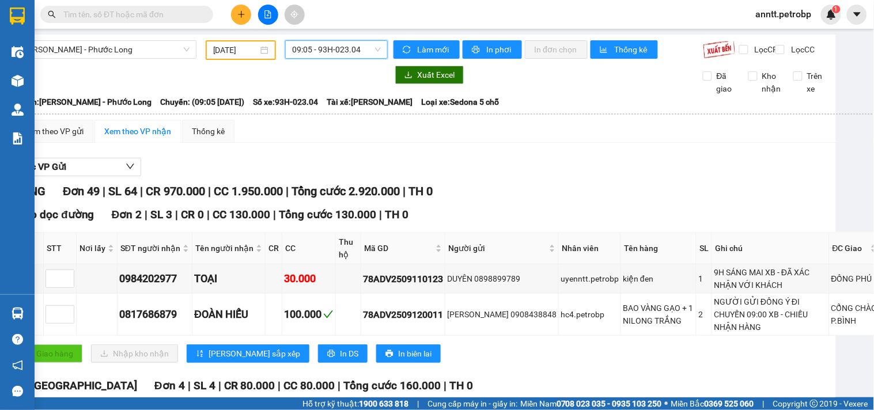
click at [365, 50] on span "09:05 - 93H-023.04" at bounding box center [336, 49] width 89 height 17
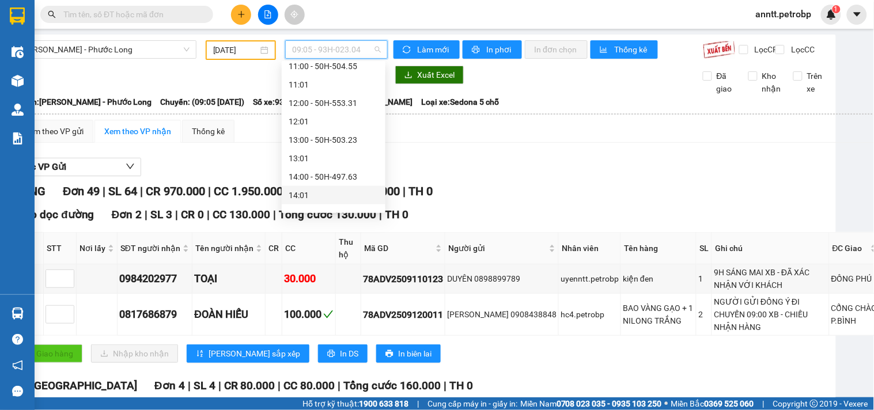
scroll to position [402, 0]
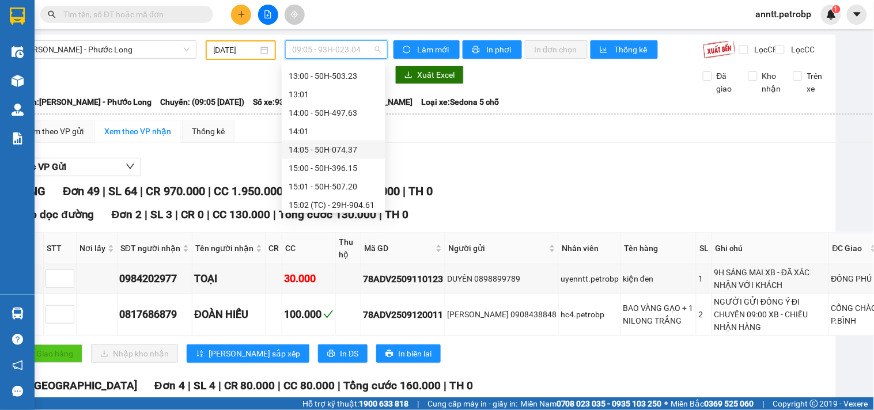
click at [341, 144] on div "14:05 - 50H-074.37" at bounding box center [334, 149] width 90 height 13
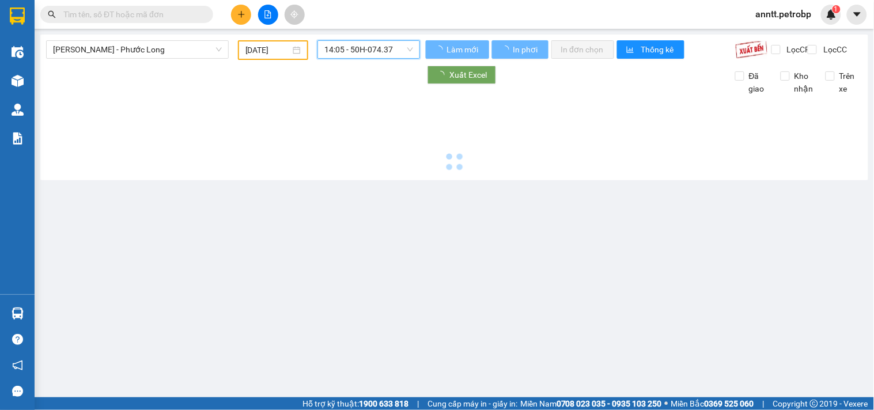
scroll to position [0, 0]
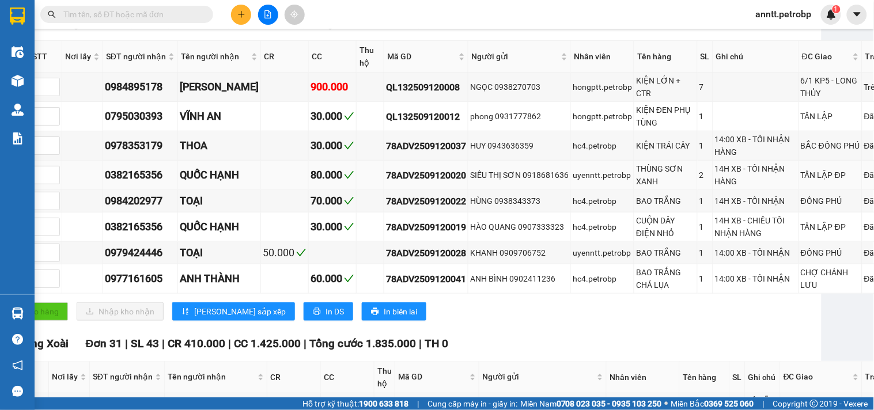
scroll to position [0, 47]
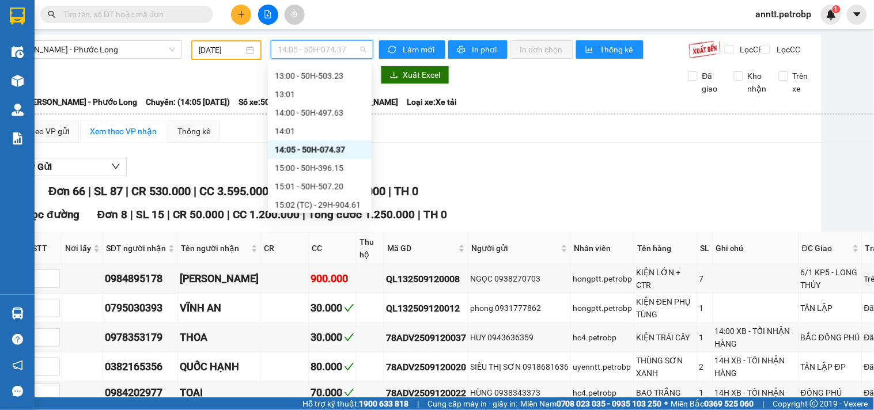
click at [355, 51] on span "14:05 - 50H-074.37" at bounding box center [322, 49] width 89 height 17
click at [315, 164] on div "21:05 - 50H-363.26" at bounding box center [320, 165] width 90 height 13
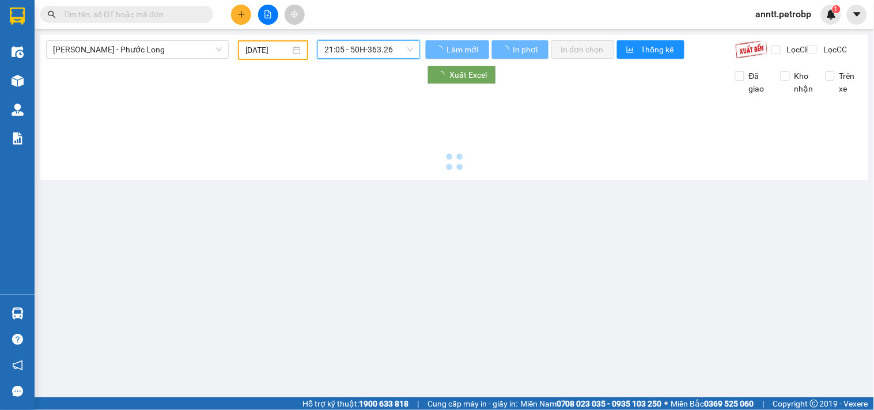
scroll to position [0, 0]
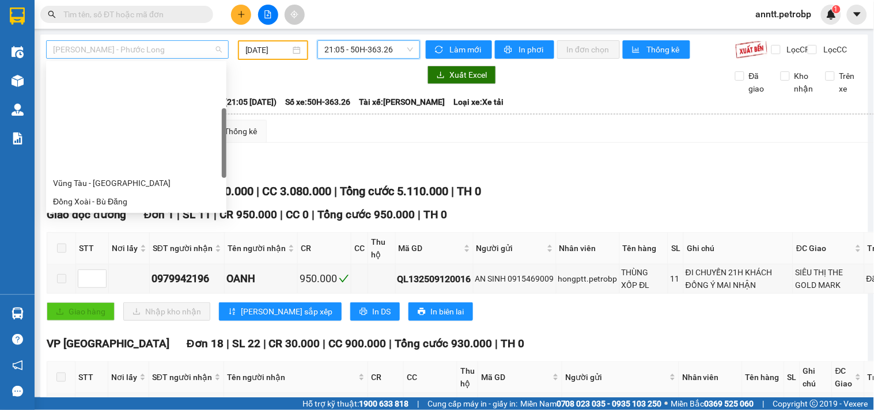
click at [180, 49] on span "Hồ Chí Minh - Phước Long" at bounding box center [137, 49] width 169 height 17
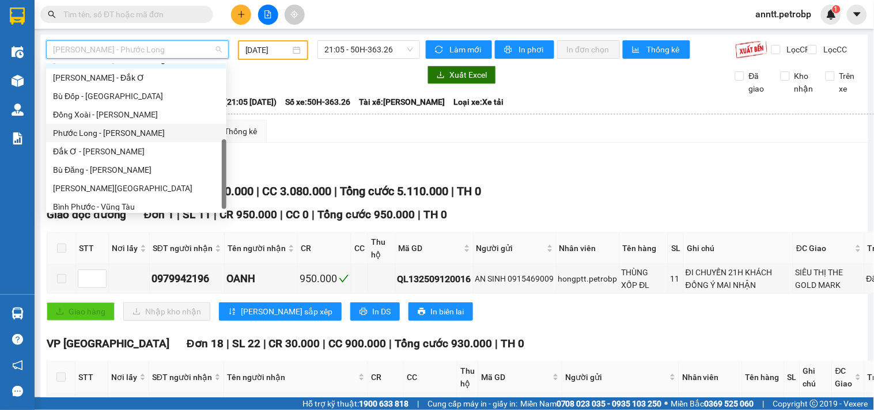
click at [134, 135] on div "Phước Long - [PERSON_NAME]" at bounding box center [136, 133] width 167 height 13
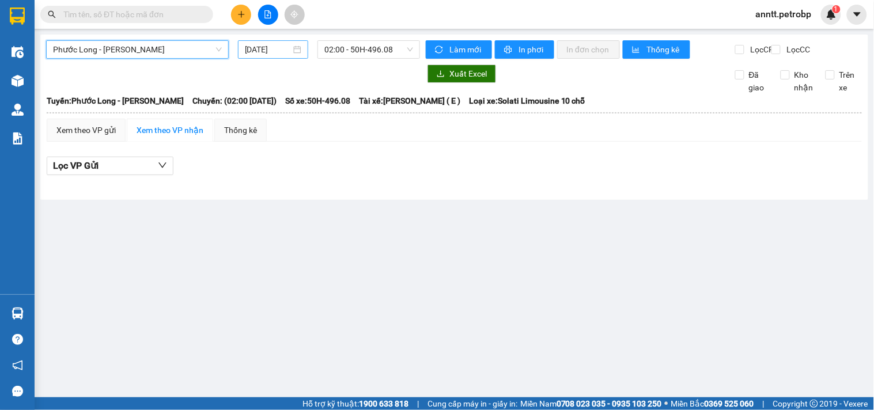
click at [256, 49] on input "[DATE]" at bounding box center [268, 49] width 47 height 13
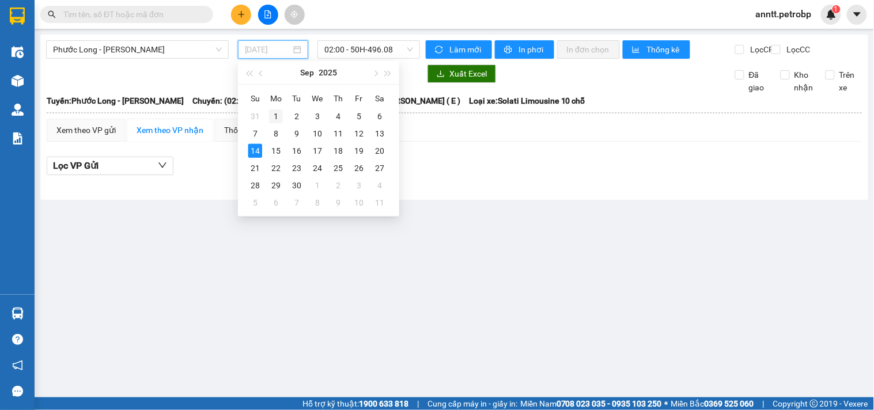
click at [275, 114] on div "1" at bounding box center [276, 116] width 14 height 14
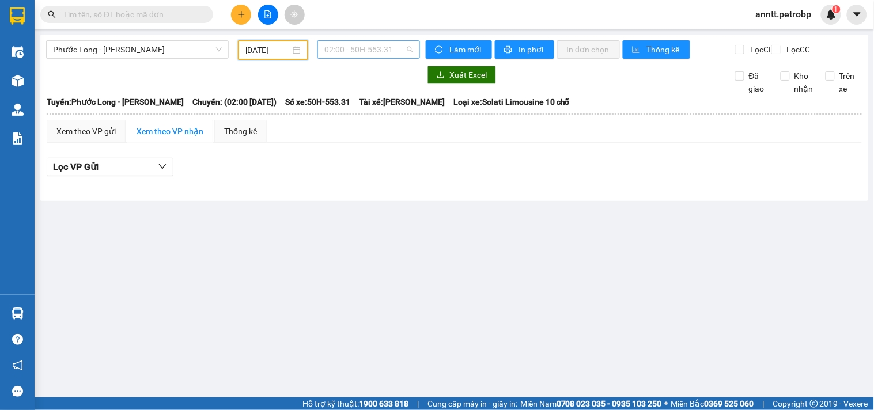
scroll to position [18, 0]
click at [380, 47] on span "02:00 - 50H-553.31" at bounding box center [368, 49] width 89 height 17
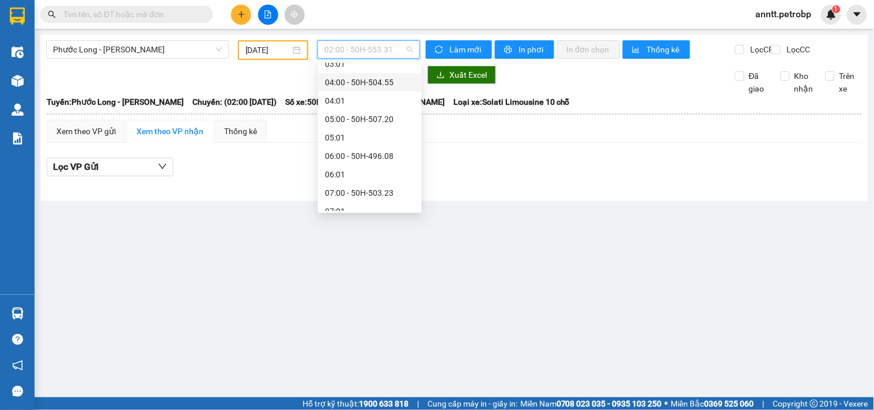
scroll to position [146, 0]
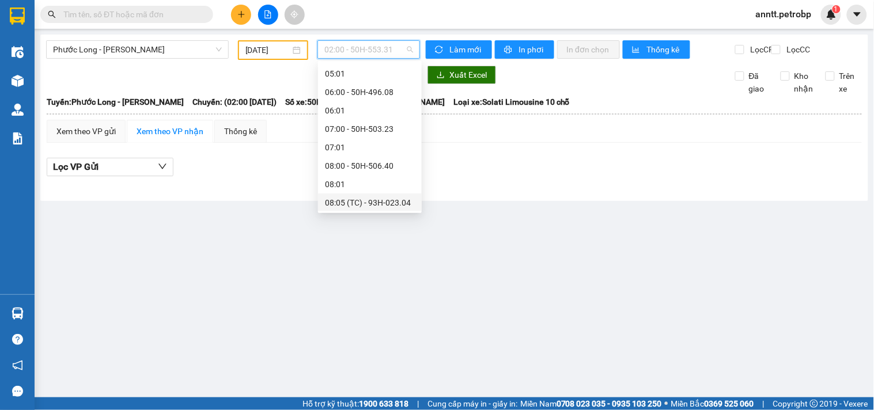
click at [373, 203] on div "08:05 (TC) - 93H-023.04" at bounding box center [370, 202] width 90 height 13
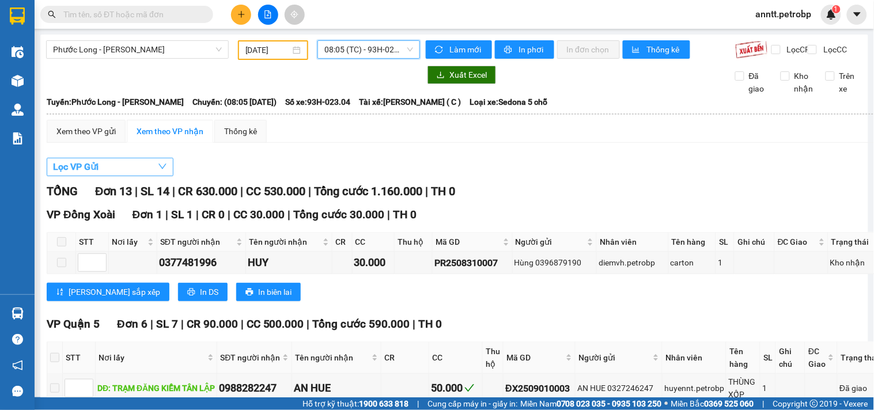
click at [84, 174] on span "Lọc VP Gửi" at bounding box center [76, 167] width 46 height 14
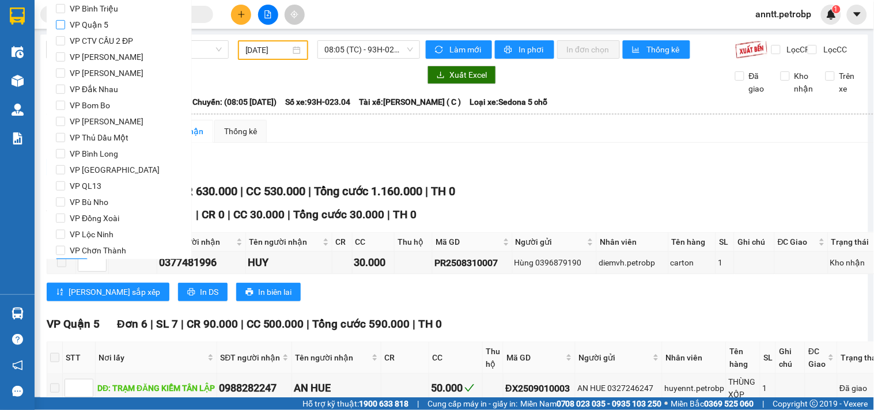
scroll to position [153, 0]
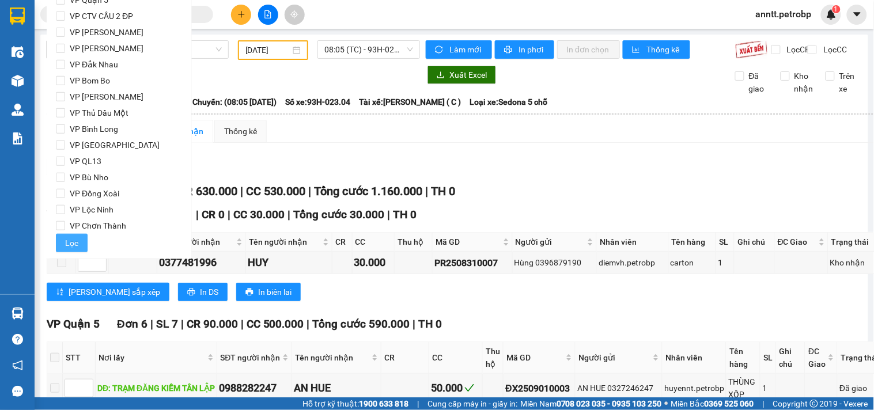
click at [69, 242] on span "Lọc" at bounding box center [71, 243] width 13 height 13
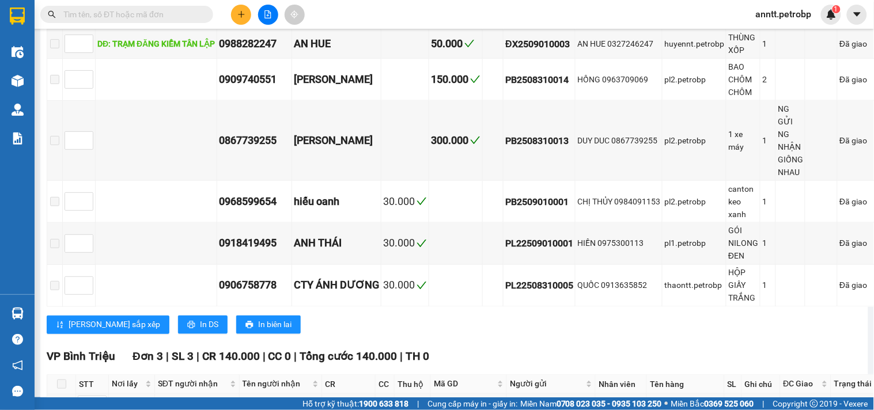
scroll to position [0, 0]
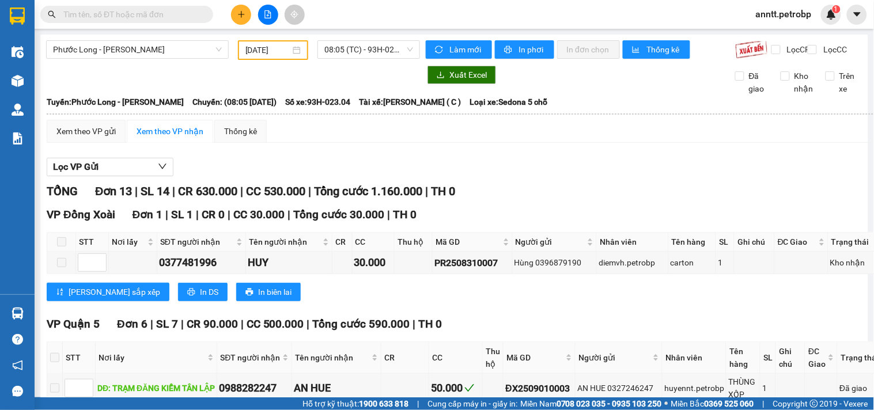
click at [153, 138] on div "Xem theo VP nhận" at bounding box center [170, 131] width 67 height 13
click at [71, 138] on div "Xem theo VP gửi" at bounding box center [85, 131] width 59 height 13
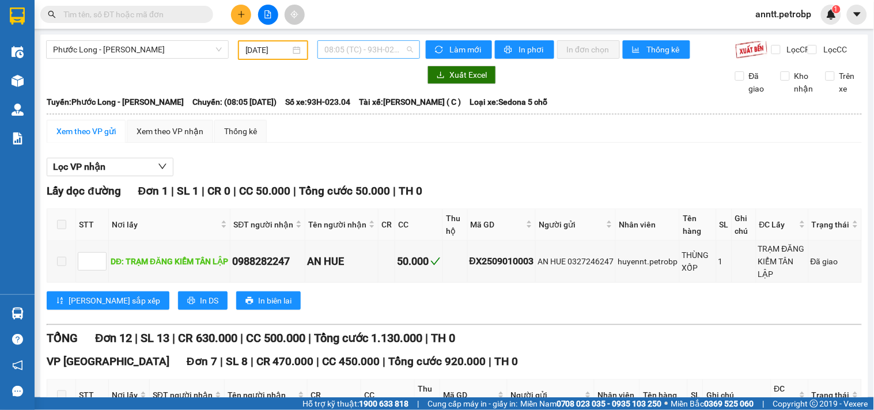
click at [361, 53] on span "08:05 (TC) - 93H-023.04" at bounding box center [368, 49] width 89 height 17
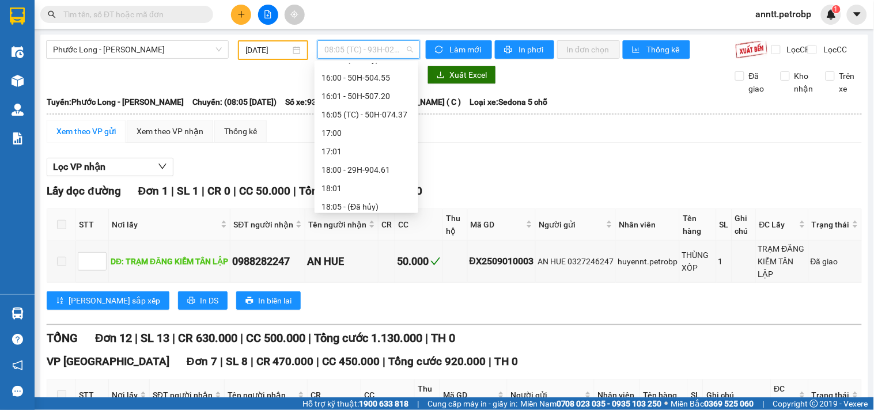
scroll to position [682, 0]
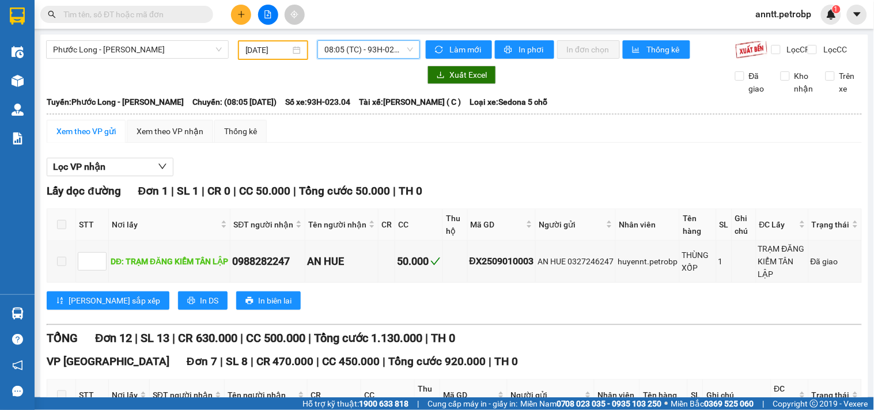
click at [293, 48] on div "01/09/2025" at bounding box center [273, 50] width 56 height 13
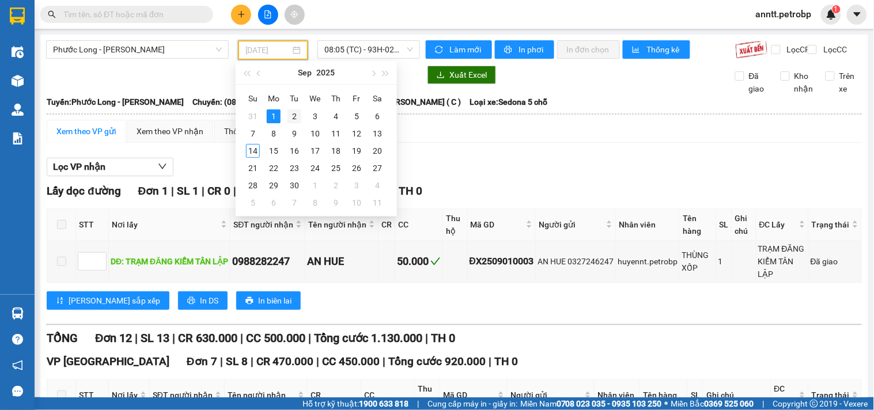
click at [292, 119] on div "2" at bounding box center [295, 116] width 14 height 14
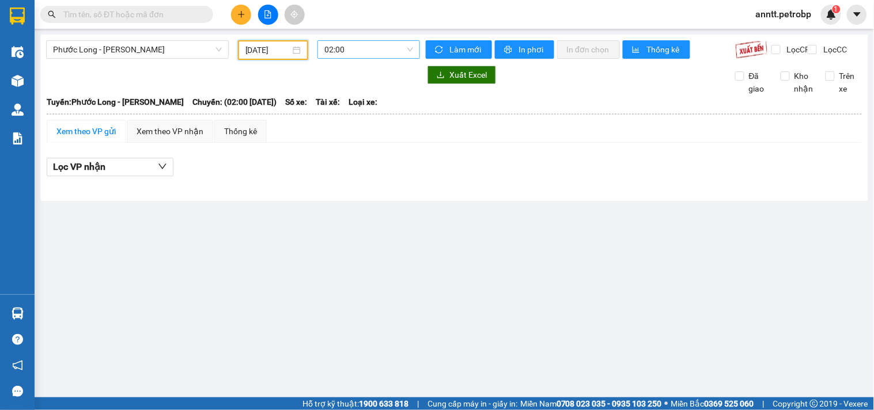
click at [389, 48] on span "02:00" at bounding box center [368, 49] width 89 height 17
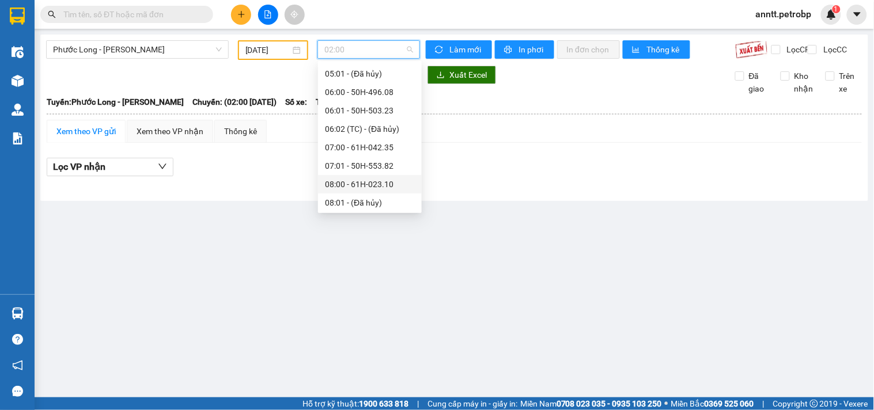
scroll to position [210, 0]
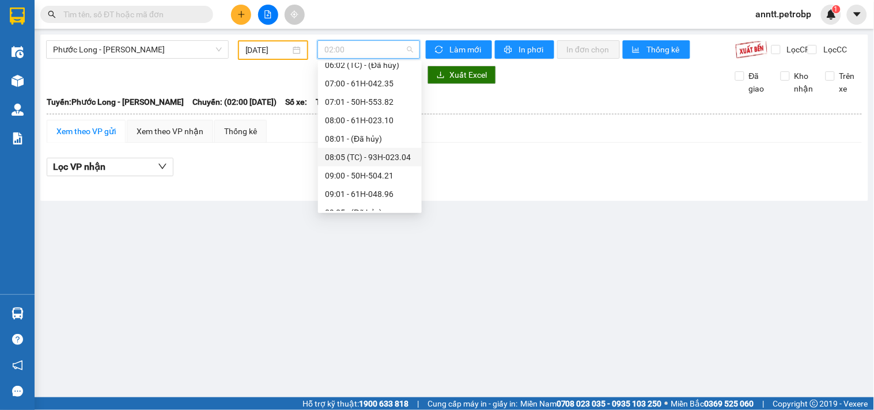
click at [392, 156] on div "08:05 (TC) - 93H-023.04" at bounding box center [370, 157] width 90 height 13
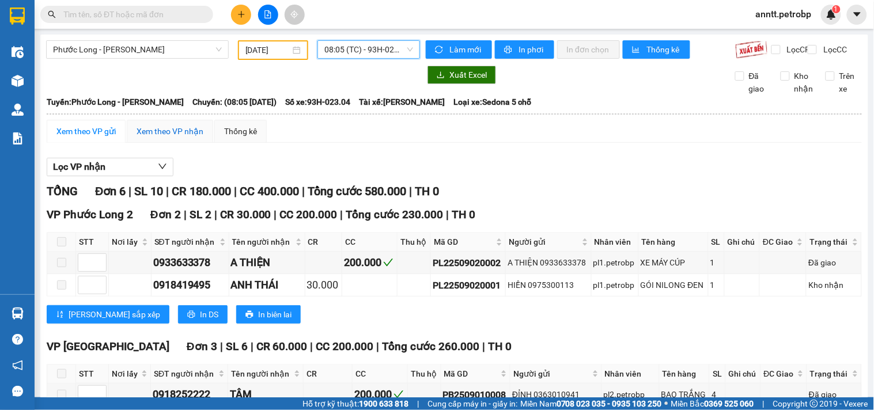
click at [145, 138] on div "Xem theo VP nhận" at bounding box center [170, 131] width 67 height 13
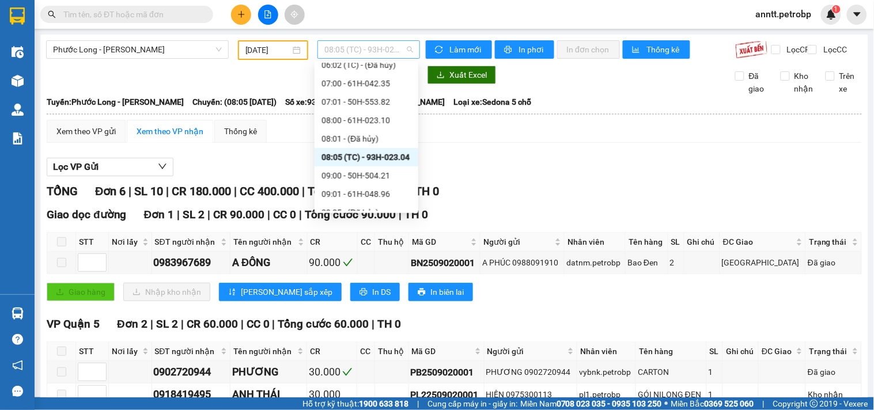
click at [404, 47] on span "08:05 (TC) - 93H-023.04" at bounding box center [368, 49] width 89 height 17
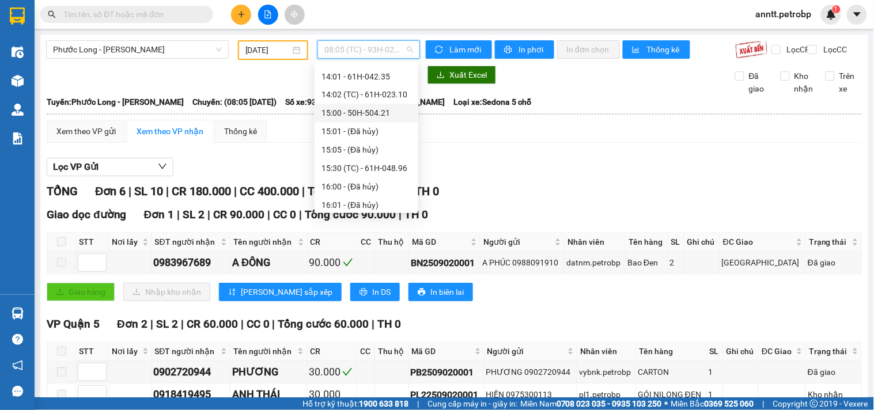
scroll to position [659, 0]
click at [392, 95] on div "16:05 (TC) - 50H-074.37" at bounding box center [367, 96] width 90 height 13
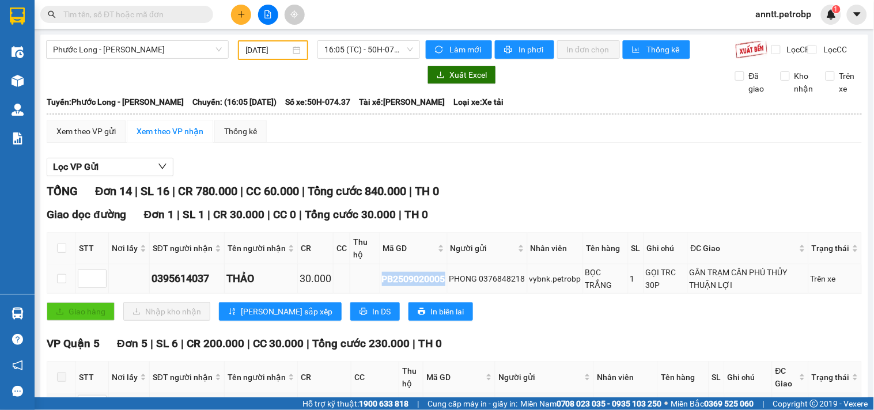
drag, startPoint x: 376, startPoint y: 290, endPoint x: 444, endPoint y: 289, distance: 67.4
click at [444, 289] on td "PB2509020005" at bounding box center [413, 278] width 67 height 29
copy div "PB2509020005"
click at [408, 50] on span "16:05 (TC) - 50H-074.37" at bounding box center [368, 49] width 89 height 17
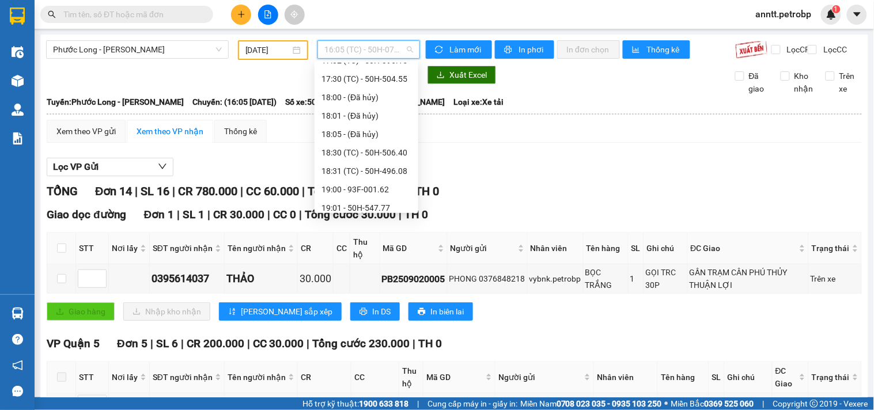
scroll to position [793, 0]
click at [294, 50] on div "02/09/2025" at bounding box center [273, 50] width 56 height 13
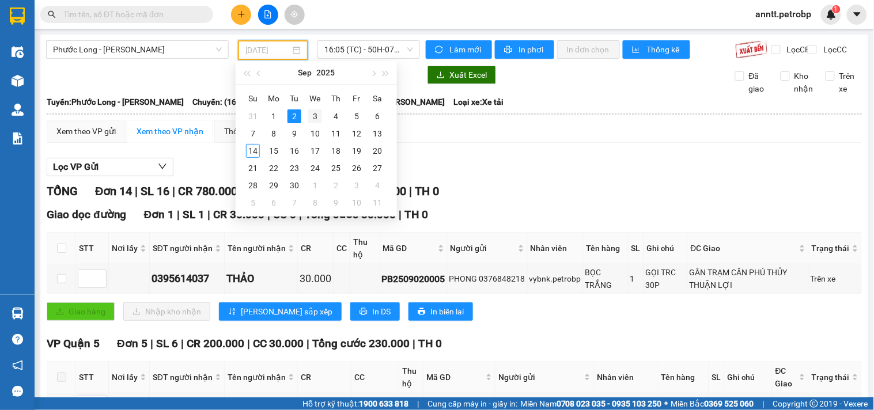
click at [312, 116] on div "3" at bounding box center [315, 116] width 14 height 14
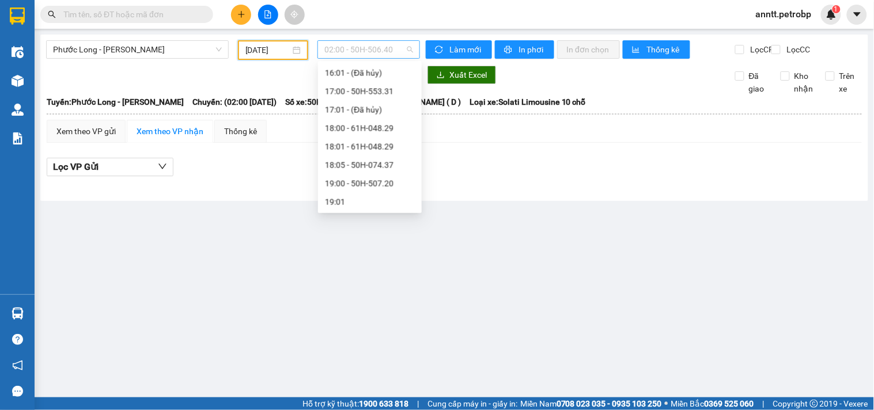
scroll to position [18, 0]
click at [406, 48] on span "02:00 - 50H-506.40" at bounding box center [368, 49] width 89 height 17
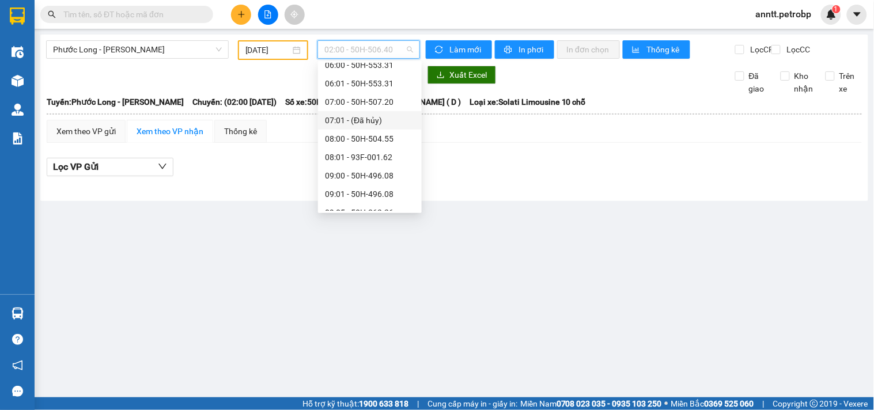
scroll to position [256, 0]
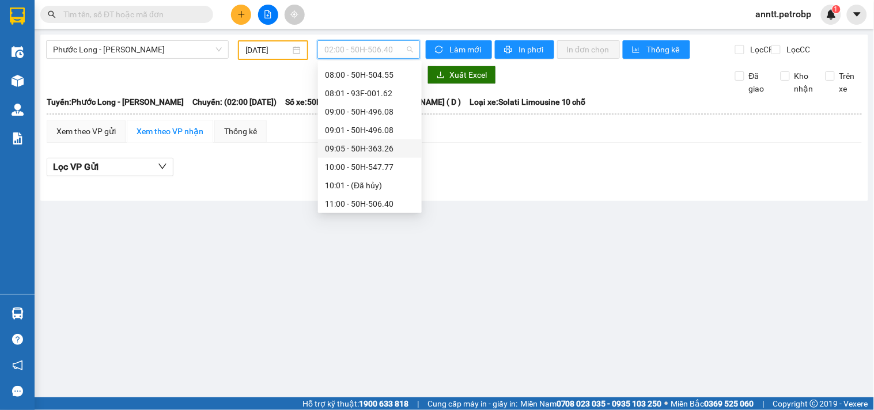
click at [379, 147] on div "09:05 - 50H-363.26" at bounding box center [370, 148] width 90 height 13
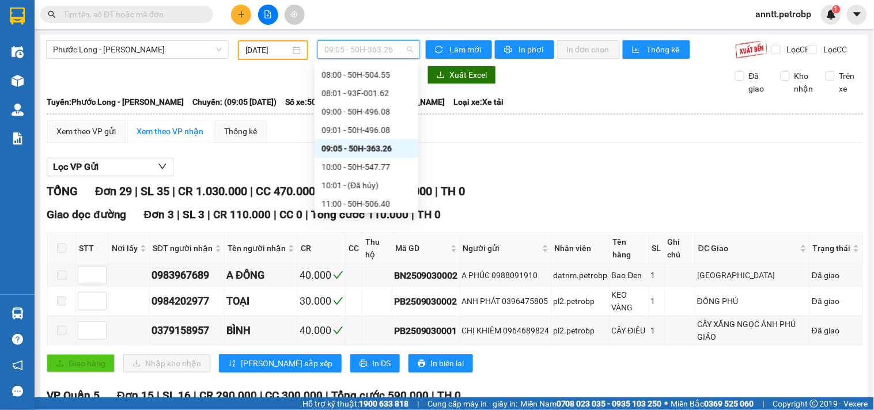
click at [405, 45] on span "09:05 - 50H-363.26" at bounding box center [368, 49] width 89 height 17
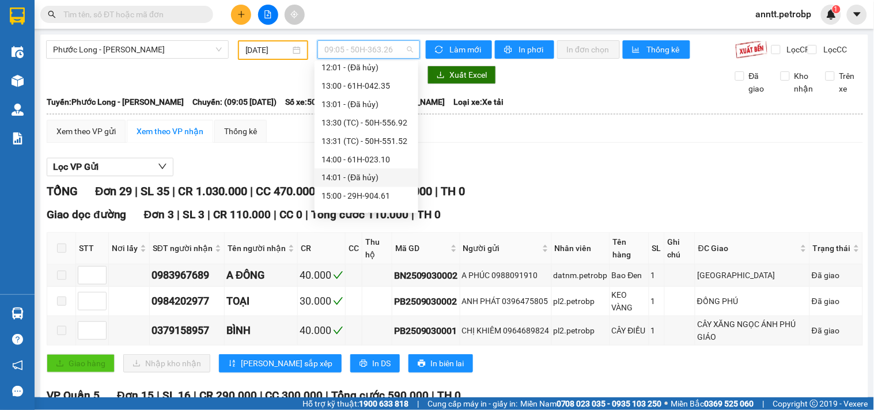
scroll to position [512, 0]
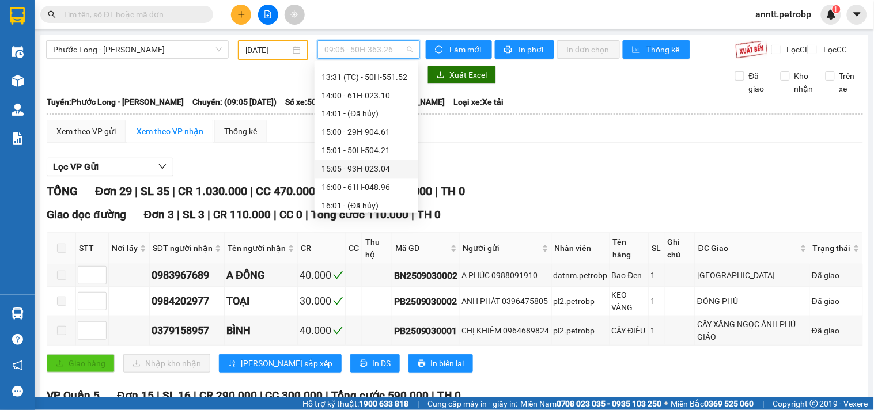
click at [366, 166] on div "15:05 - 93H-023.04" at bounding box center [367, 169] width 90 height 13
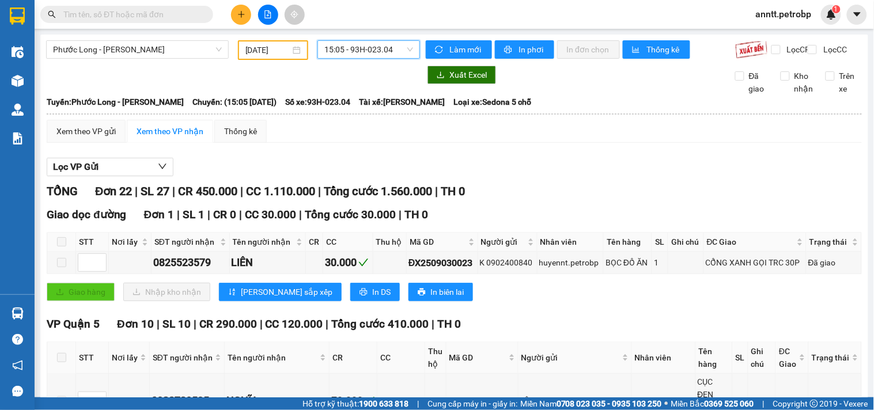
click at [296, 50] on div "03/09/2025" at bounding box center [273, 50] width 56 height 13
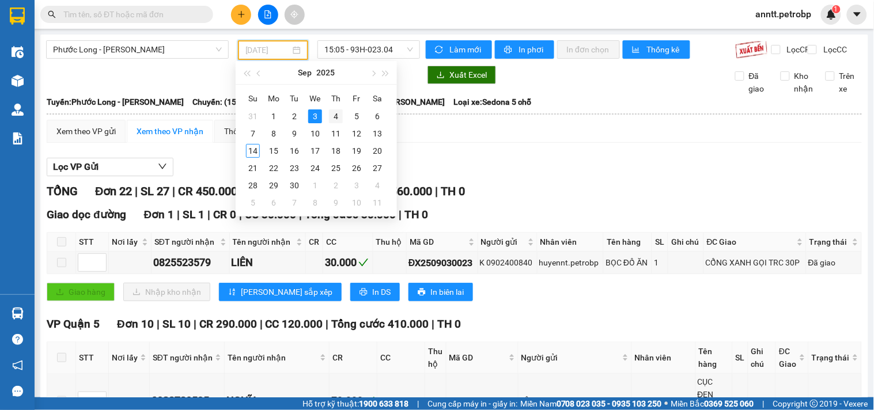
click at [336, 112] on div "4" at bounding box center [336, 116] width 14 height 14
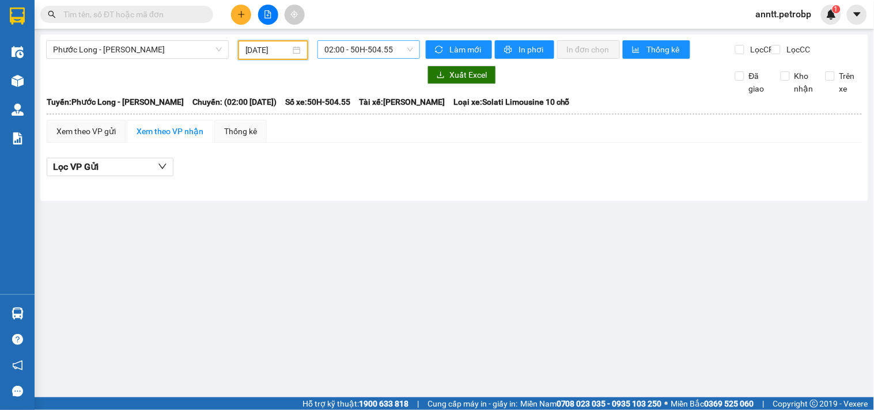
scroll to position [18, 0]
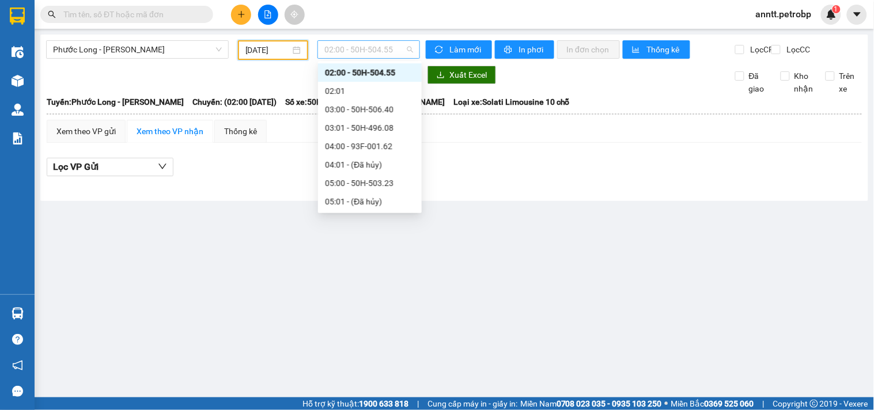
click at [404, 51] on span "02:00 - 50H-504.55" at bounding box center [368, 49] width 89 height 17
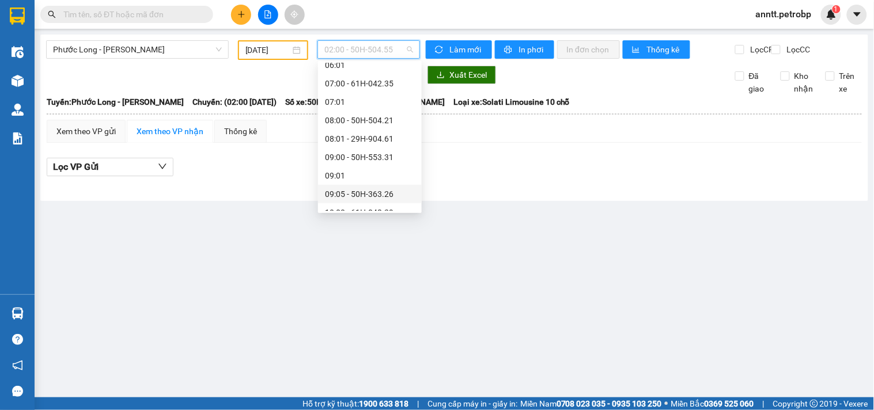
click at [364, 194] on div "09:05 - 50H-363.26" at bounding box center [370, 194] width 90 height 13
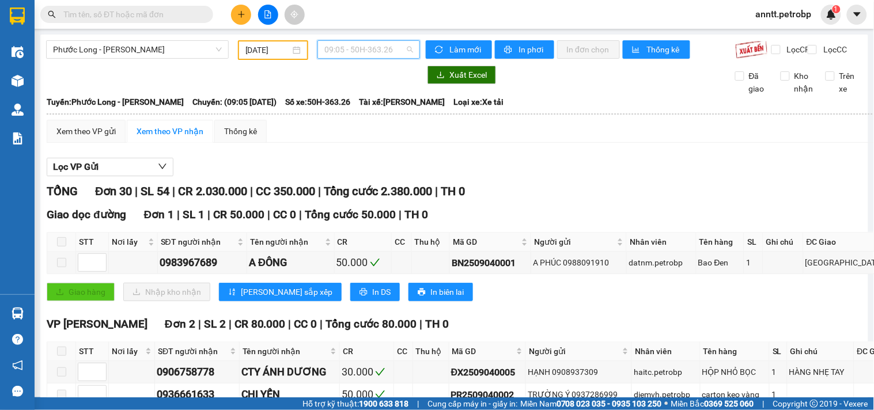
click at [407, 49] on span "09:05 - 50H-363.26" at bounding box center [368, 49] width 89 height 17
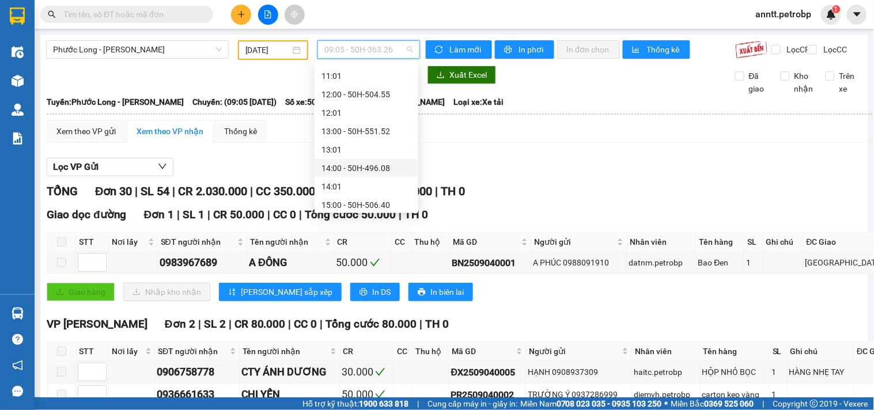
scroll to position [448, 0]
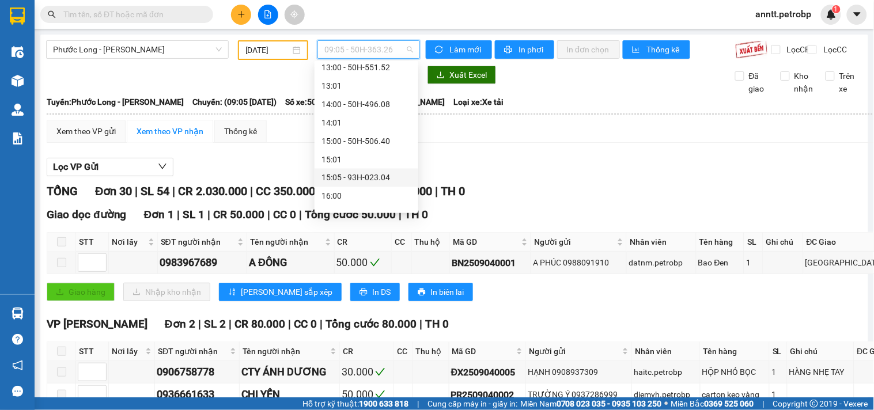
click at [369, 177] on div "15:05 - 93H-023.04" at bounding box center [367, 178] width 90 height 13
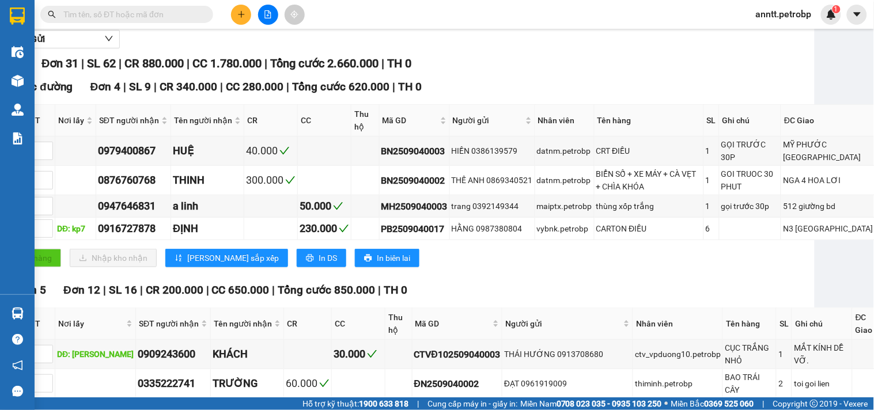
scroll to position [0, 54]
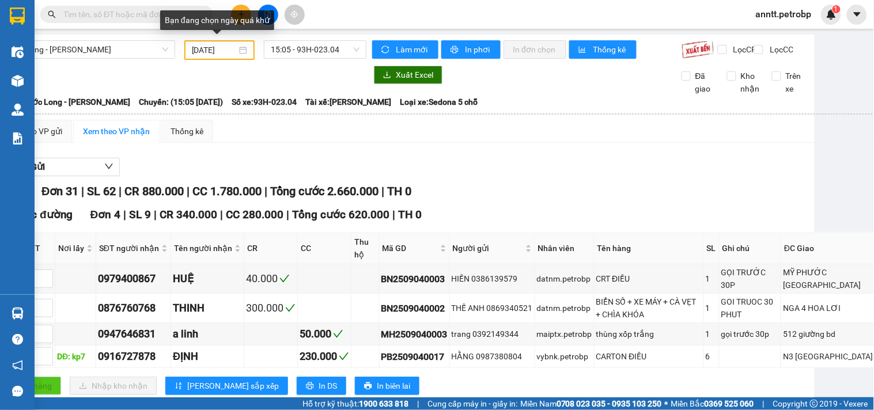
click at [243, 51] on div "04/09/2025" at bounding box center [220, 50] width 56 height 13
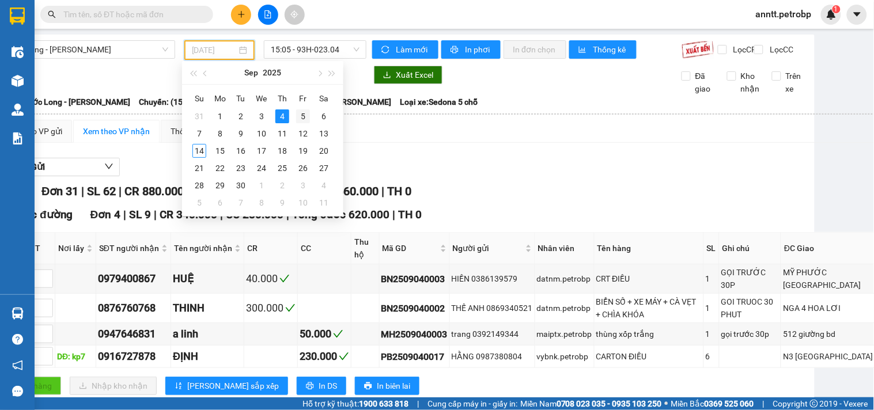
click at [301, 114] on div "5" at bounding box center [303, 116] width 14 height 14
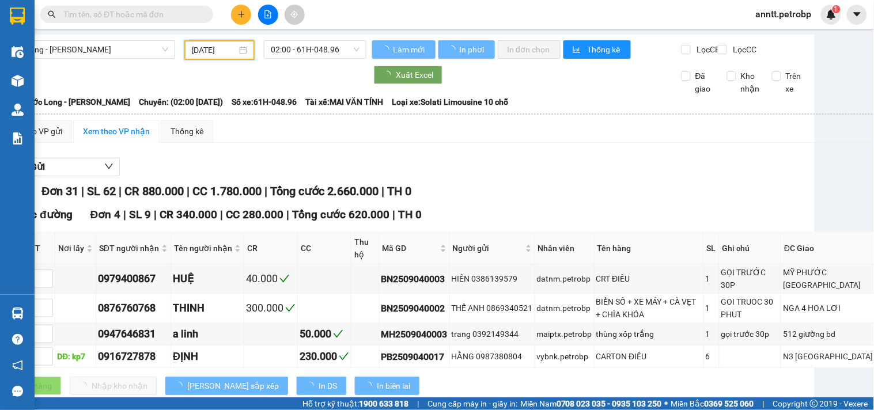
scroll to position [0, 0]
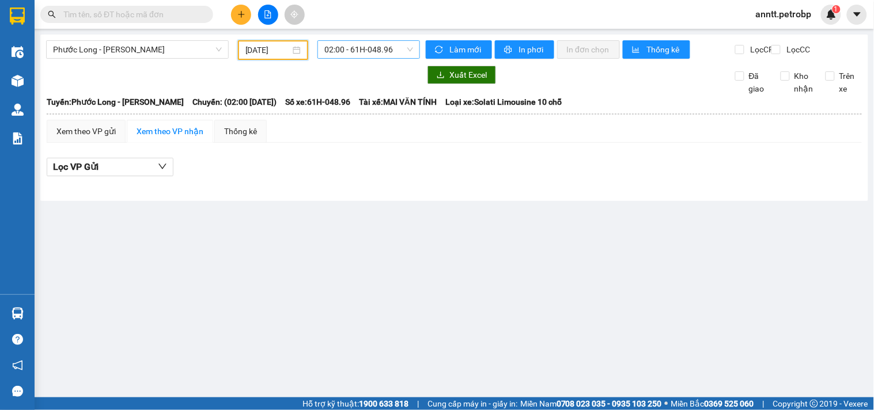
click at [409, 52] on span "02:00 - 61H-048.96" at bounding box center [368, 49] width 89 height 17
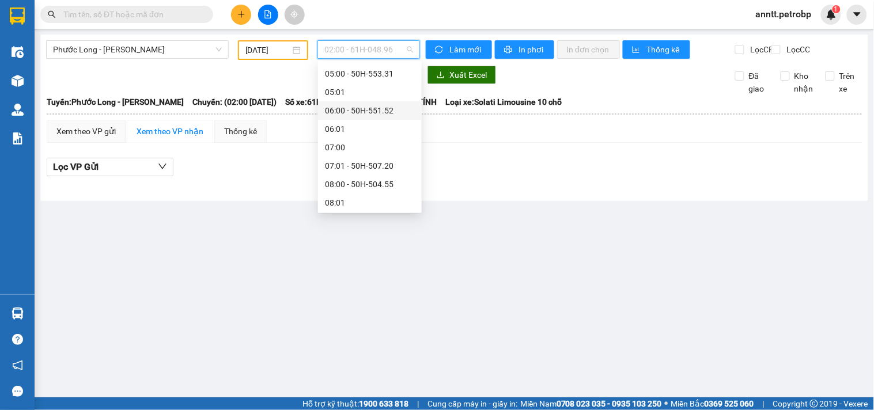
scroll to position [210, 0]
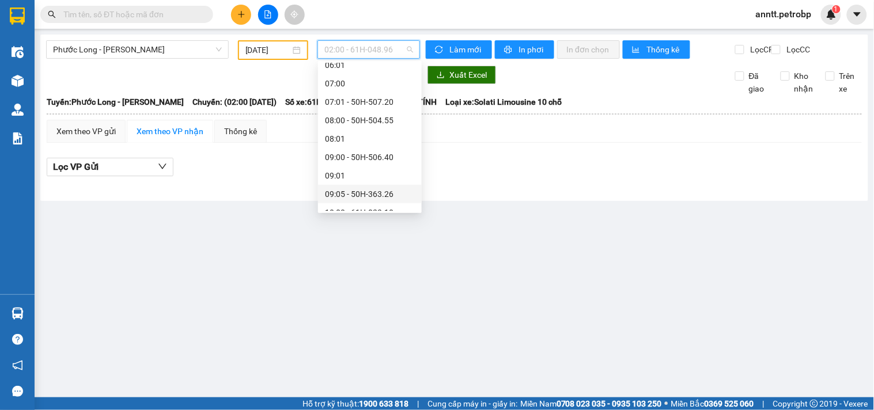
click at [365, 191] on div "09:05 - 50H-363.26" at bounding box center [370, 194] width 90 height 13
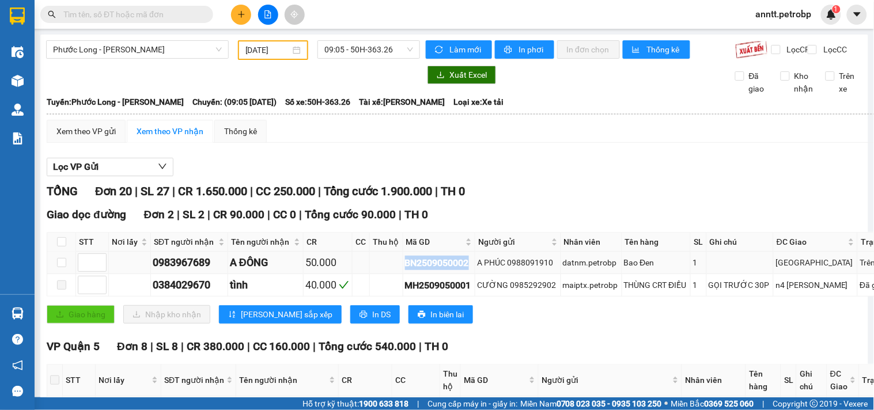
drag, startPoint x: 398, startPoint y: 270, endPoint x: 471, endPoint y: 271, distance: 73.2
click at [471, 271] on td "BN2509050002" at bounding box center [439, 263] width 73 height 22
copy div "BN2509050002"
click at [407, 52] on span "09:05 - 50H-363.26" at bounding box center [368, 49] width 89 height 17
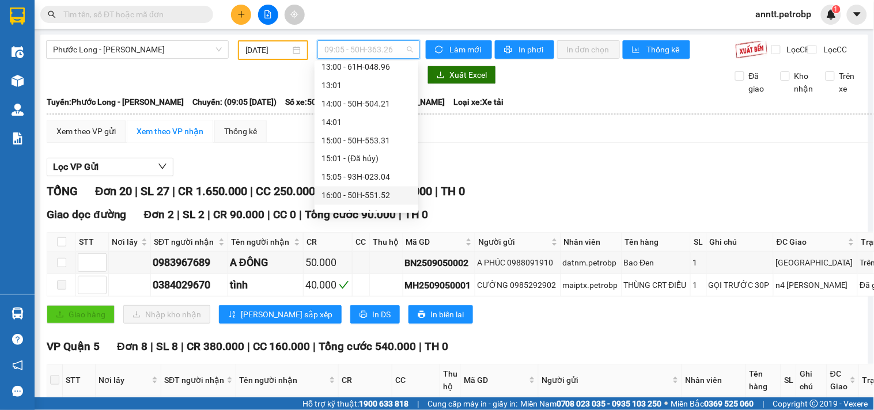
scroll to position [595, 0]
click at [371, 177] on div "18:05 - 50H-074.37" at bounding box center [367, 178] width 90 height 13
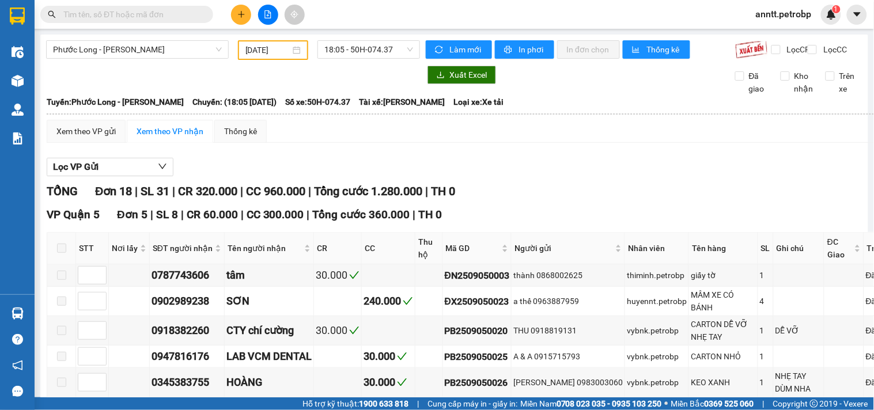
click at [169, 137] on div "Xem theo VP nhận" at bounding box center [170, 131] width 67 height 13
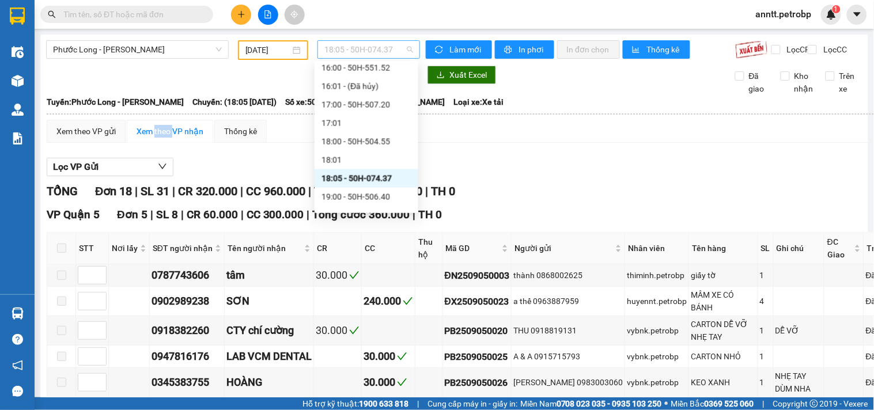
click at [410, 52] on div "18:05 - 50H-074.37" at bounding box center [368, 49] width 103 height 18
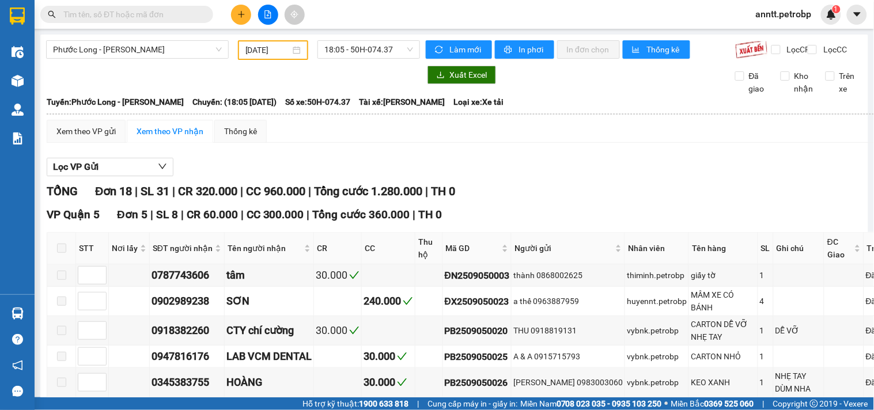
click at [291, 50] on div "05/09/2025" at bounding box center [273, 50] width 56 height 13
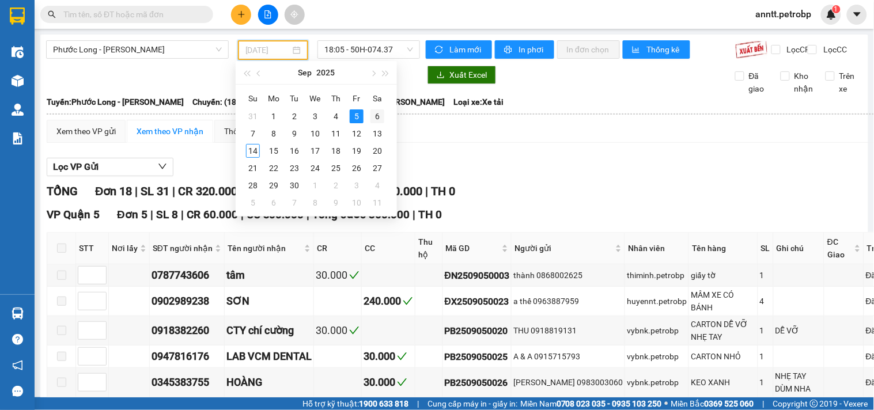
click at [377, 114] on div "6" at bounding box center [377, 116] width 14 height 14
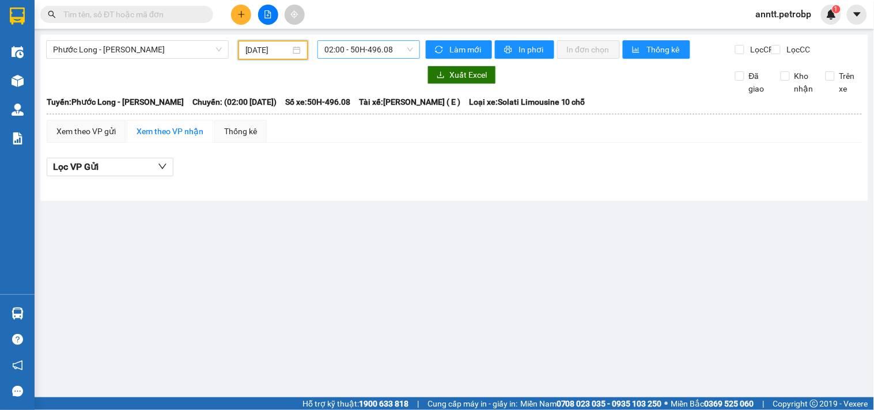
click at [398, 55] on span "02:00 - 50H-496.08" at bounding box center [368, 49] width 89 height 17
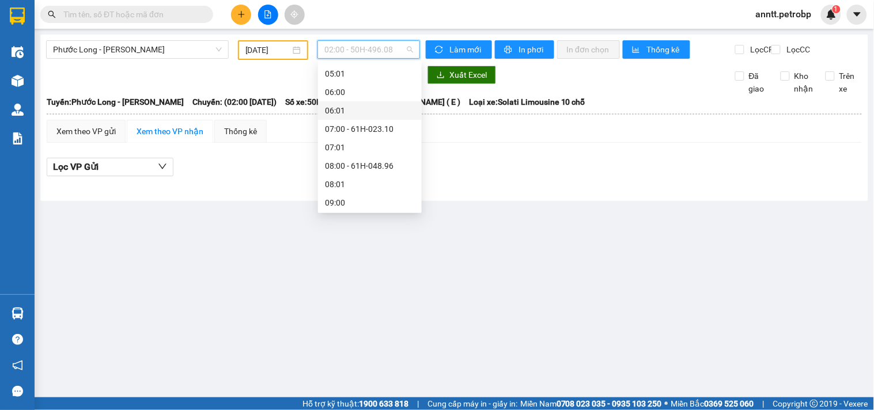
scroll to position [274, 0]
click at [371, 112] on div "09:05 - 50H-363.26" at bounding box center [370, 111] width 90 height 13
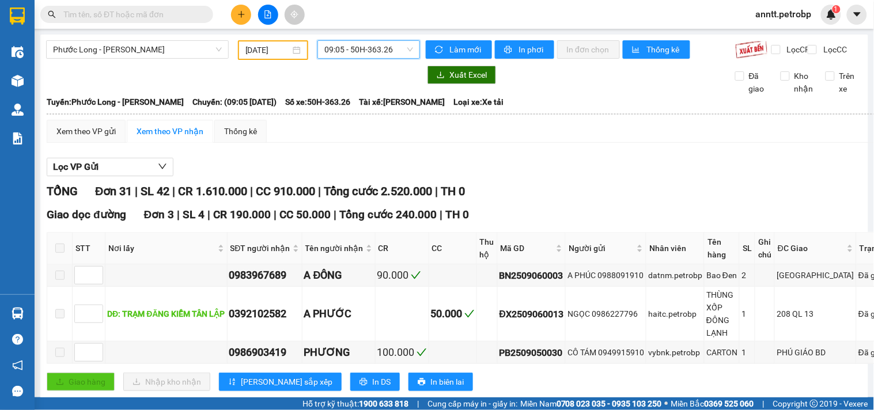
click at [406, 48] on span "09:05 - 50H-363.26" at bounding box center [368, 49] width 89 height 17
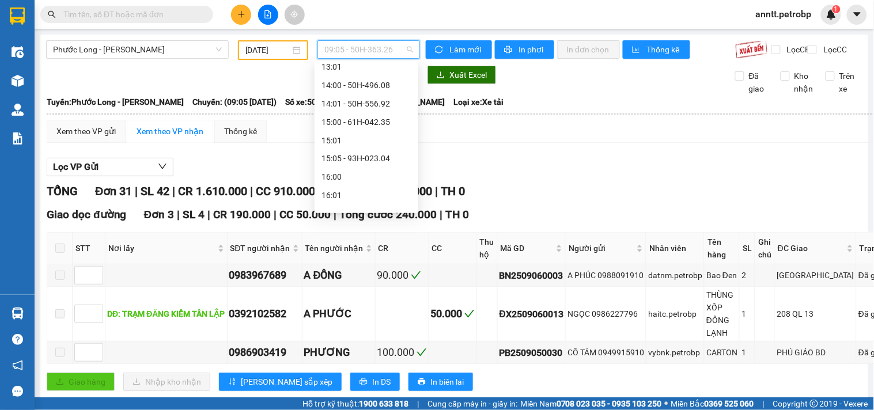
scroll to position [531, 0]
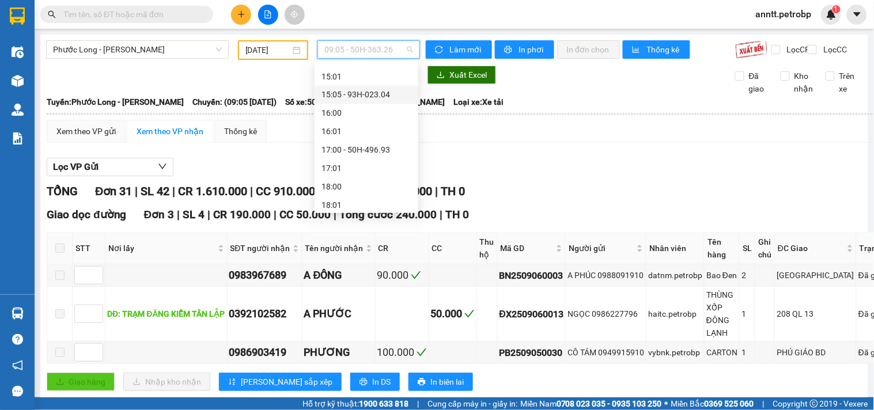
click at [370, 93] on div "15:05 - 93H-023.04" at bounding box center [367, 95] width 90 height 13
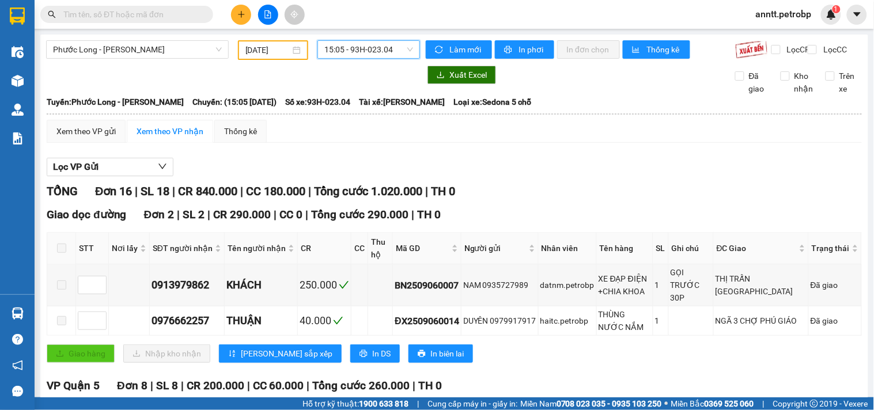
click at [408, 44] on span "15:05 - 93H-023.04" at bounding box center [368, 49] width 89 height 17
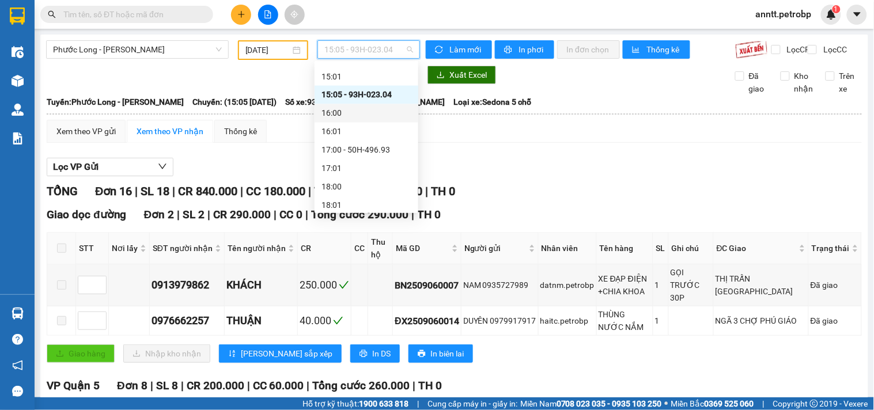
scroll to position [595, 0]
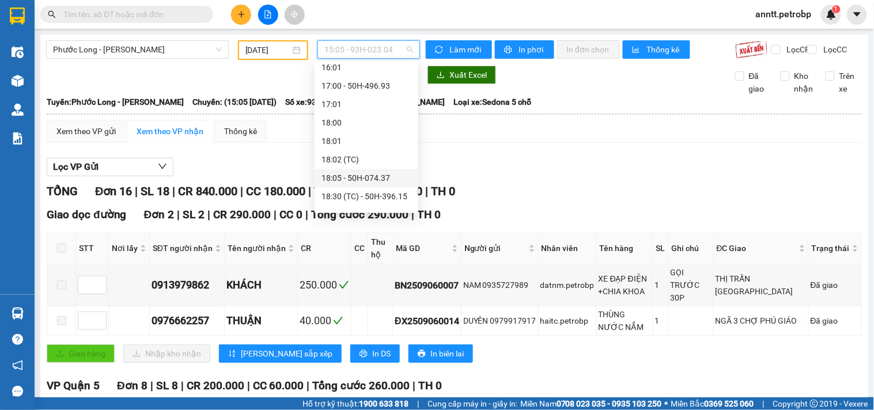
click at [370, 175] on div "18:05 - 50H-074.37" at bounding box center [367, 178] width 90 height 13
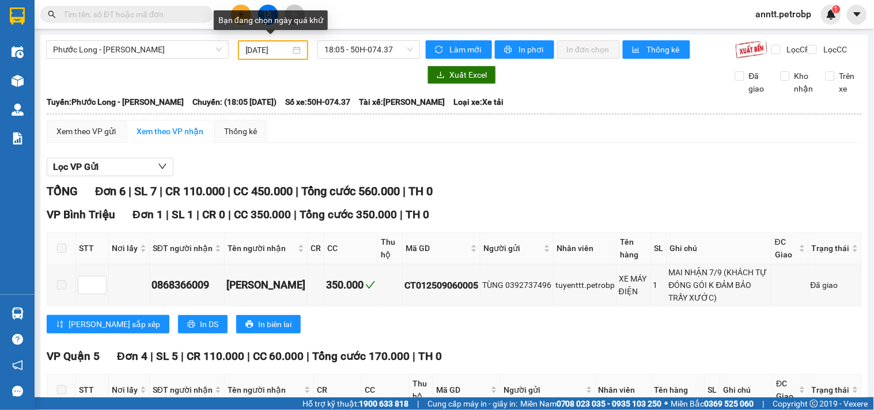
click at [301, 49] on div "06/09/2025" at bounding box center [273, 50] width 71 height 20
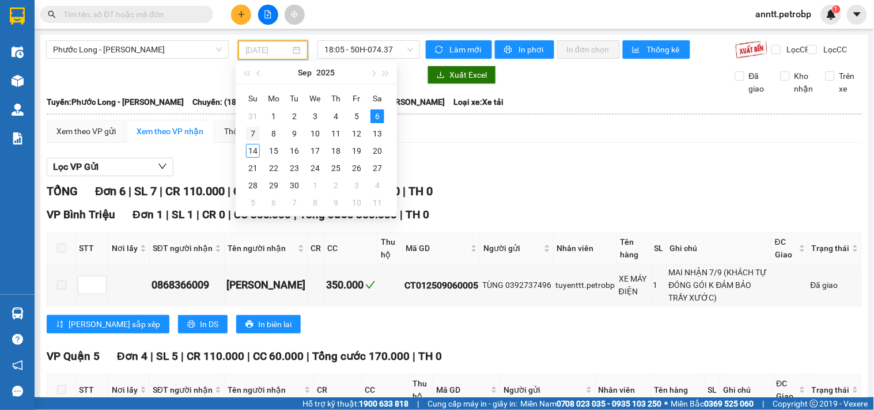
click at [255, 134] on div "7" at bounding box center [253, 134] width 14 height 14
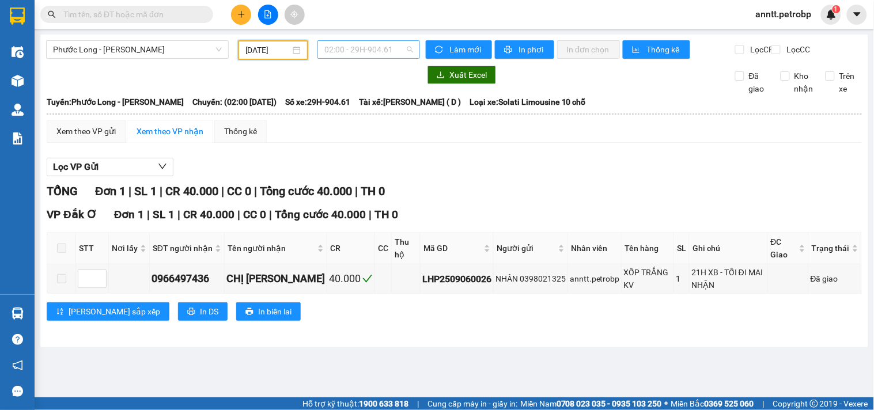
click at [404, 51] on span "02:00 - 29H-904.61" at bounding box center [368, 49] width 89 height 17
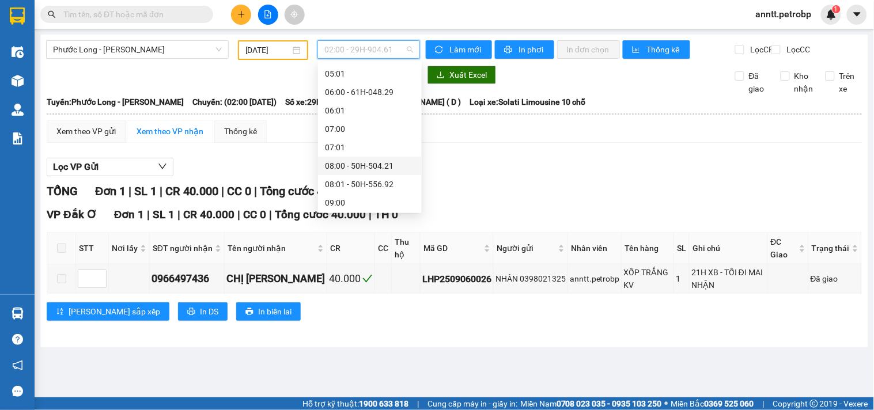
scroll to position [210, 0]
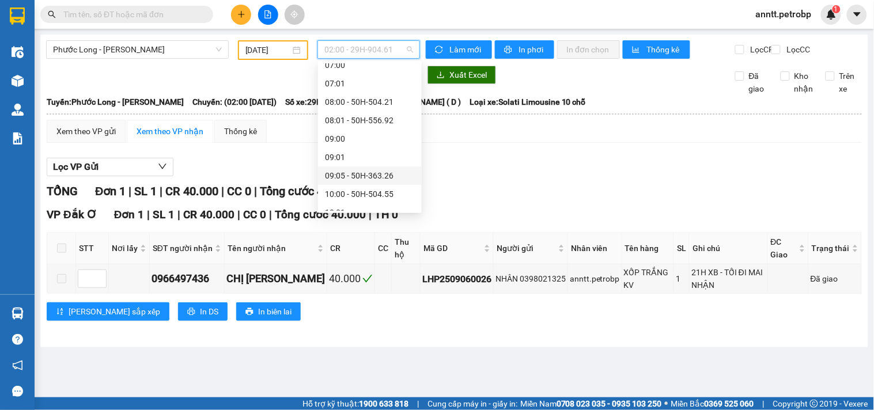
click at [353, 179] on div "09:05 - 50H-363.26" at bounding box center [370, 175] width 90 height 13
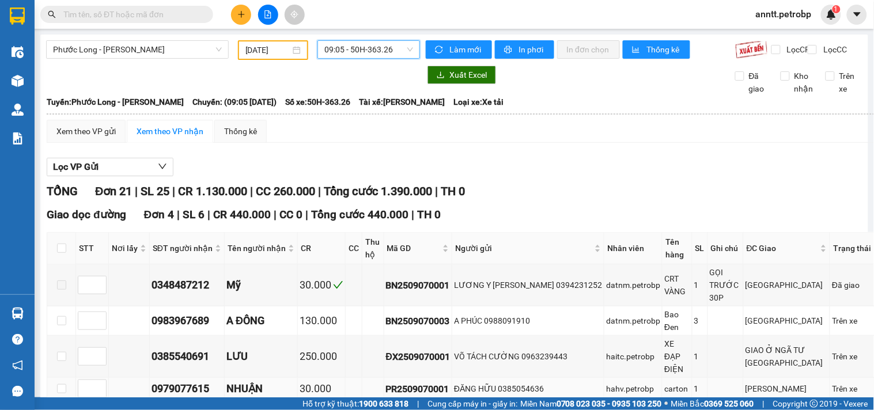
scroll to position [64, 0]
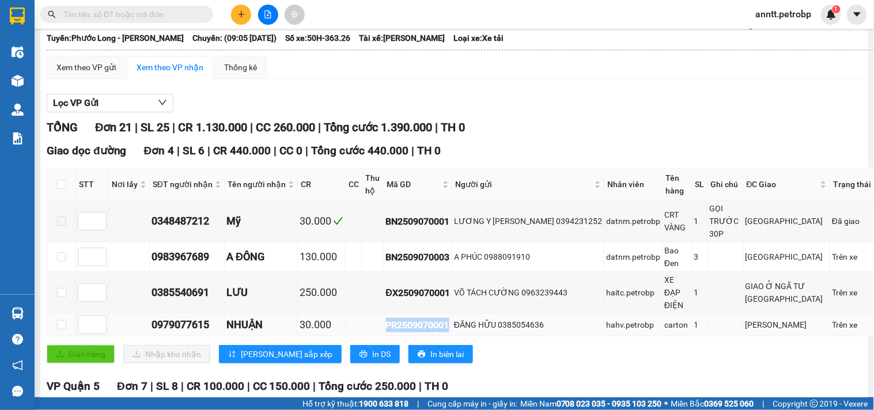
drag, startPoint x: 386, startPoint y: 322, endPoint x: 447, endPoint y: 324, distance: 61.1
click at [447, 324] on div "PR2509070001" at bounding box center [418, 325] width 65 height 14
copy div "PR2509070001"
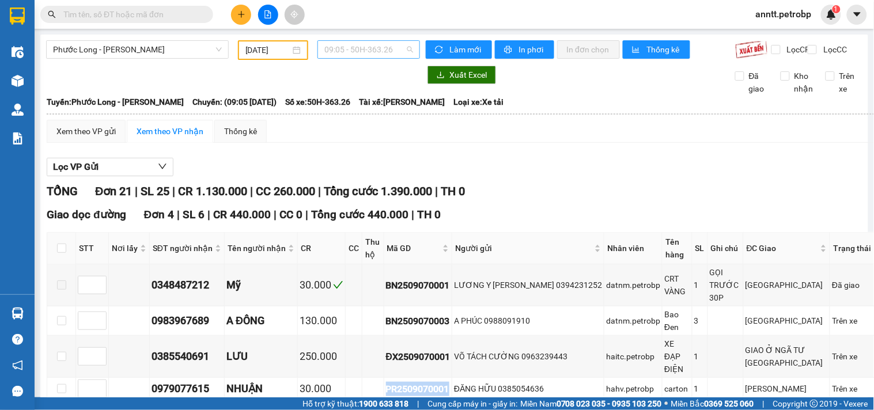
click at [395, 50] on span "09:05 - 50H-363.26" at bounding box center [368, 49] width 89 height 17
click at [298, 49] on div "[DATE]" at bounding box center [273, 50] width 56 height 13
click at [410, 56] on div "09:05 - 50H-363.26" at bounding box center [368, 49] width 103 height 18
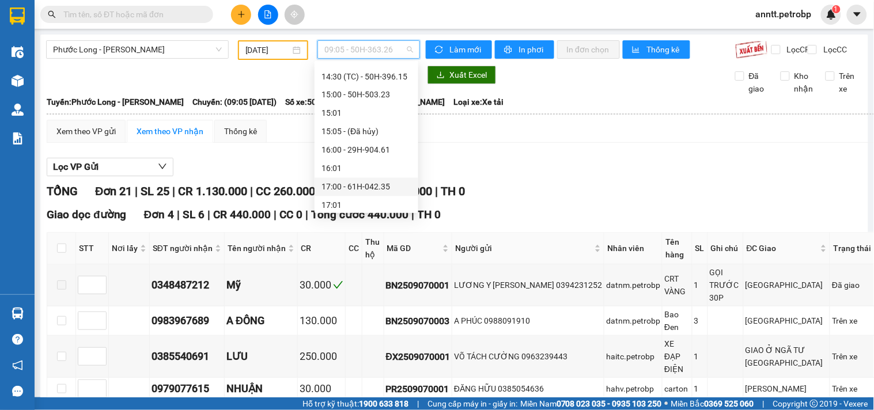
scroll to position [595, 0]
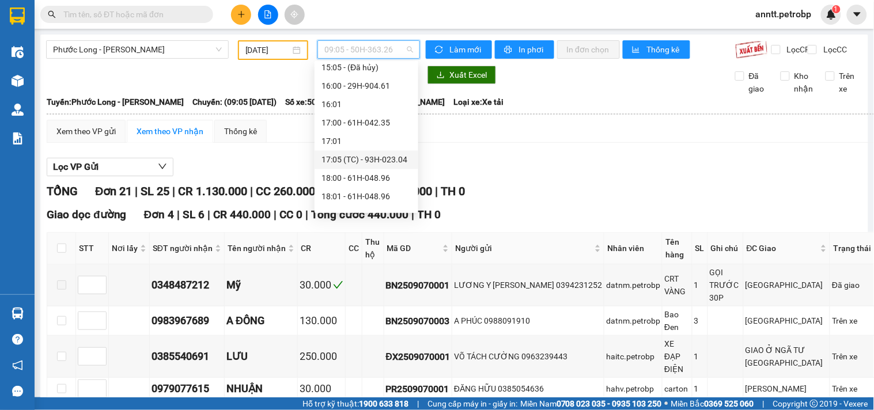
click at [373, 158] on div "17:05 (TC) - 93H-023.04" at bounding box center [367, 160] width 90 height 13
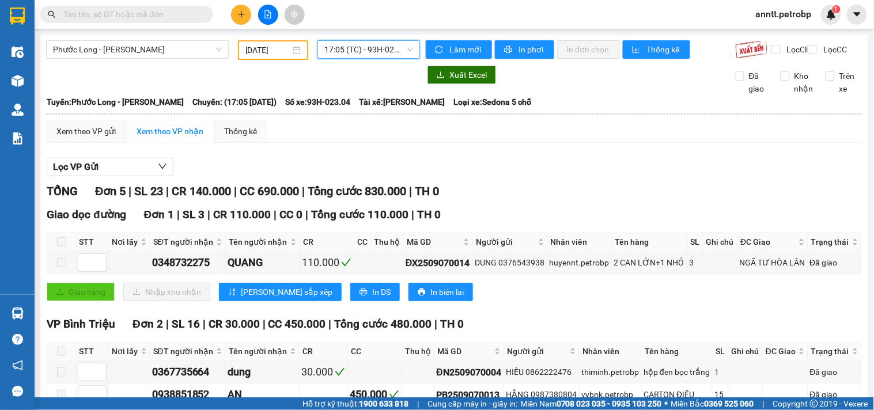
click at [298, 51] on div "[DATE]" at bounding box center [273, 50] width 56 height 13
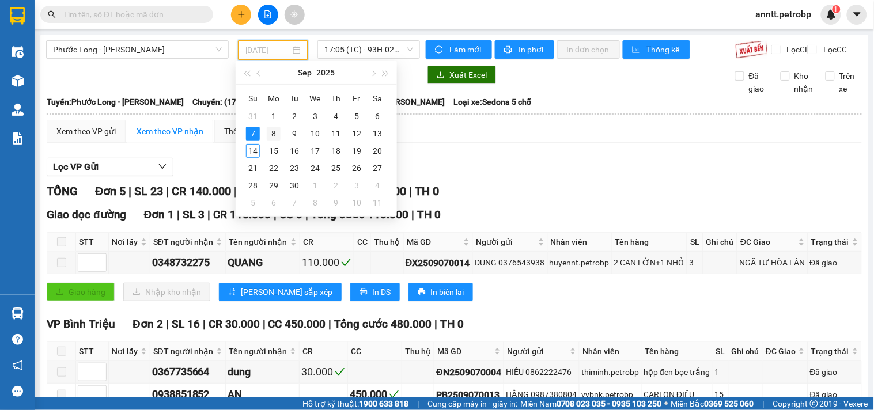
click at [274, 134] on div "8" at bounding box center [274, 134] width 14 height 14
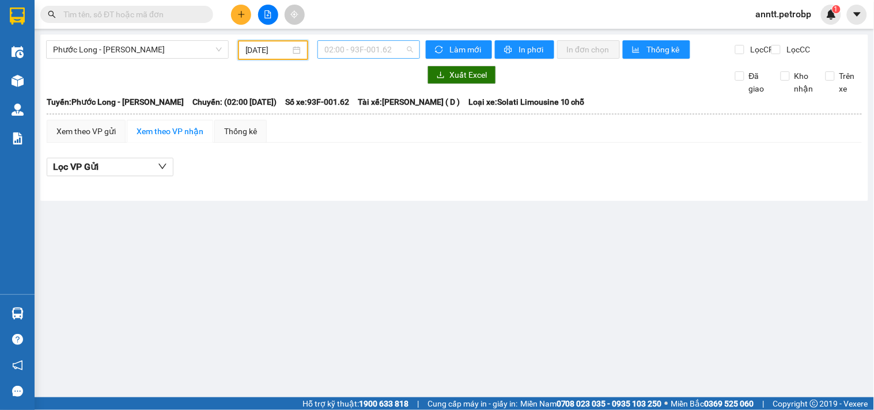
click at [410, 51] on span "02:00 - 93F-001.62" at bounding box center [368, 49] width 89 height 17
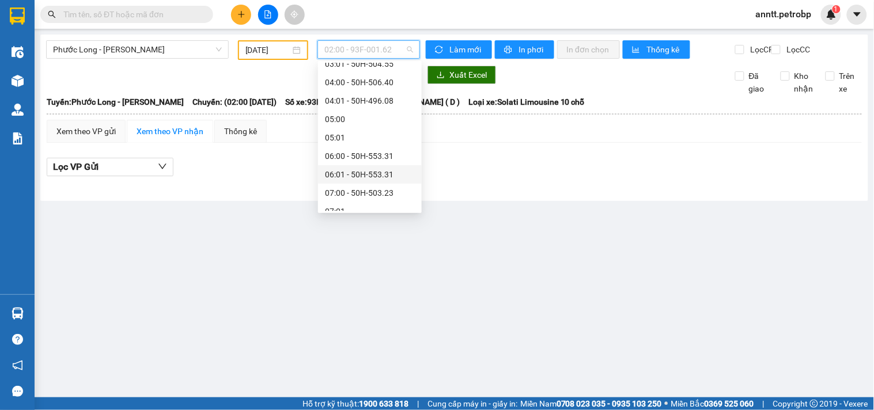
scroll to position [146, 0]
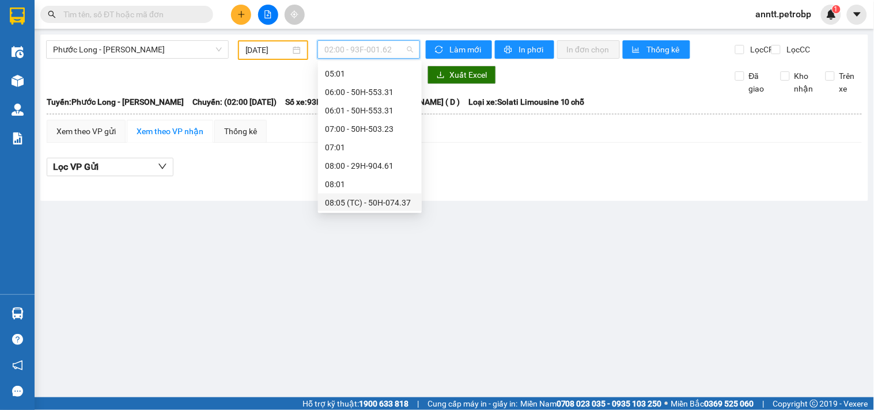
click at [379, 204] on div "08:05 (TC) - 50H-074.37" at bounding box center [370, 202] width 90 height 13
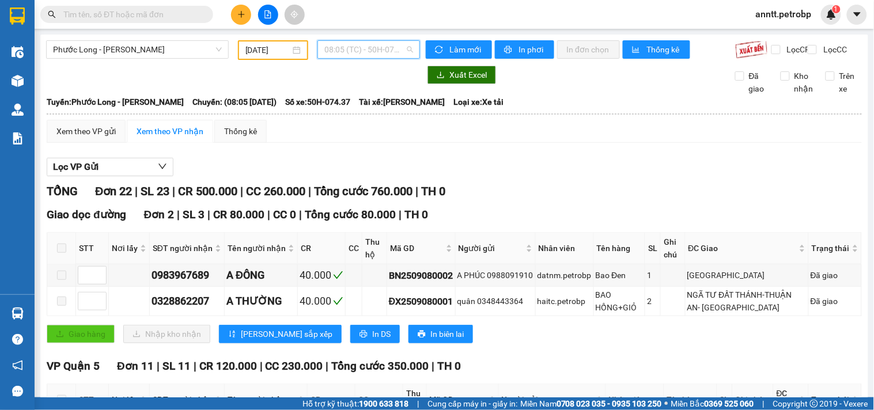
click at [404, 50] on span "08:05 (TC) - 50H-074.37" at bounding box center [368, 49] width 89 height 17
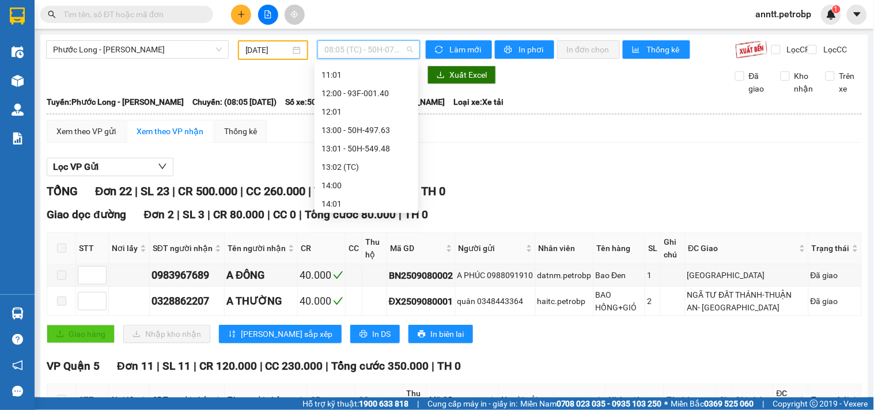
scroll to position [467, 0]
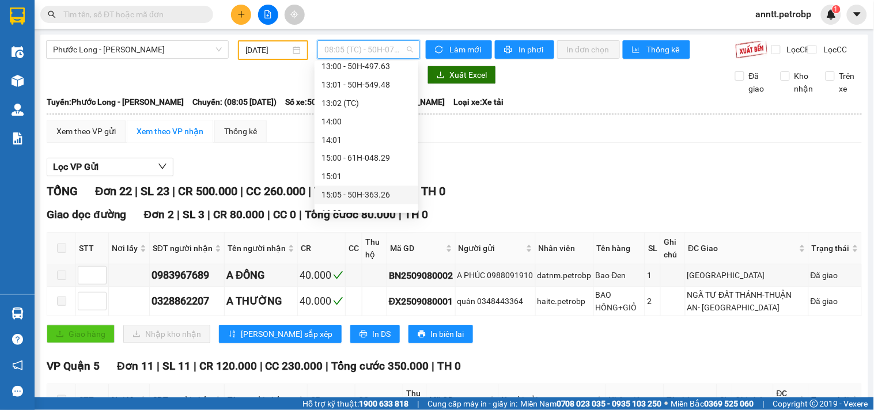
click at [372, 190] on div "15:05 - 50H-363.26" at bounding box center [367, 195] width 90 height 13
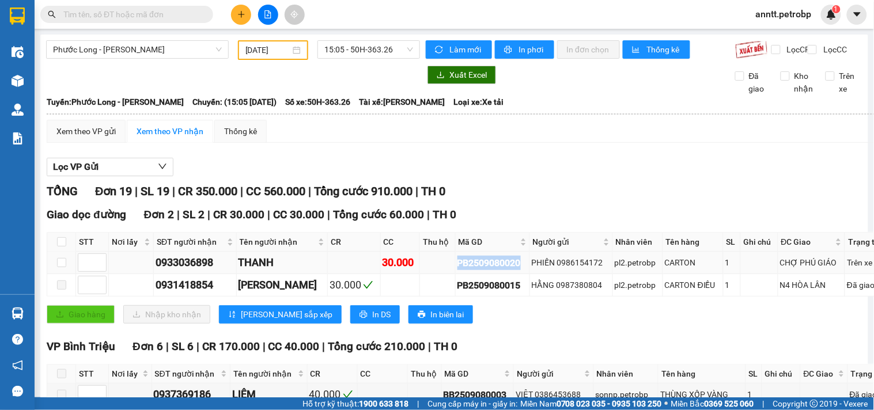
drag, startPoint x: 445, startPoint y: 272, endPoint x: 512, endPoint y: 277, distance: 66.5
click at [512, 270] on div "PB2509080020" at bounding box center [492, 263] width 70 height 14
copy div "PB2509080020"
click at [406, 47] on span "15:05 - 50H-363.26" at bounding box center [368, 49] width 89 height 17
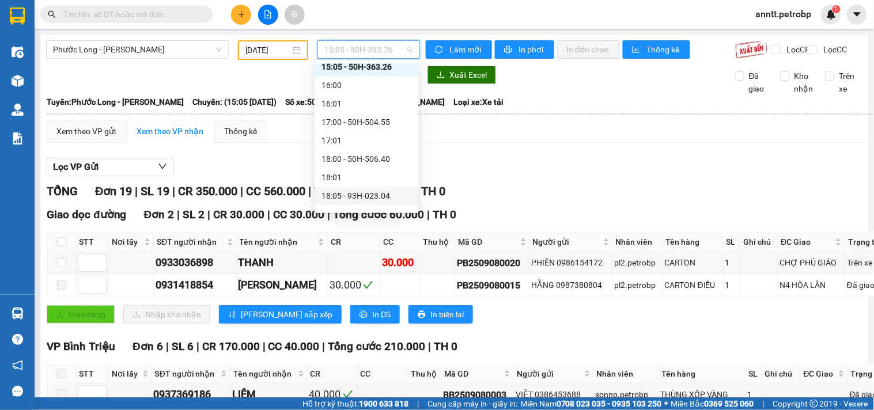
scroll to position [626, 0]
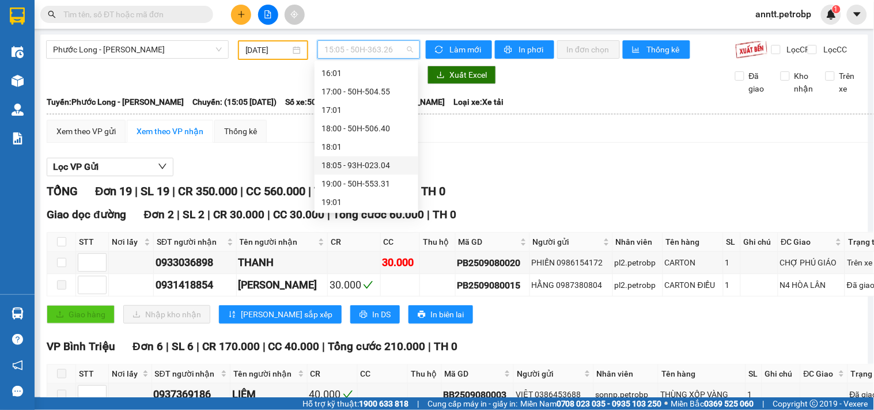
click at [378, 166] on div "18:05 - 93H-023.04" at bounding box center [367, 165] width 90 height 13
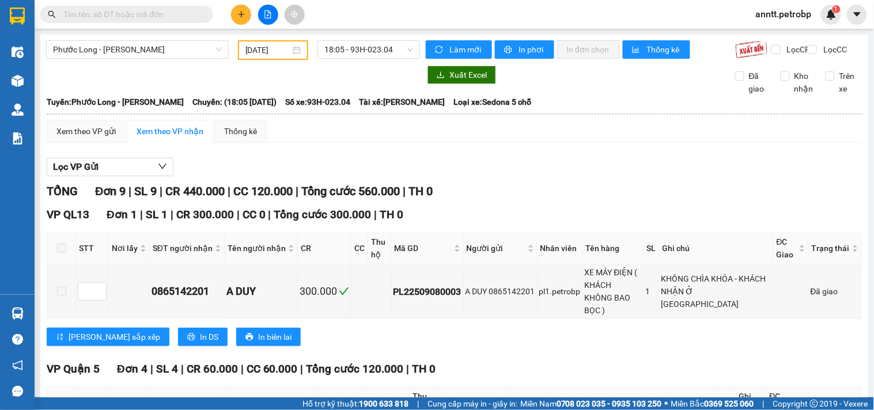
click at [297, 45] on div "[DATE]" at bounding box center [273, 50] width 56 height 13
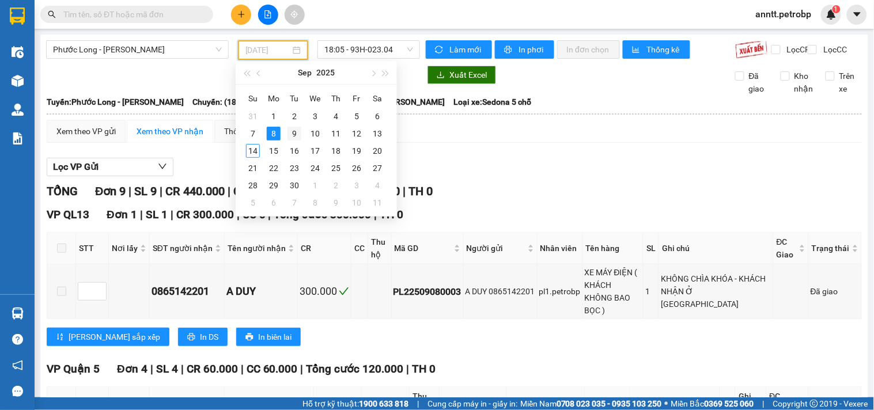
click at [297, 131] on div "9" at bounding box center [295, 134] width 14 height 14
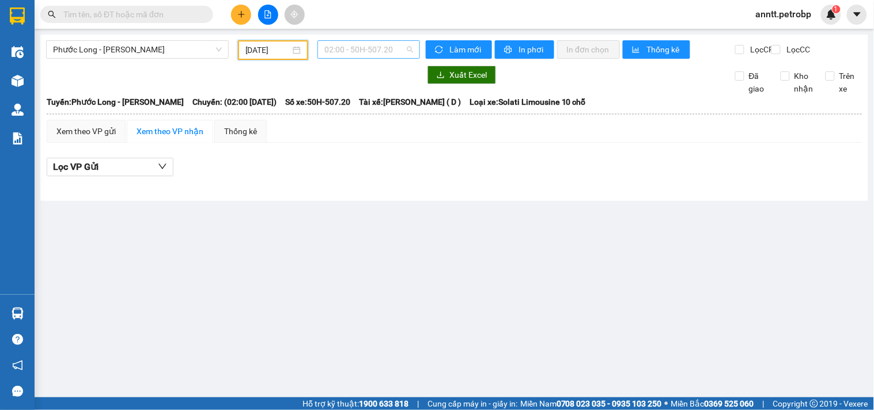
click at [383, 50] on span "02:00 - 50H-507.20" at bounding box center [368, 49] width 89 height 17
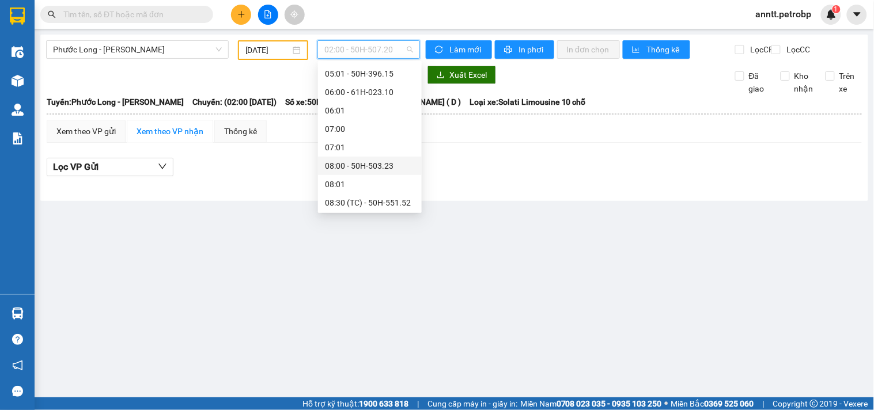
scroll to position [210, 0]
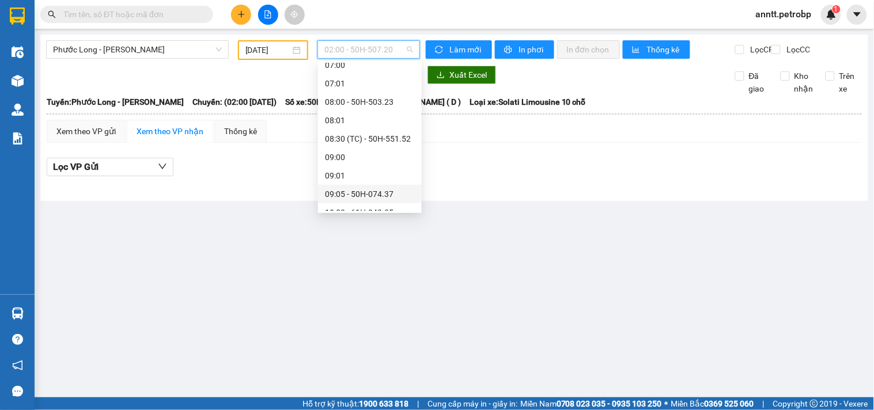
click at [370, 192] on div "09:05 - 50H-074.37" at bounding box center [370, 194] width 90 height 13
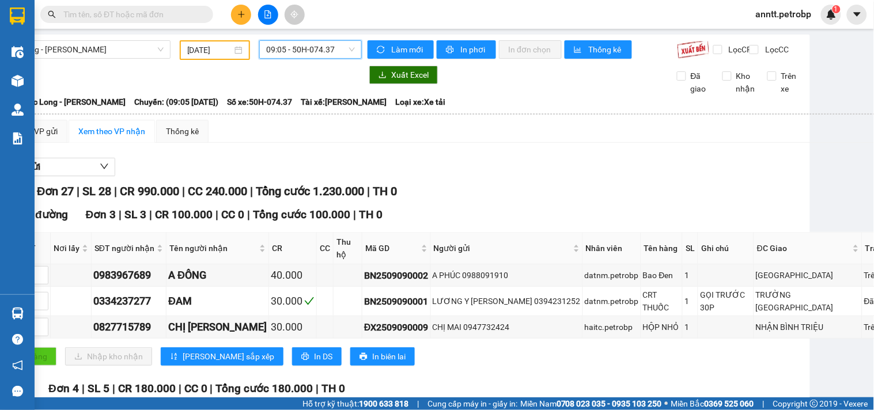
scroll to position [0, 29]
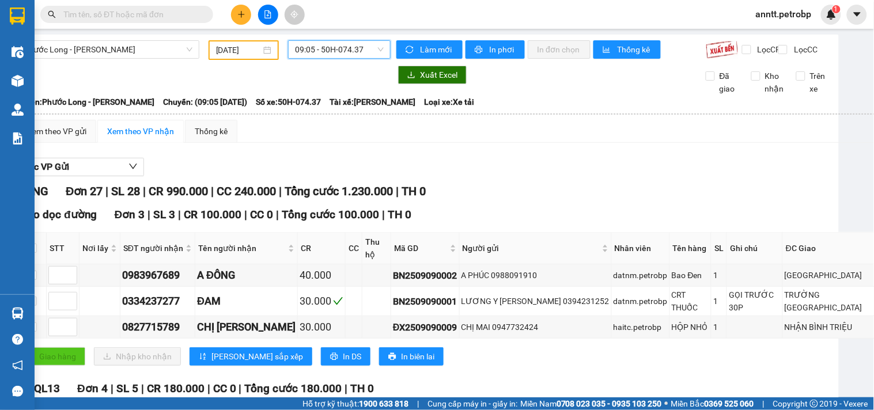
click at [371, 49] on span "09:05 - 50H-074.37" at bounding box center [339, 49] width 89 height 17
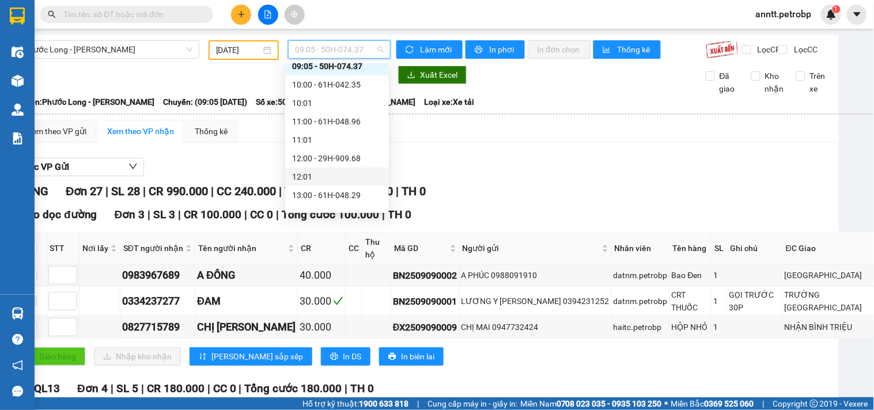
scroll to position [467, 0]
click at [337, 175] on div "15:05 - 50H-363.26" at bounding box center [337, 177] width 90 height 13
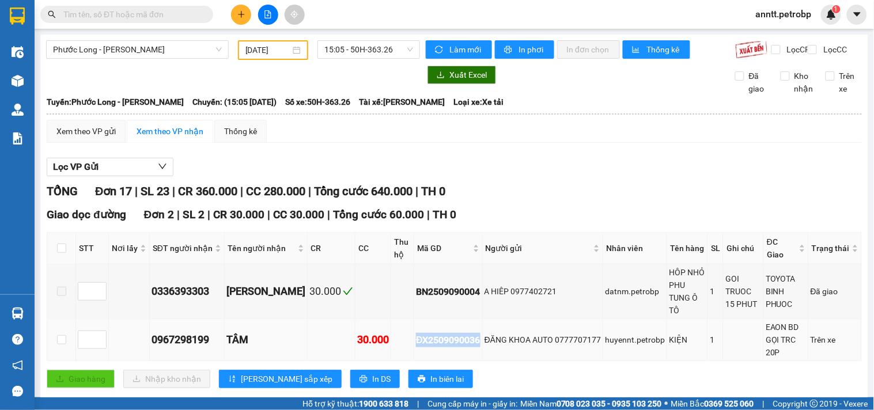
drag, startPoint x: 404, startPoint y: 337, endPoint x: 471, endPoint y: 342, distance: 67.0
click at [471, 342] on td "ĐX2509090036" at bounding box center [448, 340] width 69 height 42
copy div "ĐX2509090036"
click at [360, 50] on span "15:05 - 50H-363.26" at bounding box center [368, 49] width 89 height 17
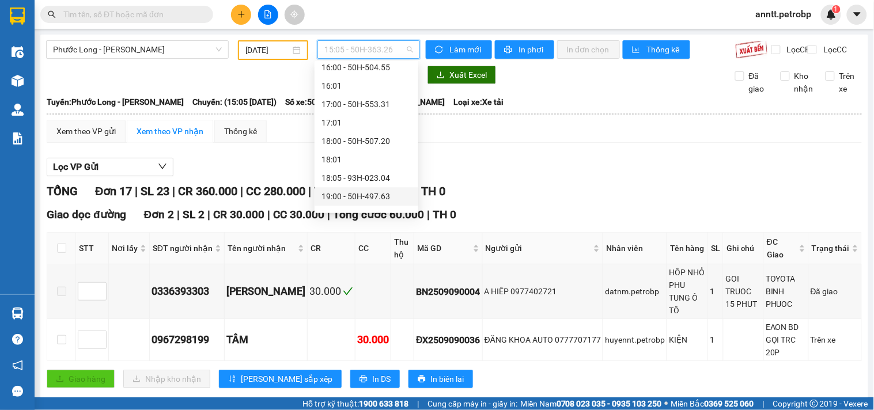
scroll to position [608, 0]
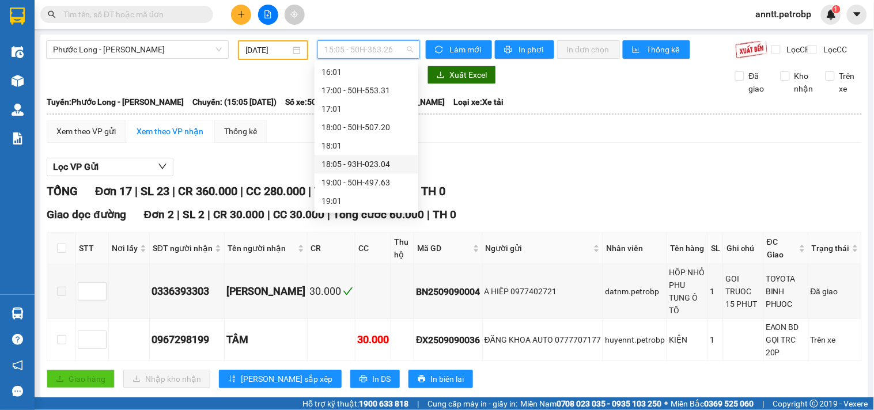
click at [376, 165] on div "18:05 - 93H-023.04" at bounding box center [367, 164] width 90 height 13
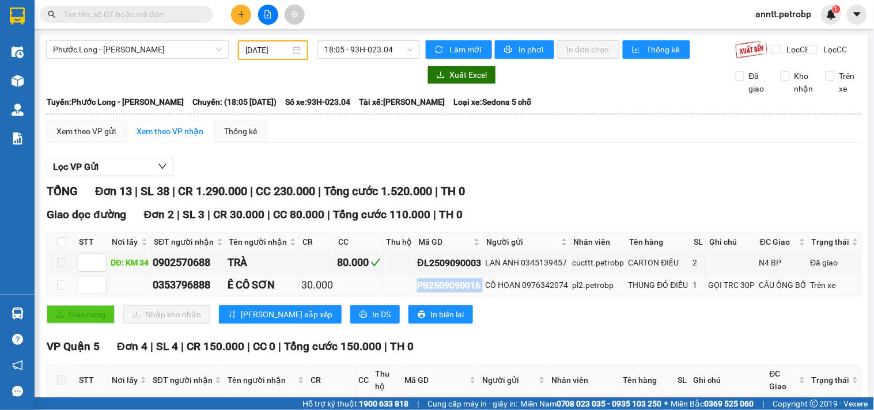
drag, startPoint x: 414, startPoint y: 313, endPoint x: 481, endPoint y: 315, distance: 67.4
click at [481, 297] on tr "0353796888 Ê CÔ SƠN 30.000 PB2509090016 CÔ HOAN 0976342074 pl2.petrobp THUNG ĐỎ…" at bounding box center [454, 285] width 815 height 22
copy div "PB2509090016"
click at [402, 53] on span "18:05 - 93H-023.04" at bounding box center [368, 49] width 89 height 17
click at [297, 50] on div "09/09/2025" at bounding box center [273, 50] width 56 height 13
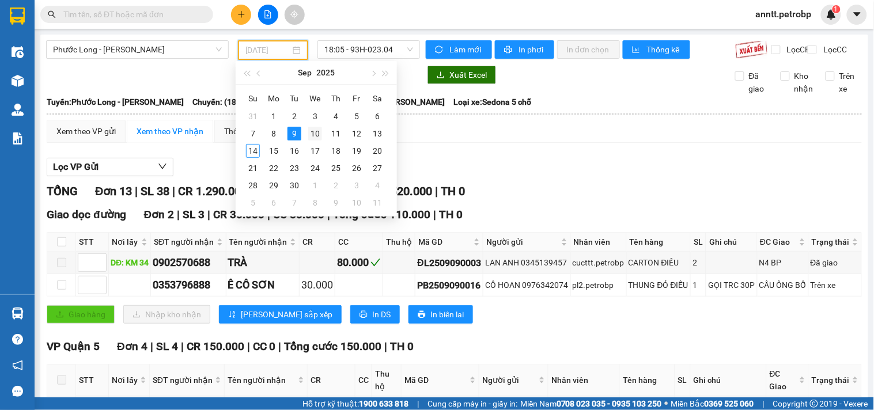
click at [318, 129] on div "10" at bounding box center [315, 134] width 14 height 14
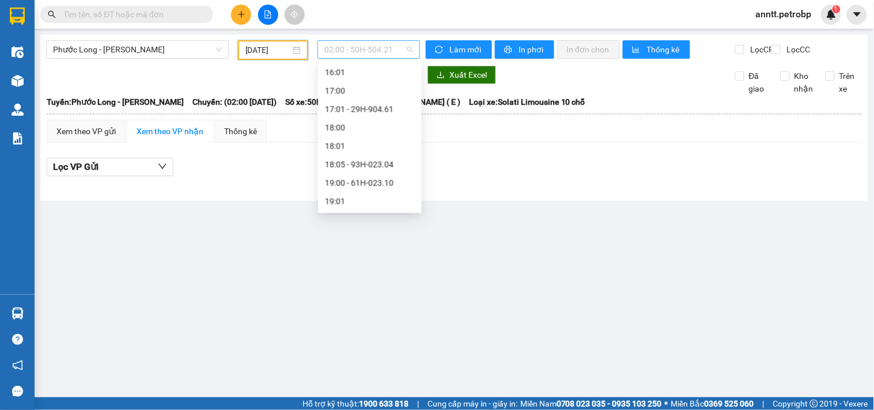
scroll to position [18, 0]
click at [400, 52] on span "02:00 - 50H-504.21" at bounding box center [368, 49] width 89 height 17
drag, startPoint x: 360, startPoint y: 196, endPoint x: 349, endPoint y: 196, distance: 10.9
click at [356, 197] on div "09:05 - 50H-074.37" at bounding box center [370, 194] width 90 height 13
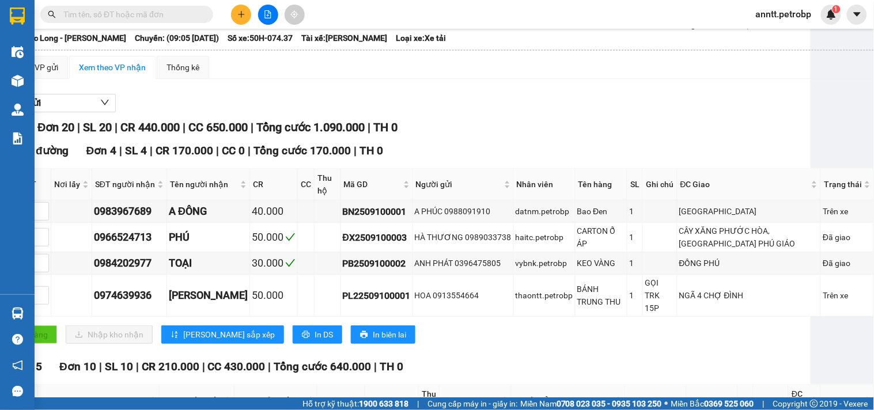
scroll to position [0, 58]
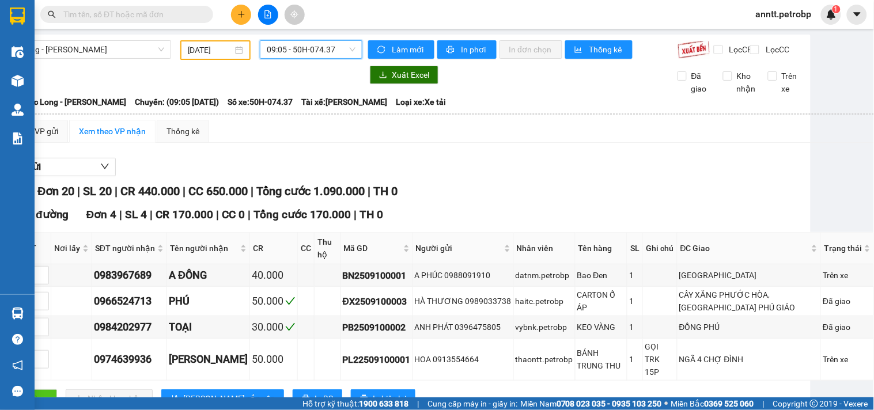
click at [350, 50] on span "09:05 - 50H-074.37" at bounding box center [311, 49] width 89 height 17
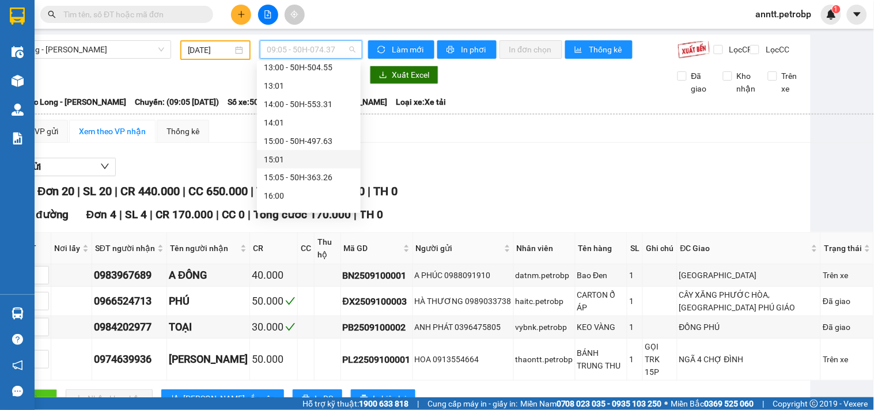
scroll to position [512, 0]
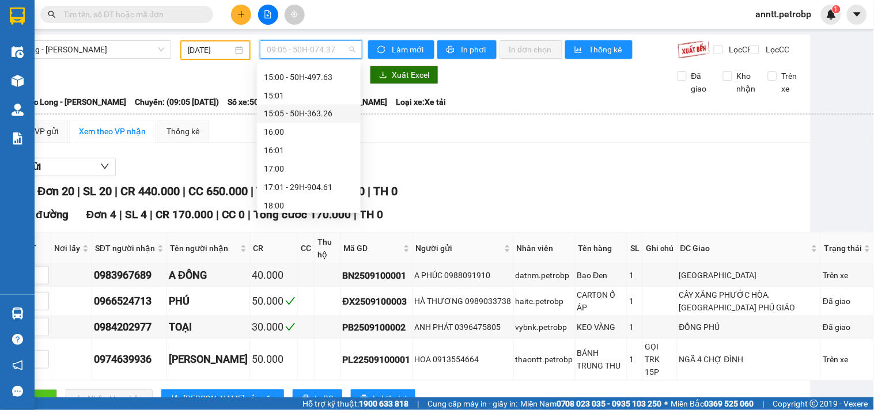
click at [312, 116] on div "15:05 - 50H-363.26" at bounding box center [309, 114] width 90 height 13
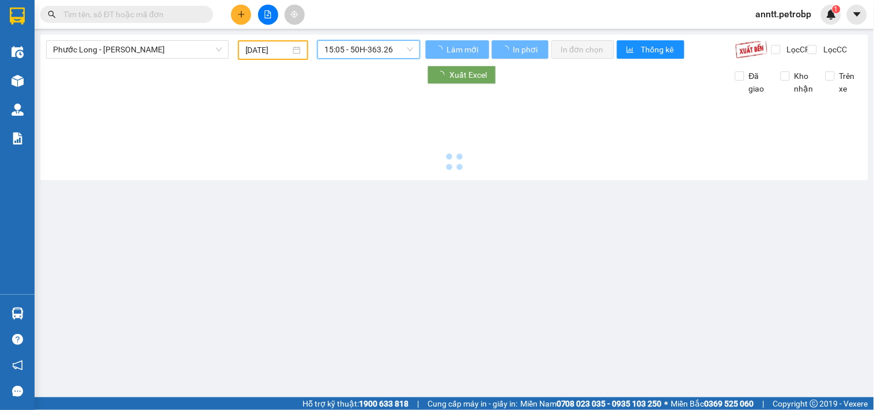
scroll to position [0, 0]
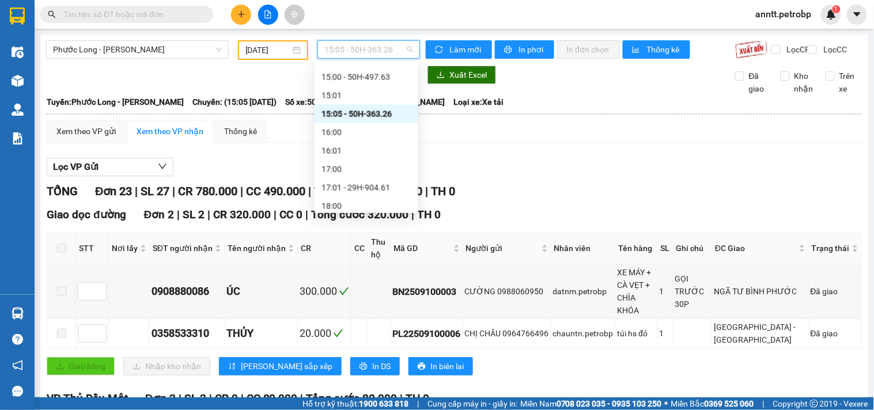
click at [387, 43] on span "15:05 - 50H-363.26" at bounding box center [368, 49] width 89 height 17
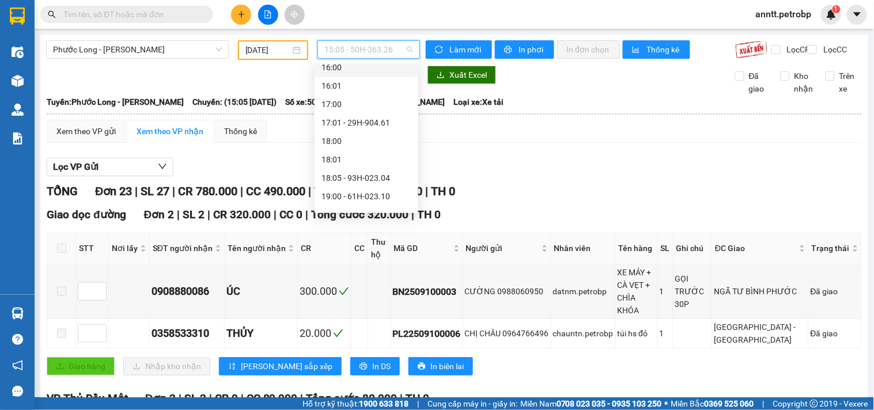
scroll to position [590, 0]
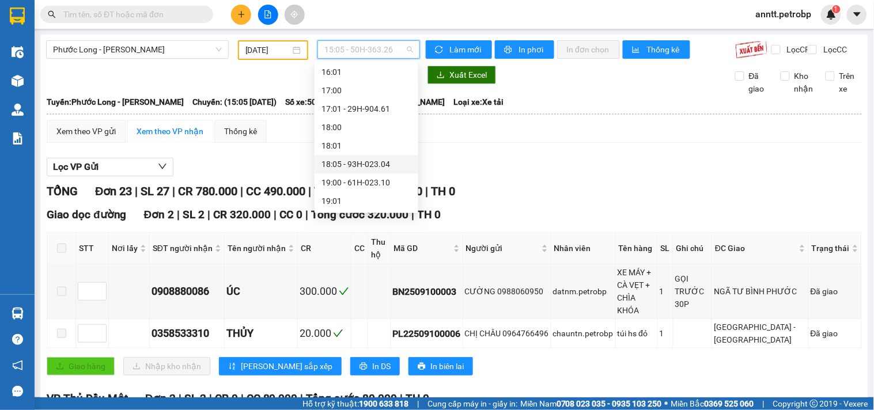
click at [358, 163] on div "18:05 - 93H-023.04" at bounding box center [367, 164] width 90 height 13
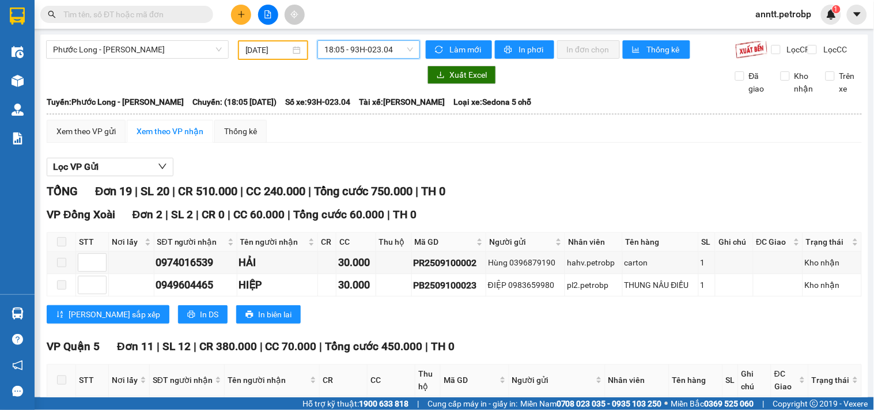
click at [297, 50] on div "10/09/2025" at bounding box center [273, 50] width 56 height 13
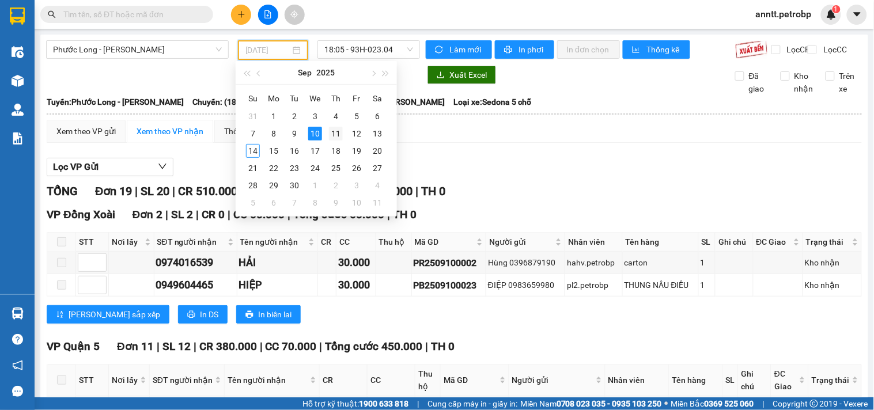
click at [338, 135] on div "11" at bounding box center [336, 134] width 14 height 14
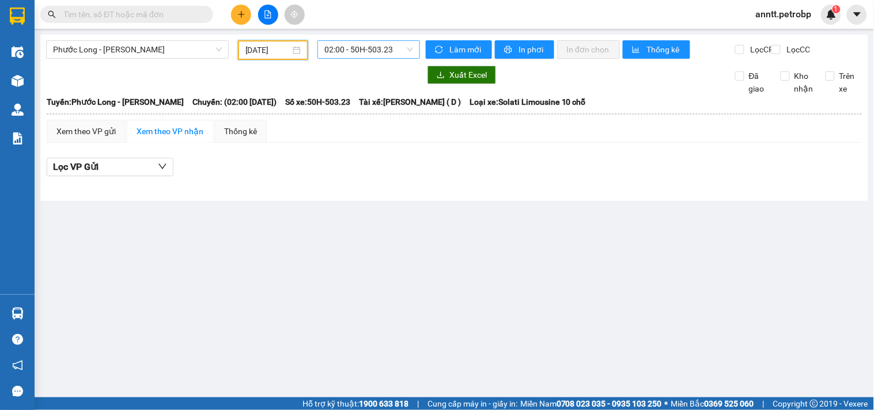
click at [415, 52] on div "02:00 - 50H-503.23" at bounding box center [368, 49] width 103 height 18
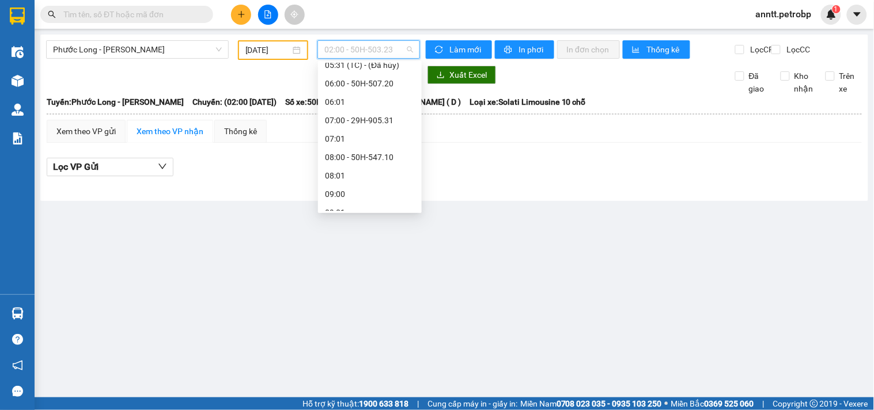
scroll to position [256, 0]
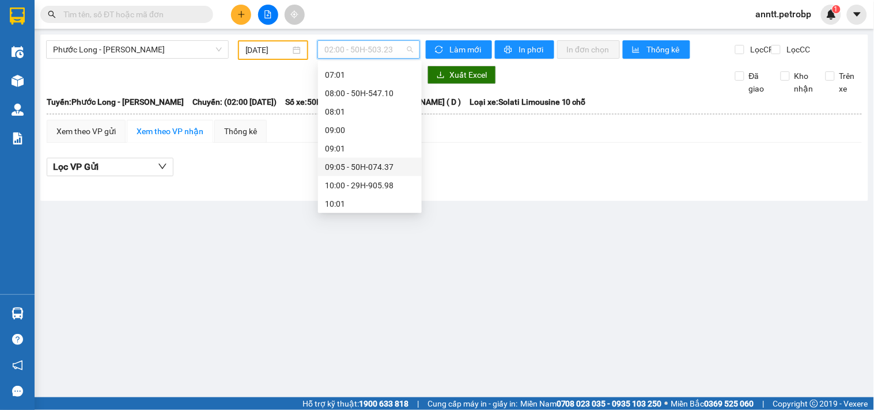
click at [372, 165] on div "09:05 - 50H-074.37" at bounding box center [370, 167] width 90 height 13
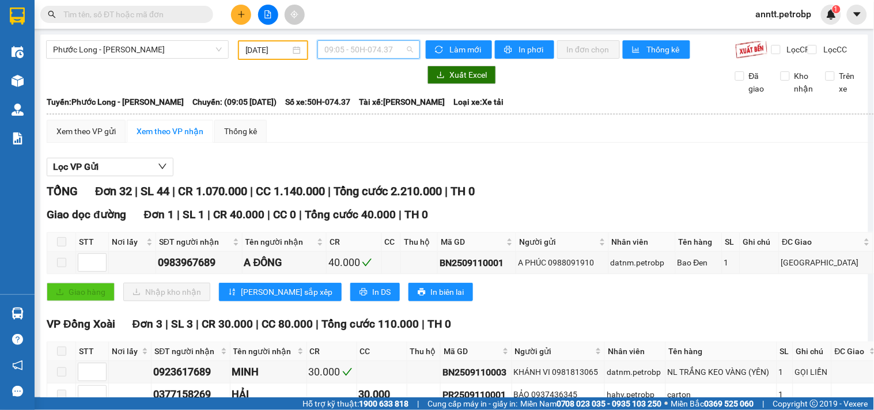
click at [394, 53] on span "09:05 - 50H-074.37" at bounding box center [368, 49] width 89 height 17
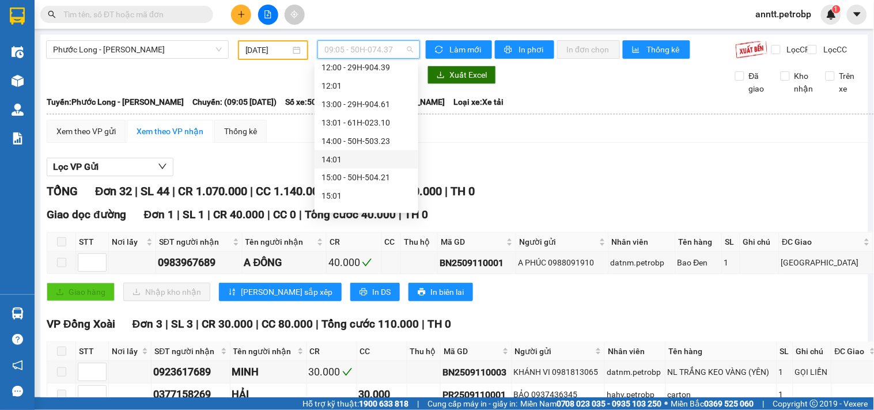
scroll to position [512, 0]
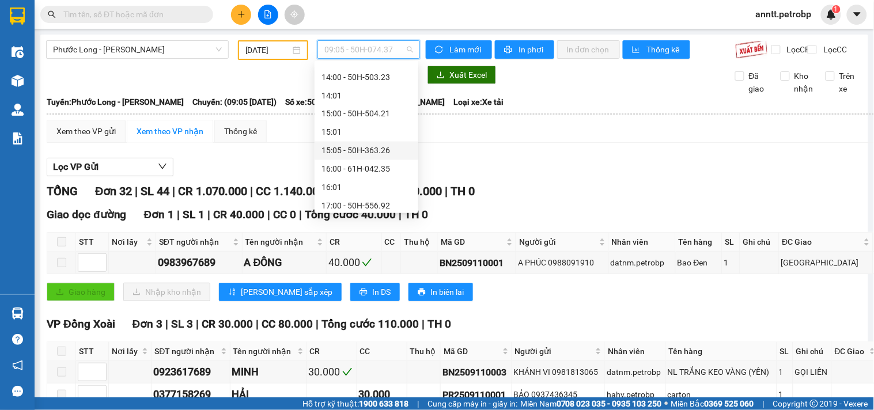
click at [362, 150] on div "15:05 - 50H-363.26" at bounding box center [367, 151] width 90 height 13
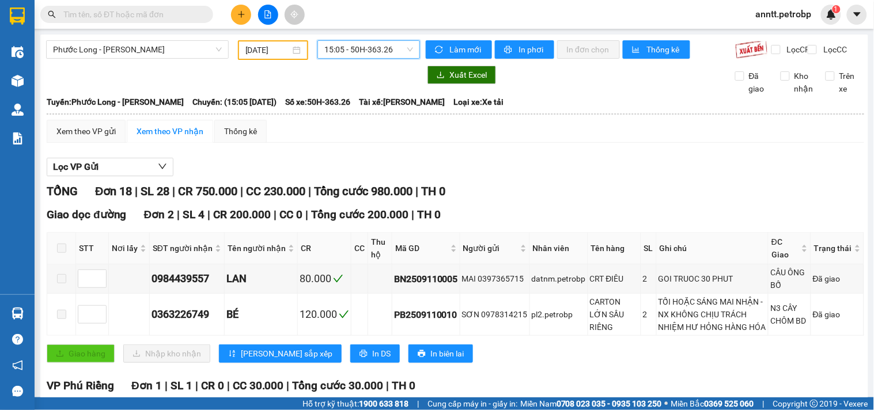
click at [369, 49] on span "15:05 - 50H-363.26" at bounding box center [368, 49] width 89 height 17
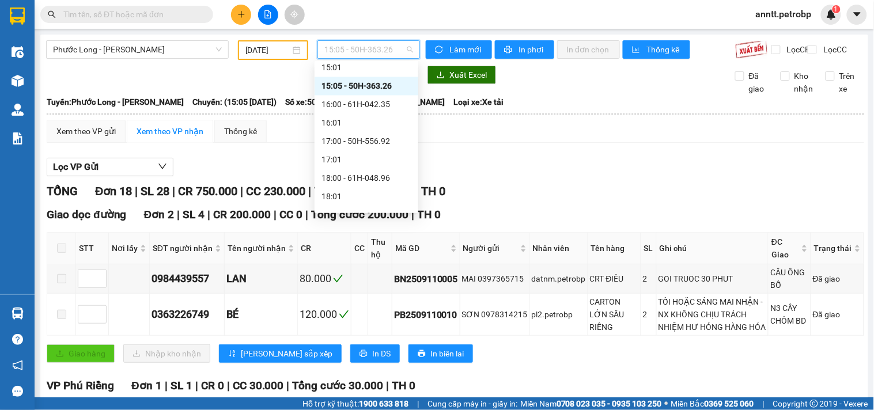
scroll to position [626, 0]
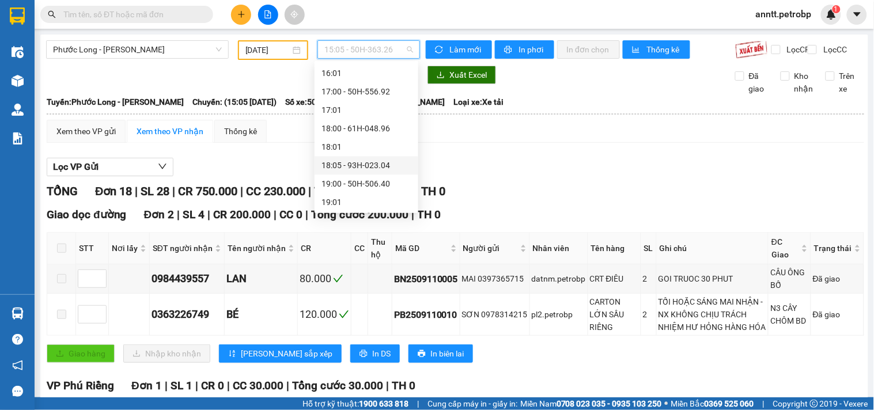
click at [370, 159] on div "18:05 - 93H-023.04" at bounding box center [367, 165] width 90 height 13
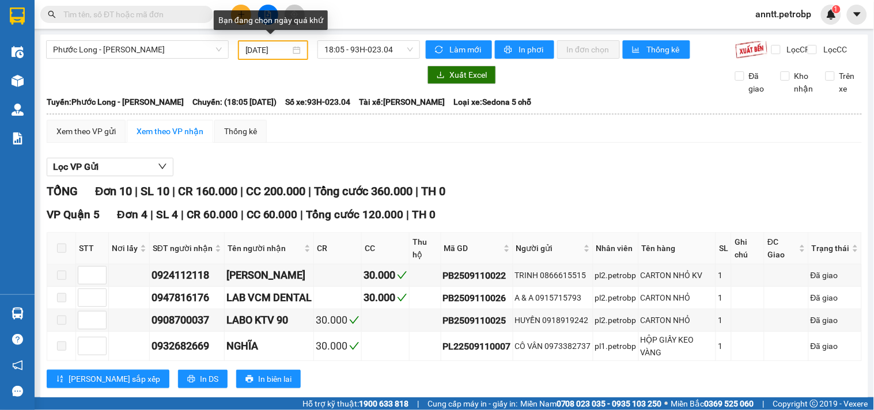
click at [297, 50] on div "11/09/2025" at bounding box center [273, 50] width 56 height 13
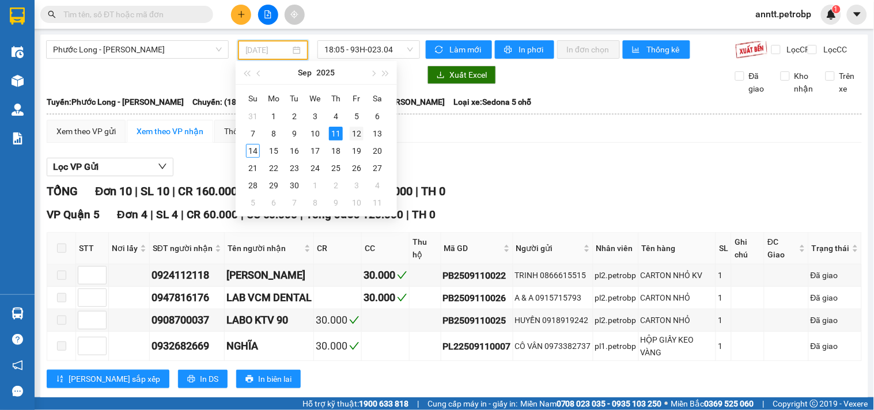
click at [358, 129] on div "12" at bounding box center [357, 134] width 14 height 14
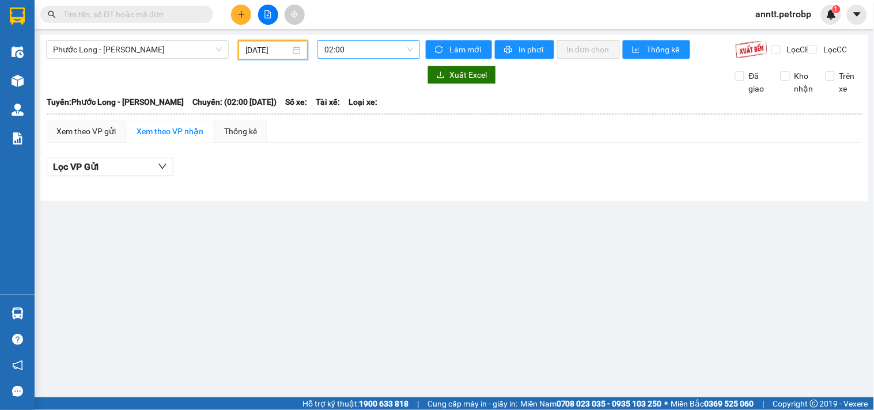
scroll to position [18, 0]
click at [398, 50] on span "02:00" at bounding box center [368, 49] width 89 height 17
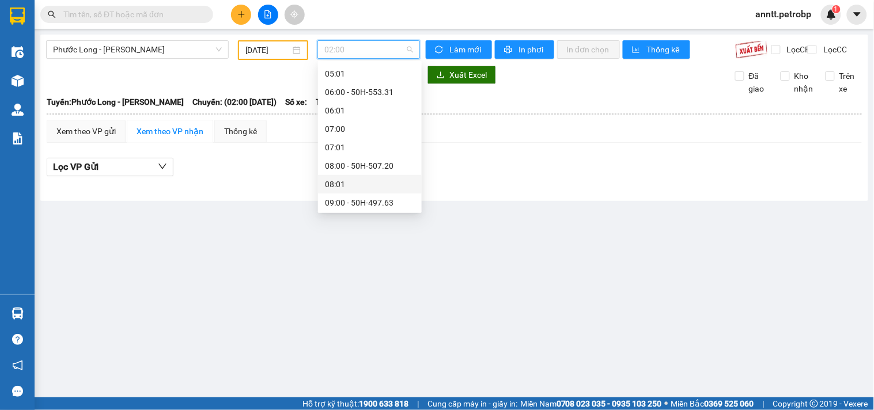
scroll to position [210, 0]
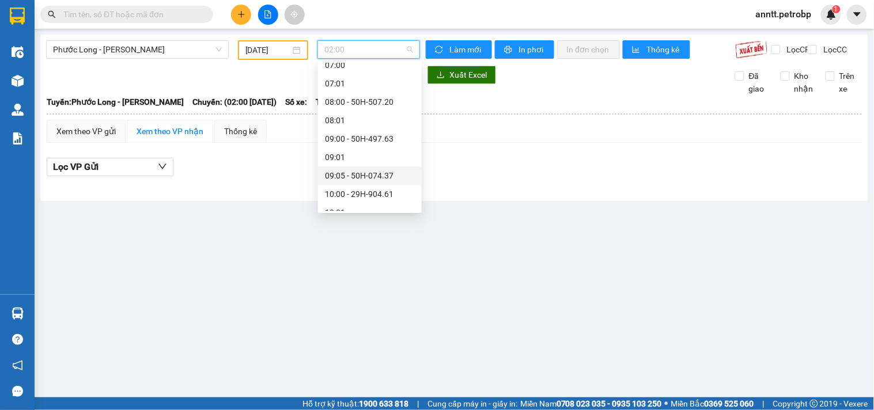
click at [360, 173] on div "09:05 - 50H-074.37" at bounding box center [370, 175] width 90 height 13
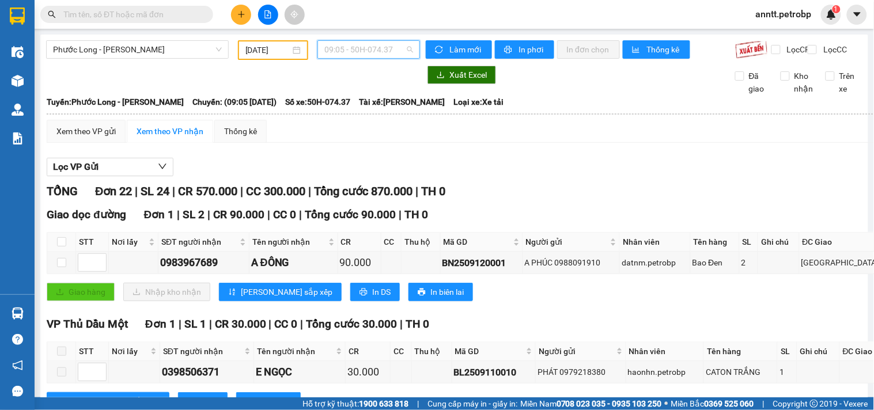
click at [390, 48] on span "09:05 - 50H-074.37" at bounding box center [368, 49] width 89 height 17
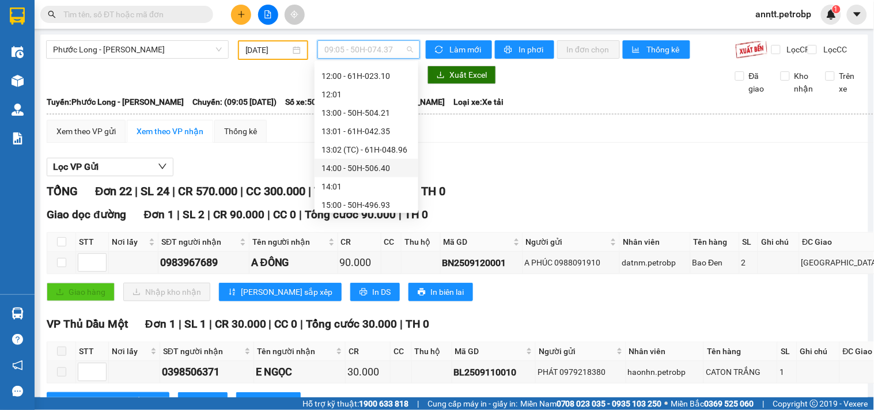
scroll to position [467, 0]
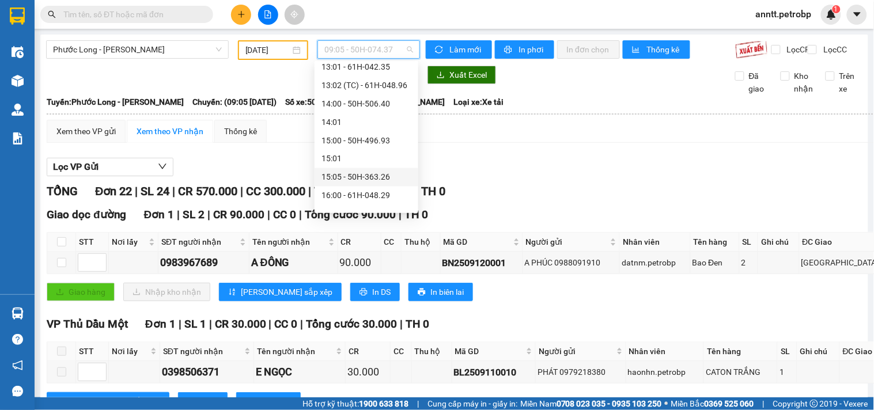
click at [355, 180] on div "15:05 - 50H-363.26" at bounding box center [367, 177] width 90 height 13
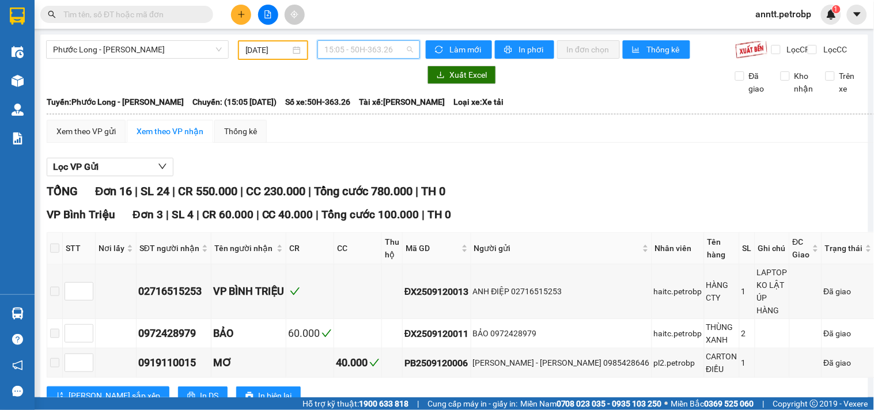
click at [403, 52] on span "15:05 - 50H-363.26" at bounding box center [368, 49] width 89 height 17
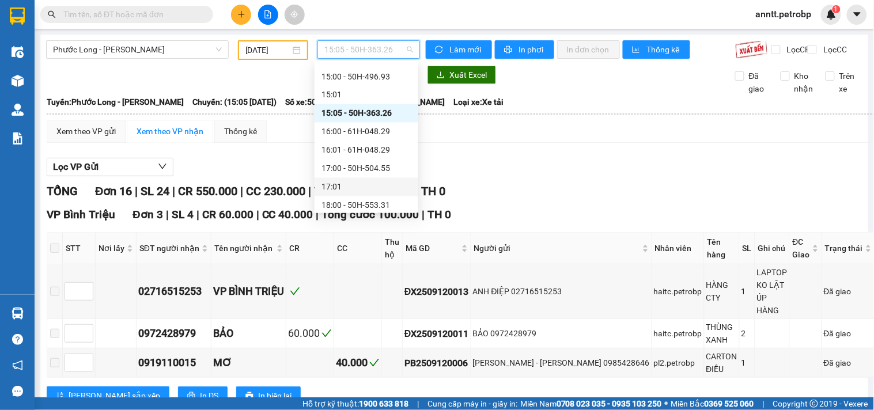
scroll to position [595, 0]
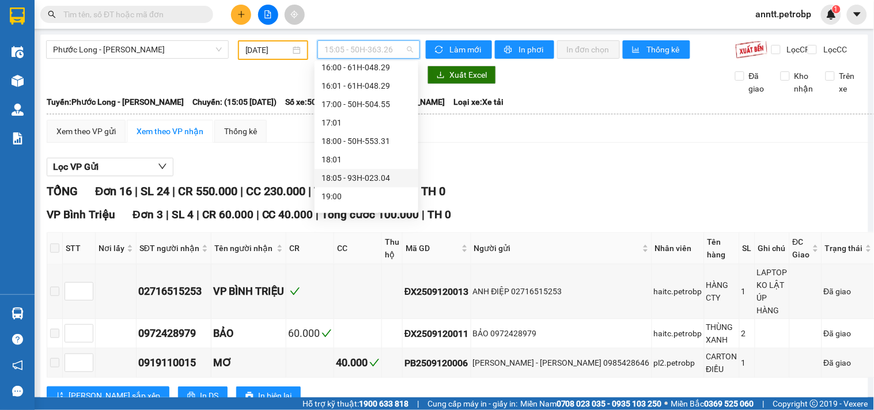
click at [353, 176] on div "18:05 - 93H-023.04" at bounding box center [367, 178] width 90 height 13
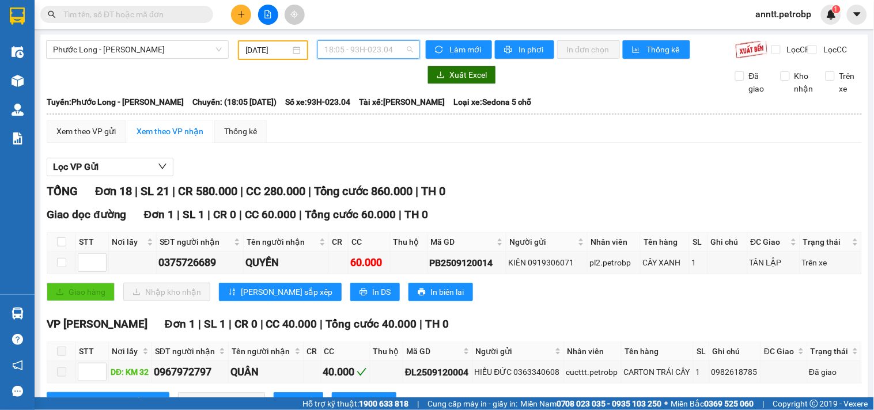
click at [405, 50] on span "18:05 - 93H-023.04" at bounding box center [368, 49] width 89 height 17
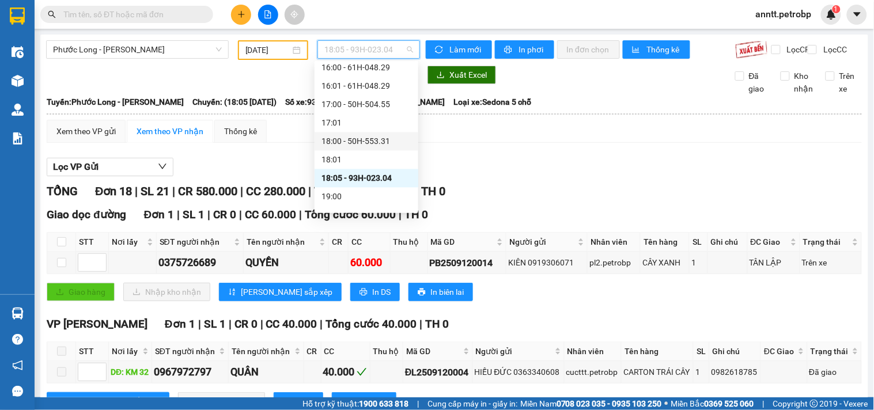
scroll to position [608, 0]
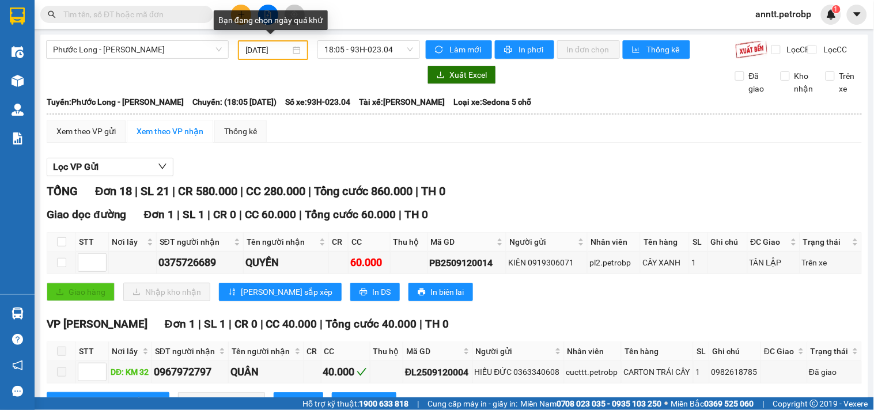
click at [294, 48] on div "12/09/2025" at bounding box center [273, 50] width 56 height 13
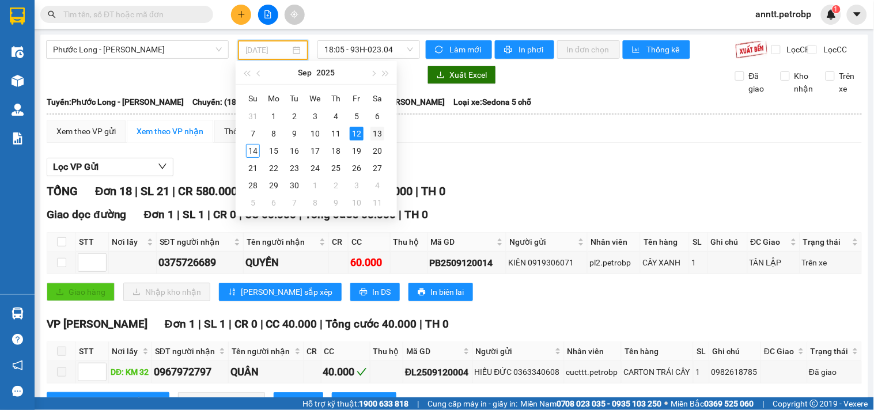
click at [376, 133] on div "13" at bounding box center [377, 134] width 14 height 14
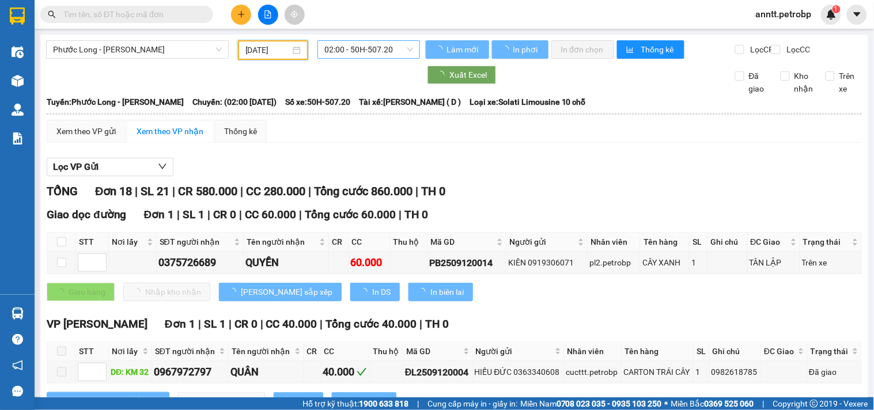
type input "13/09/2025"
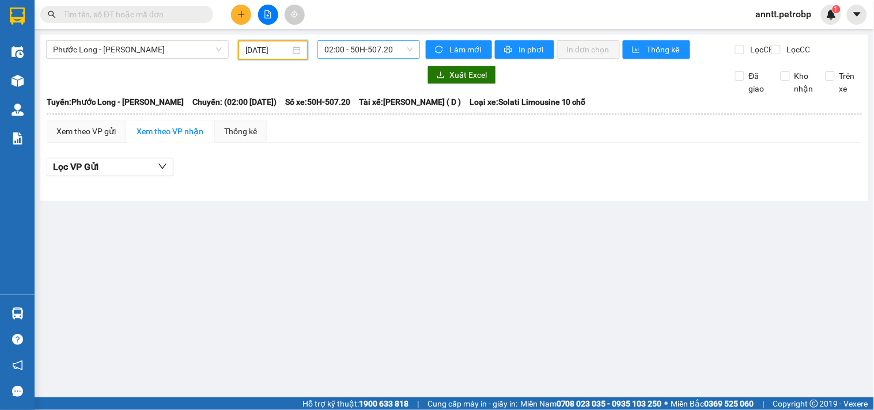
click at [393, 49] on span "02:00 - 50H-507.20" at bounding box center [368, 49] width 89 height 17
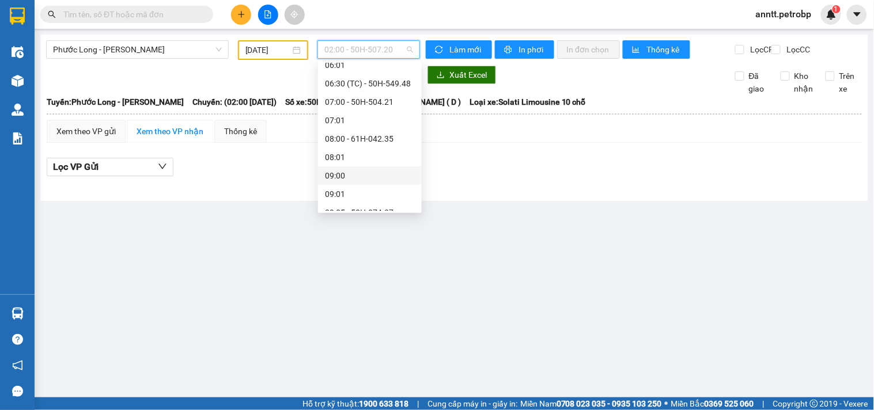
scroll to position [256, 0]
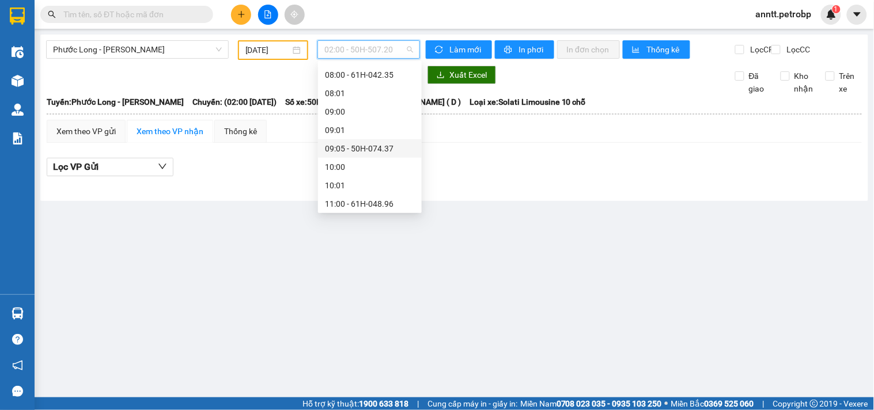
click at [364, 147] on div "09:05 - 50H-074.37" at bounding box center [370, 148] width 90 height 13
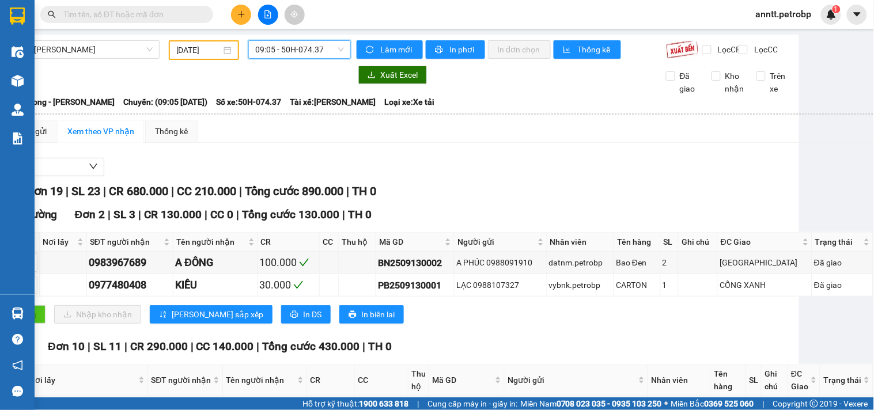
scroll to position [0, 73]
click at [330, 51] on span "09:05 - 50H-074.37" at bounding box center [299, 49] width 89 height 17
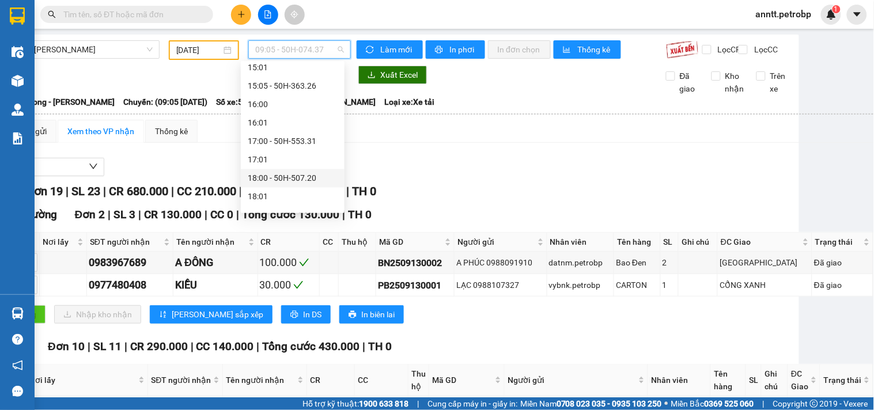
scroll to position [626, 0]
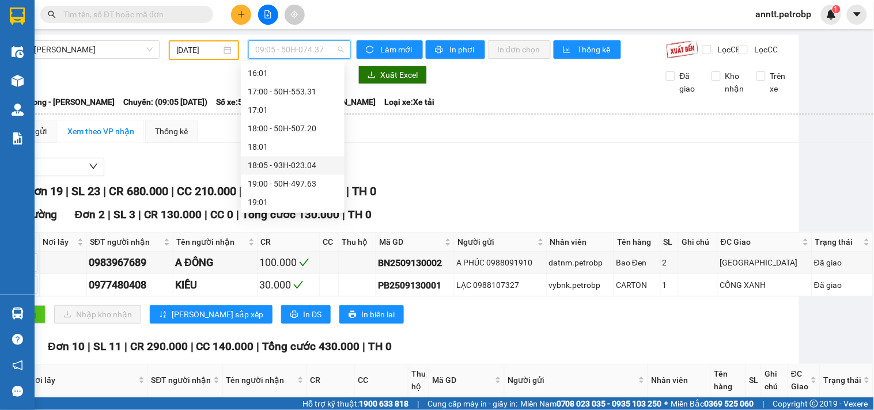
click at [290, 164] on div "18:05 - 93H-023.04" at bounding box center [293, 165] width 90 height 13
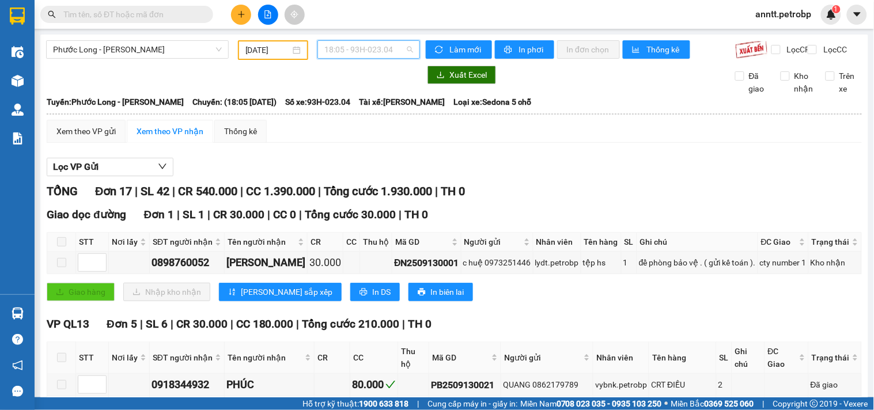
click at [404, 47] on span "18:05 - 93H-023.04" at bounding box center [368, 49] width 89 height 17
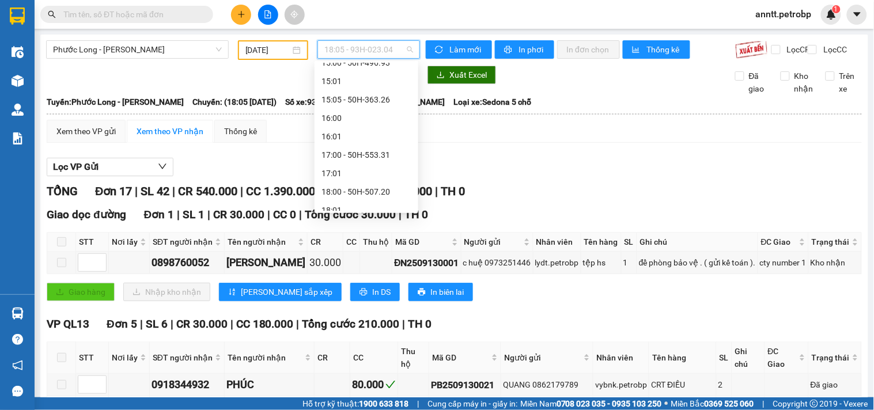
scroll to position [498, 0]
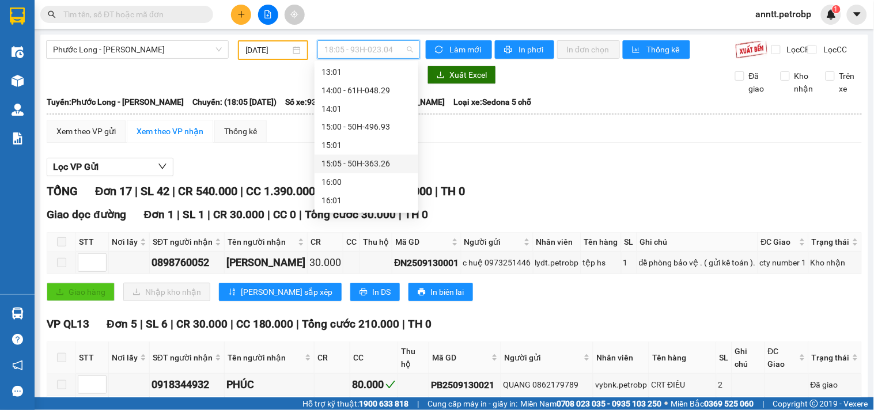
click at [364, 158] on div "15:05 - 50H-363.26" at bounding box center [367, 164] width 90 height 13
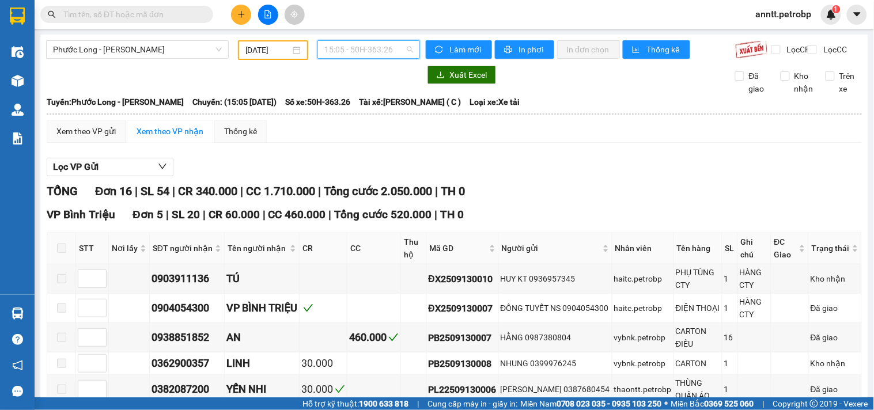
click at [403, 52] on span "15:05 - 50H-363.26" at bounding box center [368, 49] width 89 height 17
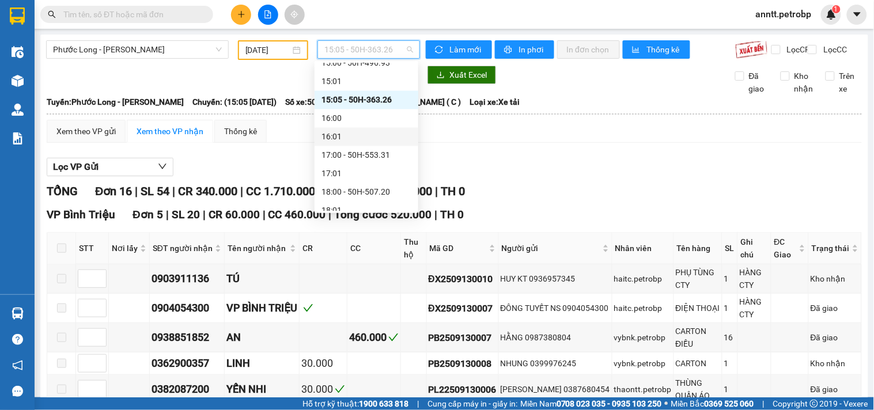
scroll to position [626, 0]
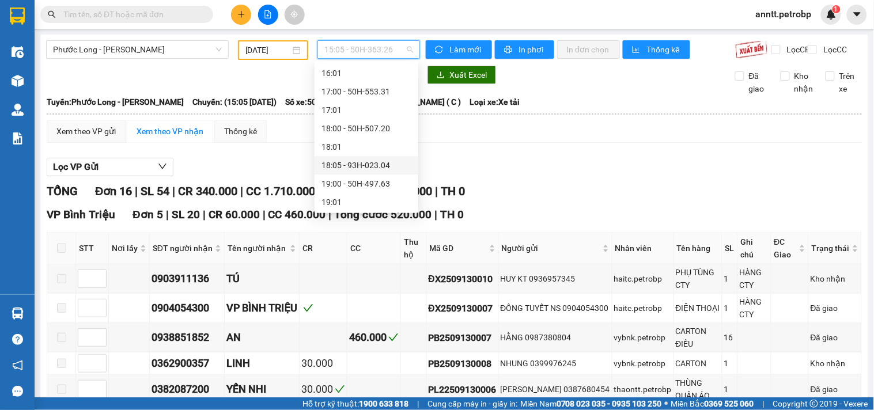
click at [360, 160] on div "18:05 - 93H-023.04" at bounding box center [367, 165] width 90 height 13
